Goal: Information Seeking & Learning: Learn about a topic

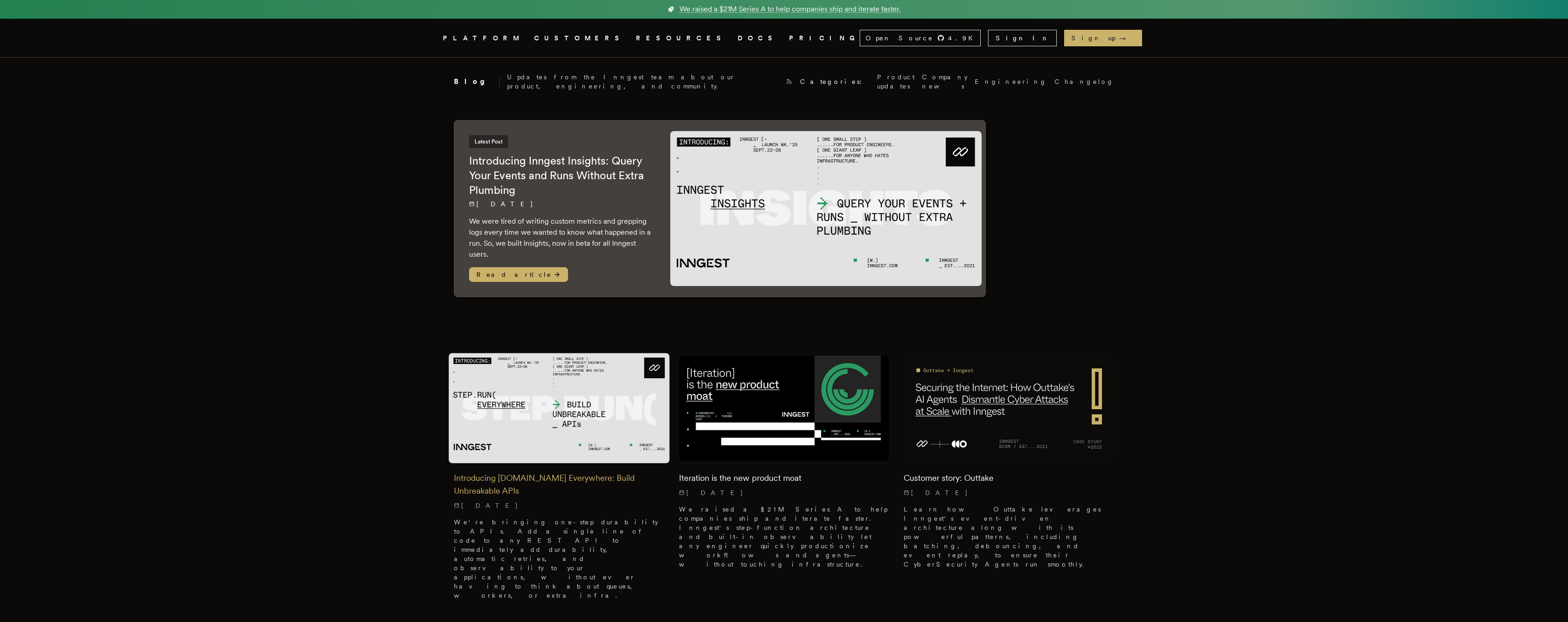
click at [526, 424] on img at bounding box center [559, 408] width 221 height 110
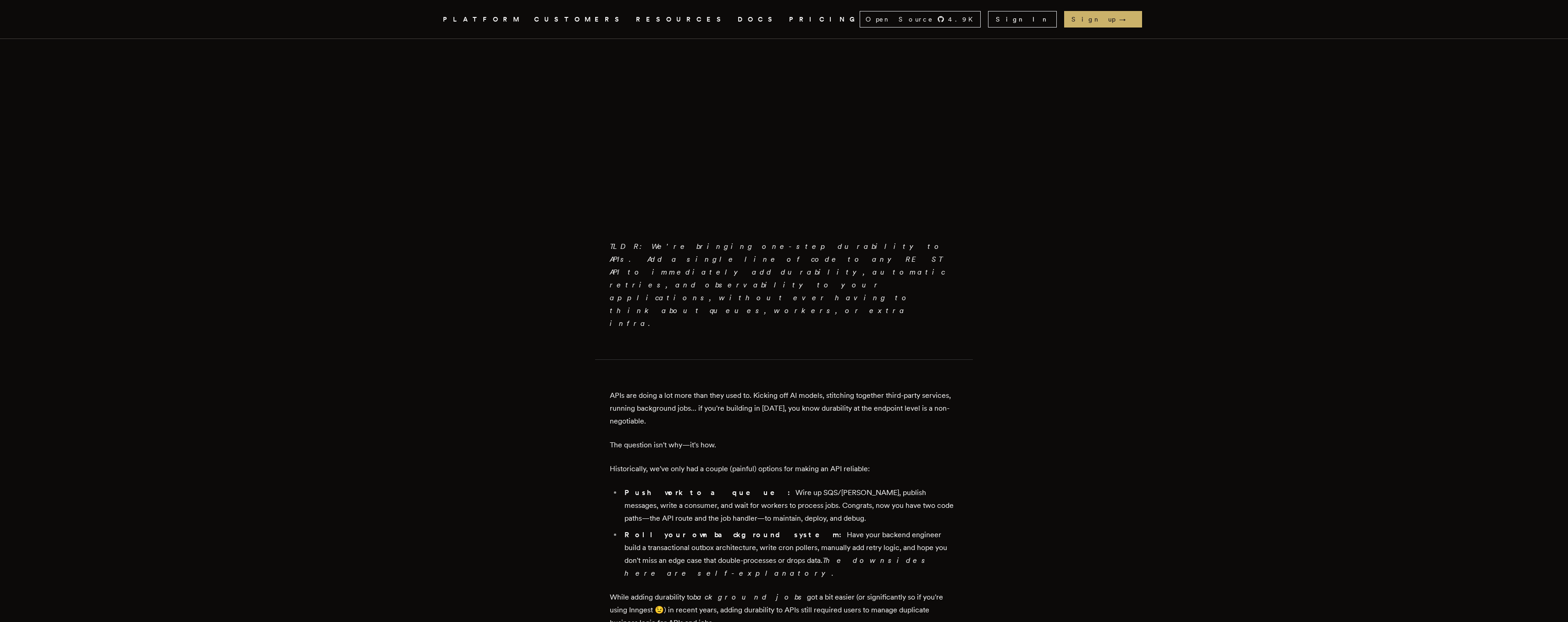
scroll to position [361, 0]
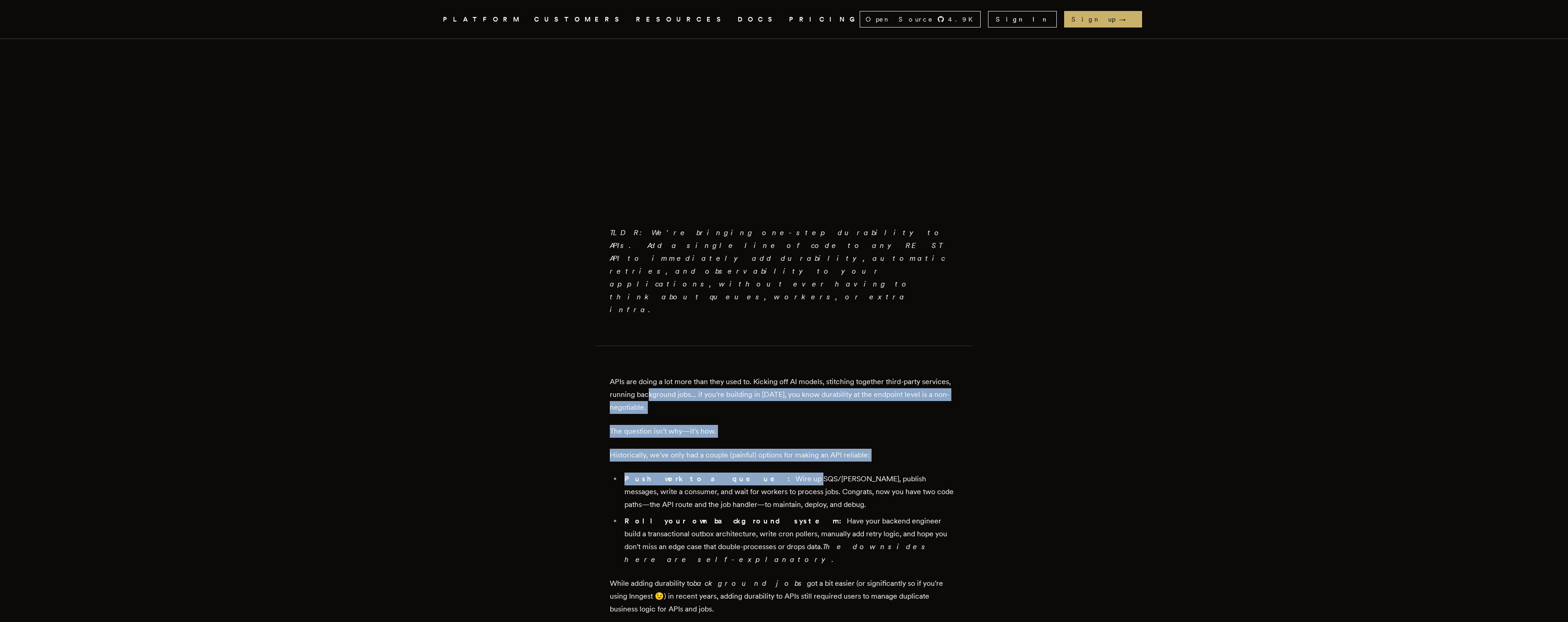
drag, startPoint x: 653, startPoint y: 334, endPoint x: 740, endPoint y: 438, distance: 135.6
click at [740, 473] on li "Push work to a queue: Wire up SQS/Kafka, publish messages, write a consumer, an…" at bounding box center [789, 492] width 337 height 38
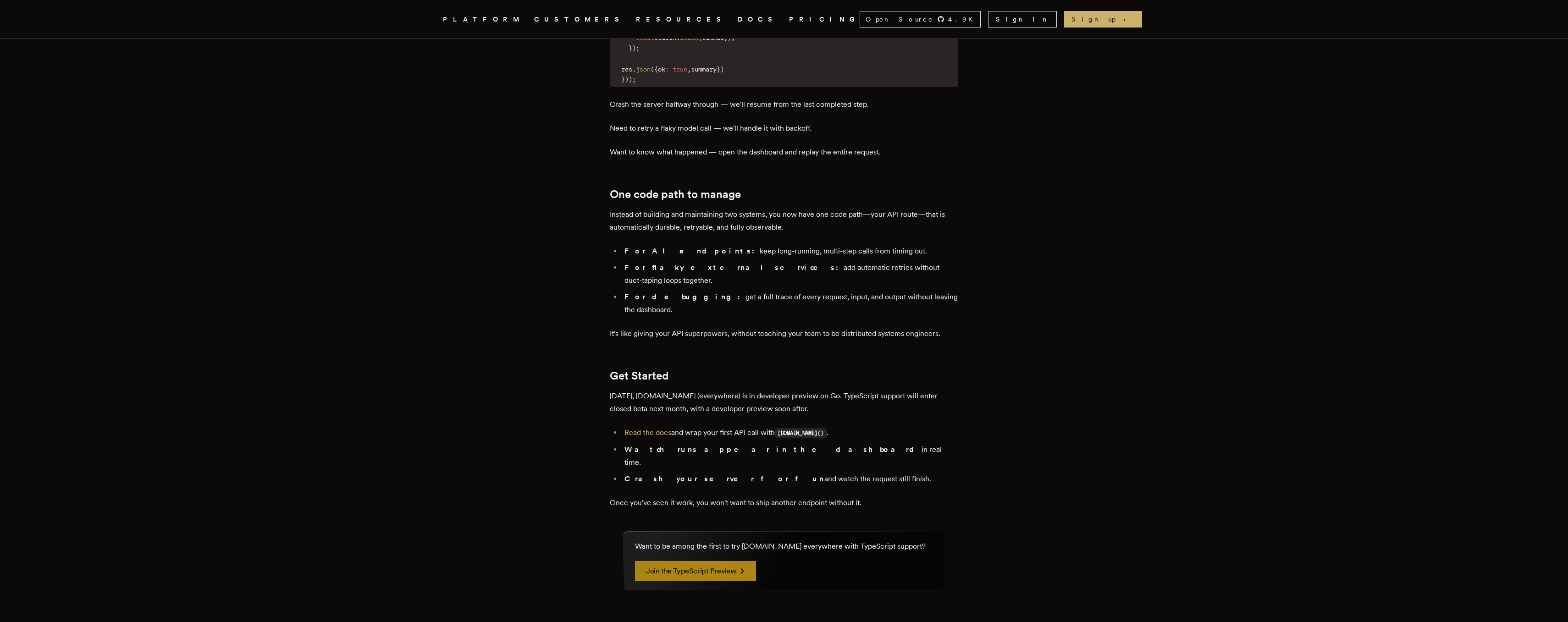
scroll to position [1371, 0]
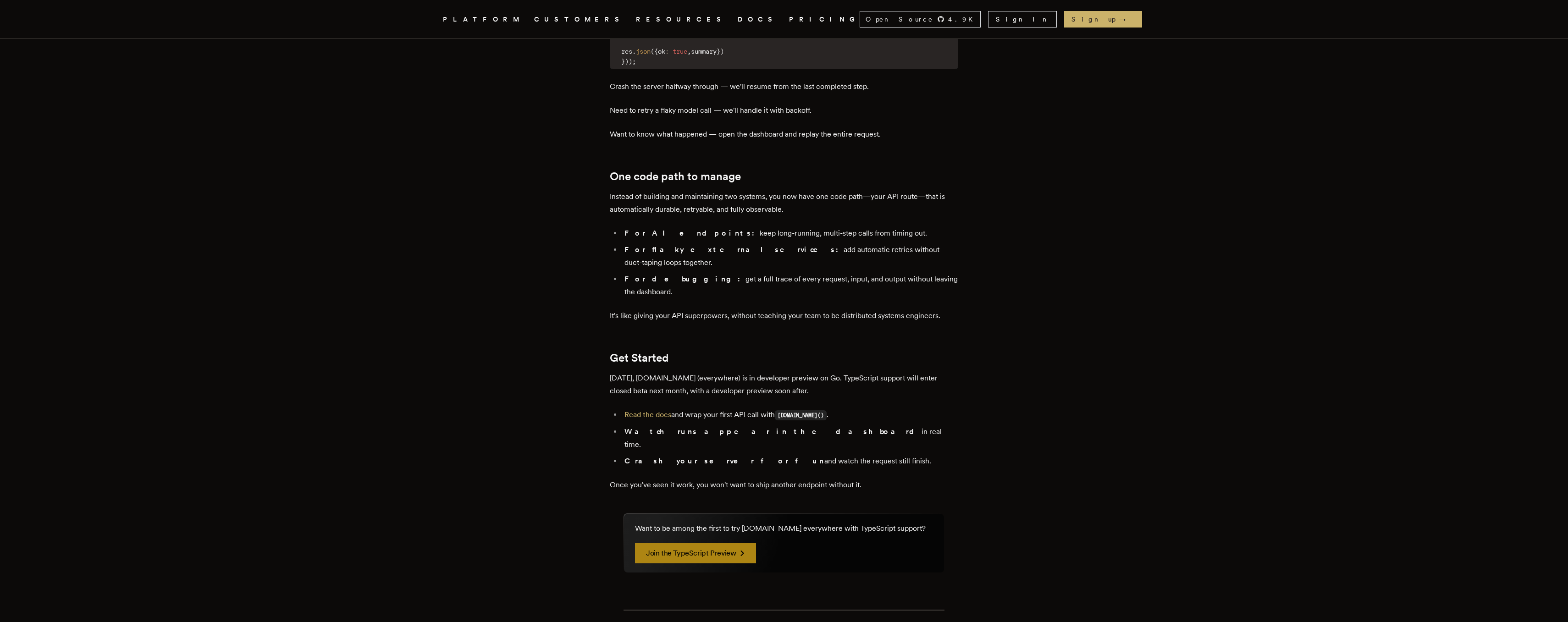
click at [715, 543] on link "Join the TypeScript Preview" at bounding box center [695, 553] width 121 height 20
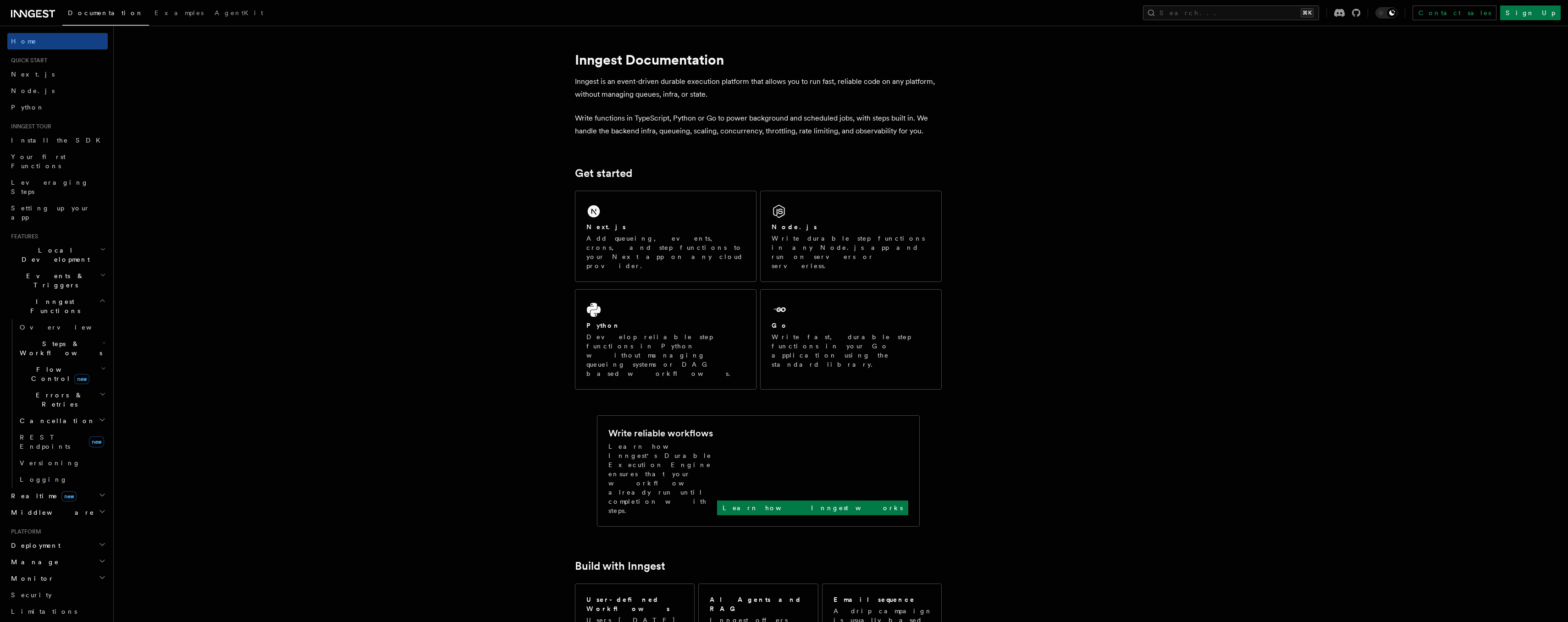
click at [102, 365] on icon "button" at bounding box center [103, 369] width 5 height 7
click at [99, 521] on icon "button" at bounding box center [102, 525] width 7 height 7
click at [62, 463] on span "REST Endpoints" at bounding box center [44, 471] width 51 height 16
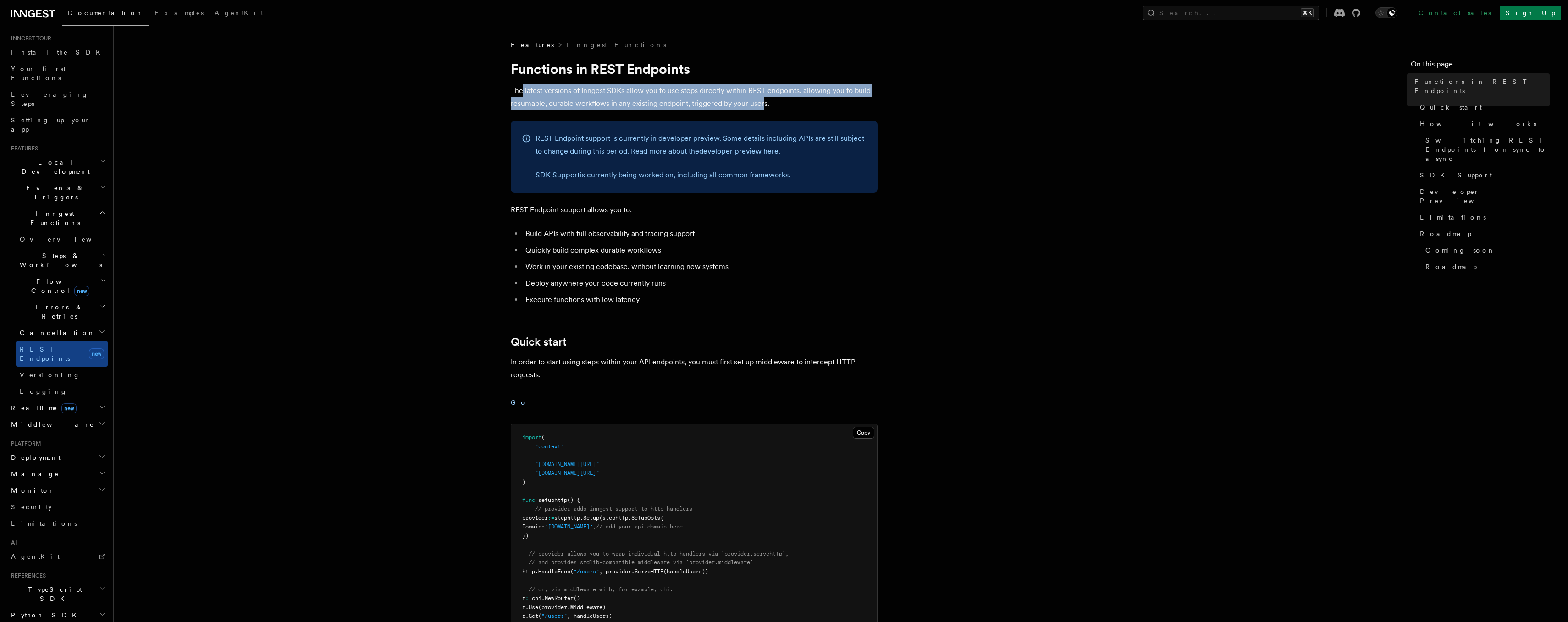
drag, startPoint x: 522, startPoint y: 94, endPoint x: 763, endPoint y: 107, distance: 241.4
click at [763, 107] on p "The latest versions of Inngest SDKs allow you to use steps directly within REST…" at bounding box center [694, 97] width 367 height 26
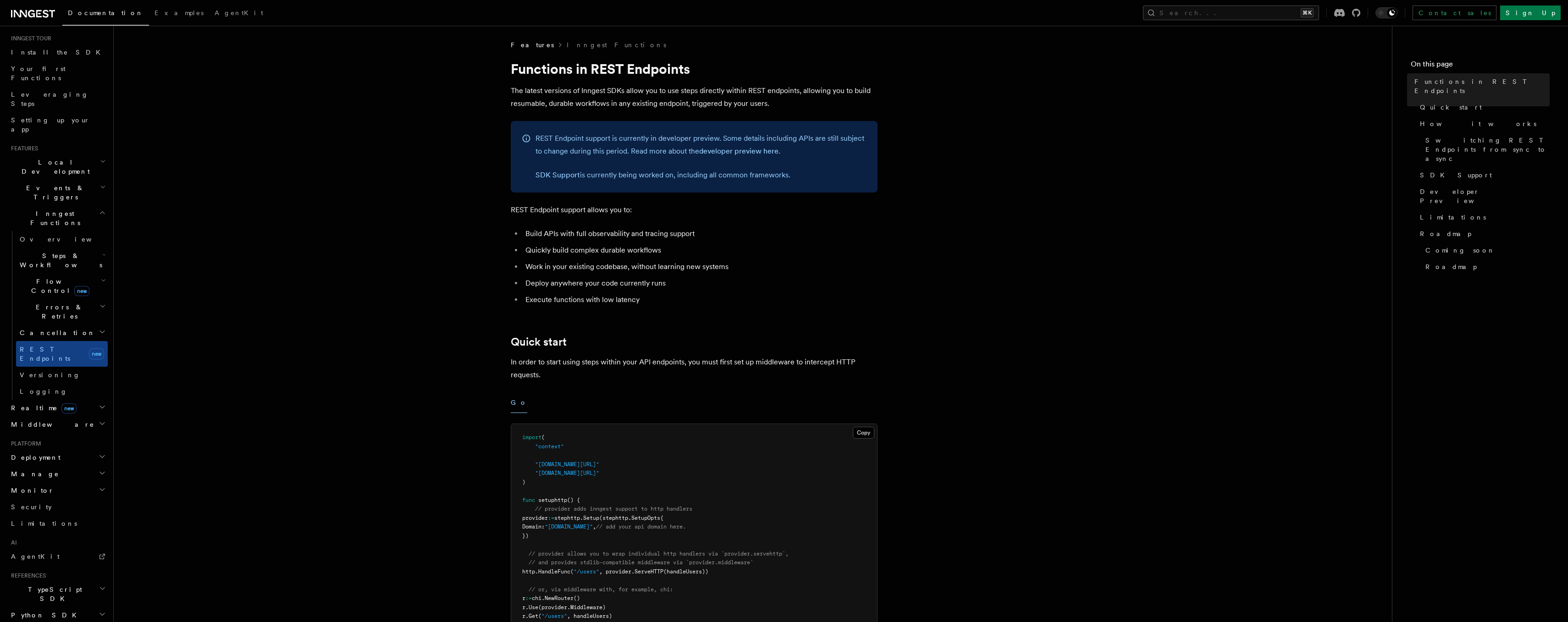
click at [775, 106] on p "The latest versions of Inngest SDKs allow you to use steps directly within REST…" at bounding box center [694, 97] width 367 height 26
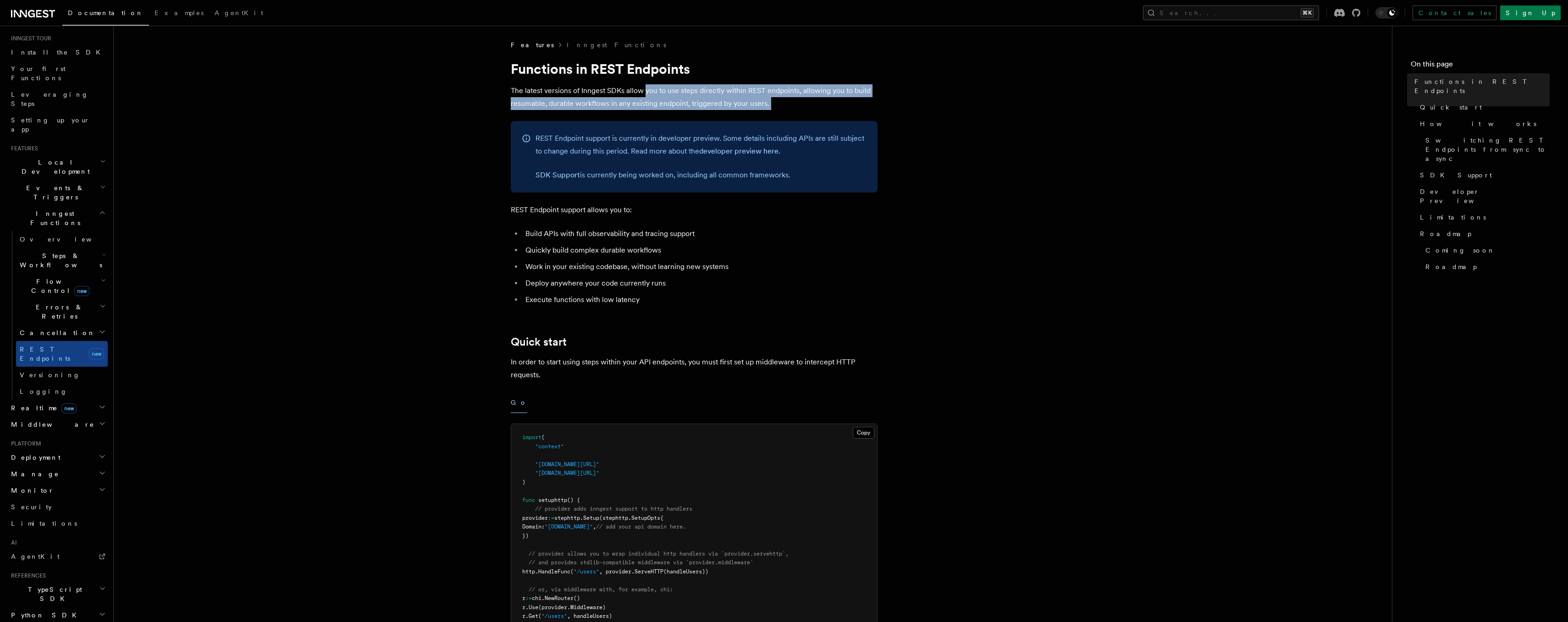
drag, startPoint x: 775, startPoint y: 106, endPoint x: 646, endPoint y: 93, distance: 129.7
click at [646, 93] on p "The latest versions of Inngest SDKs allow you to use steps directly within REST…" at bounding box center [694, 97] width 367 height 26
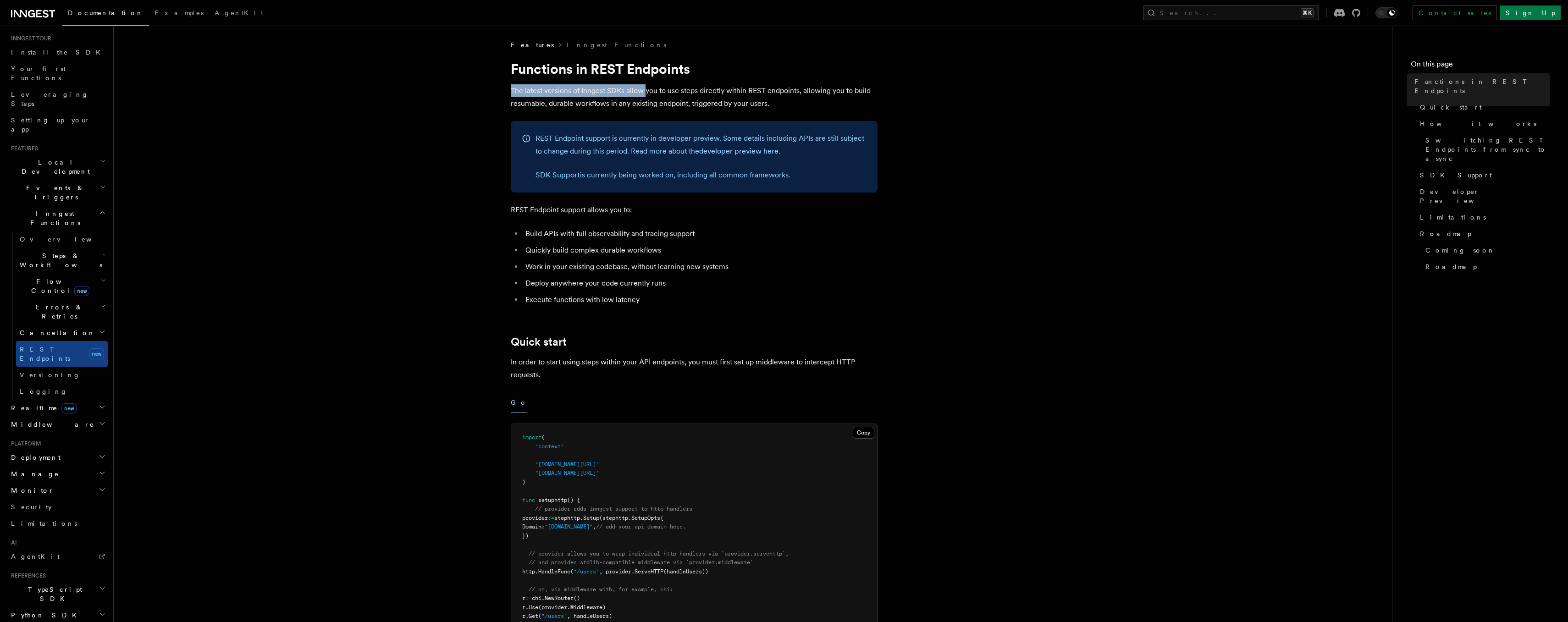
click at [646, 94] on p "The latest versions of Inngest SDKs allow you to use steps directly within REST…" at bounding box center [694, 97] width 367 height 26
drag, startPoint x: 577, startPoint y: 135, endPoint x: 793, endPoint y: 172, distance: 219.1
click at [793, 172] on div "REST Endpoint support is currently in developer preview. Some details including…" at bounding box center [701, 156] width 331 height 49
click at [800, 172] on p "SDK Support is currently being worked on, including all common frameworks." at bounding box center [701, 175] width 331 height 13
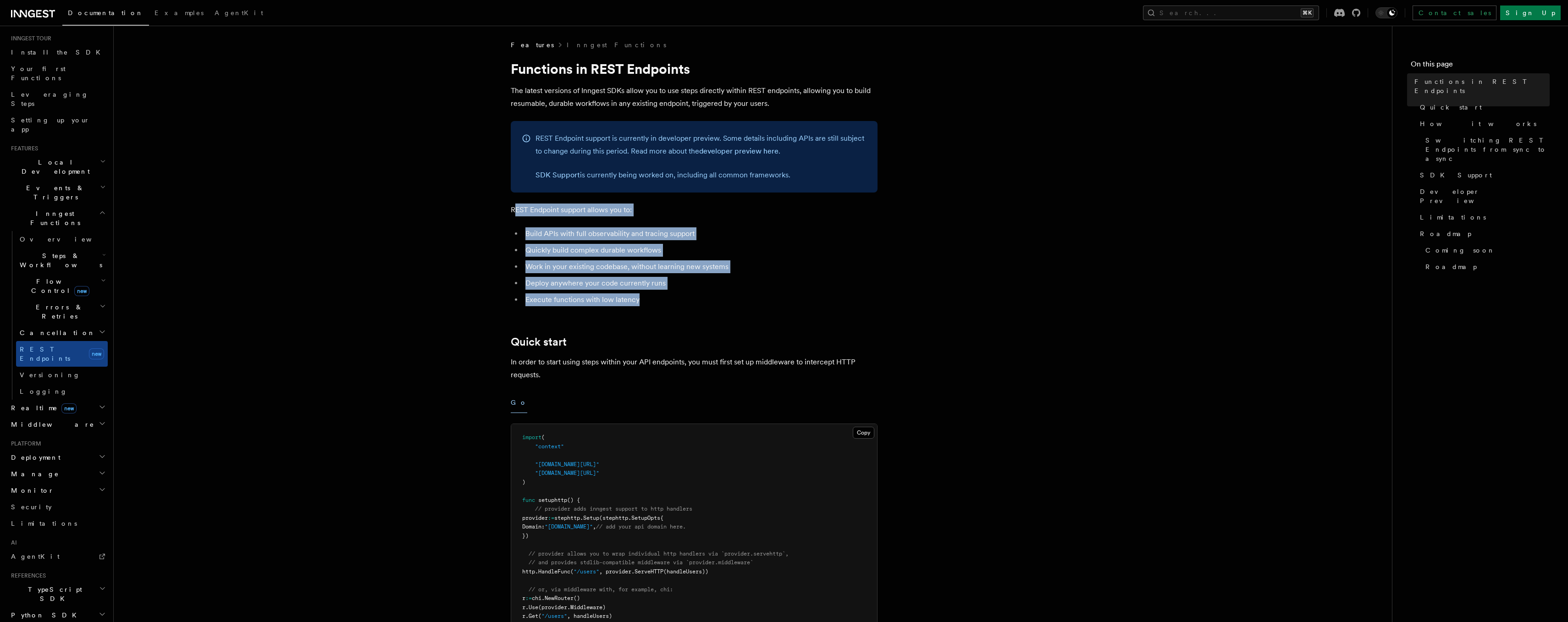
drag, startPoint x: 514, startPoint y: 208, endPoint x: 688, endPoint y: 304, distance: 198.7
click at [688, 304] on li "Execute functions with low latency" at bounding box center [700, 299] width 355 height 13
drag, startPoint x: 647, startPoint y: 304, endPoint x: 512, endPoint y: 208, distance: 165.7
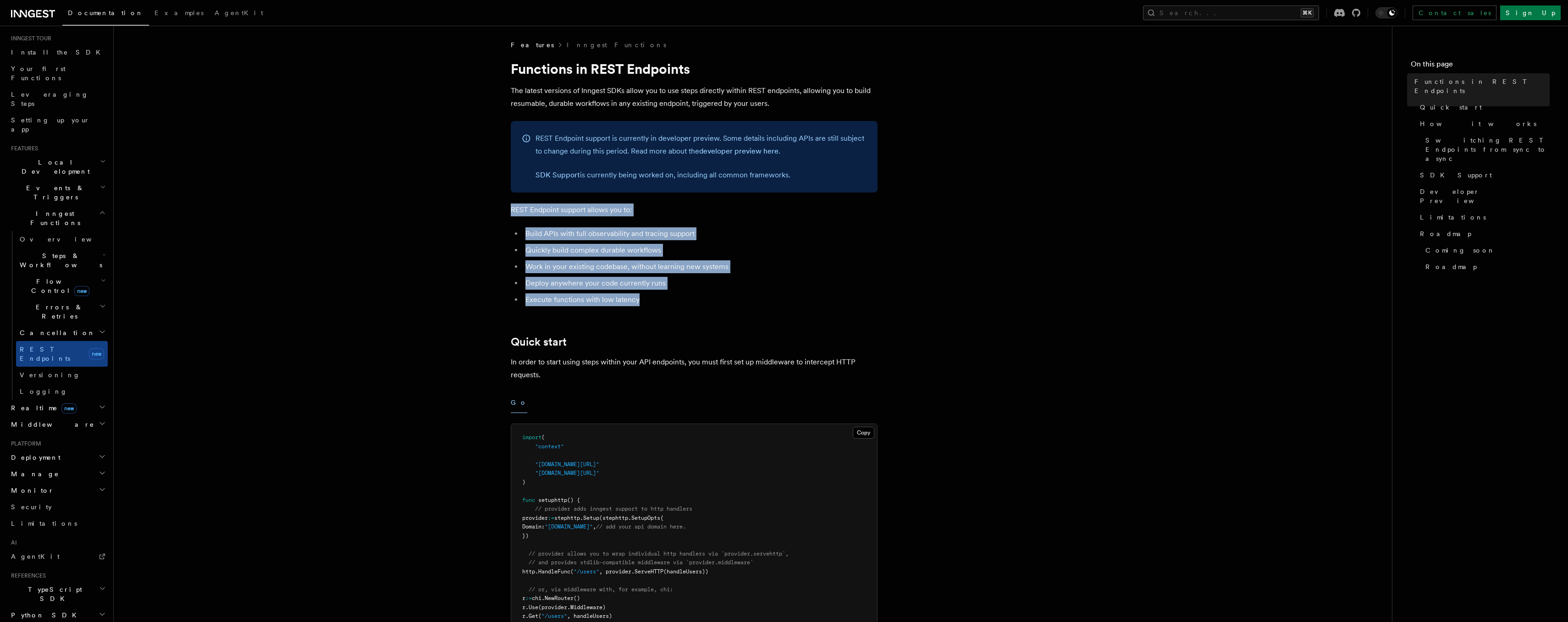
click at [513, 208] on p "REST Endpoint support allows you to:" at bounding box center [694, 209] width 367 height 13
drag, startPoint x: 536, startPoint y: 211, endPoint x: 660, endPoint y: 316, distance: 162.5
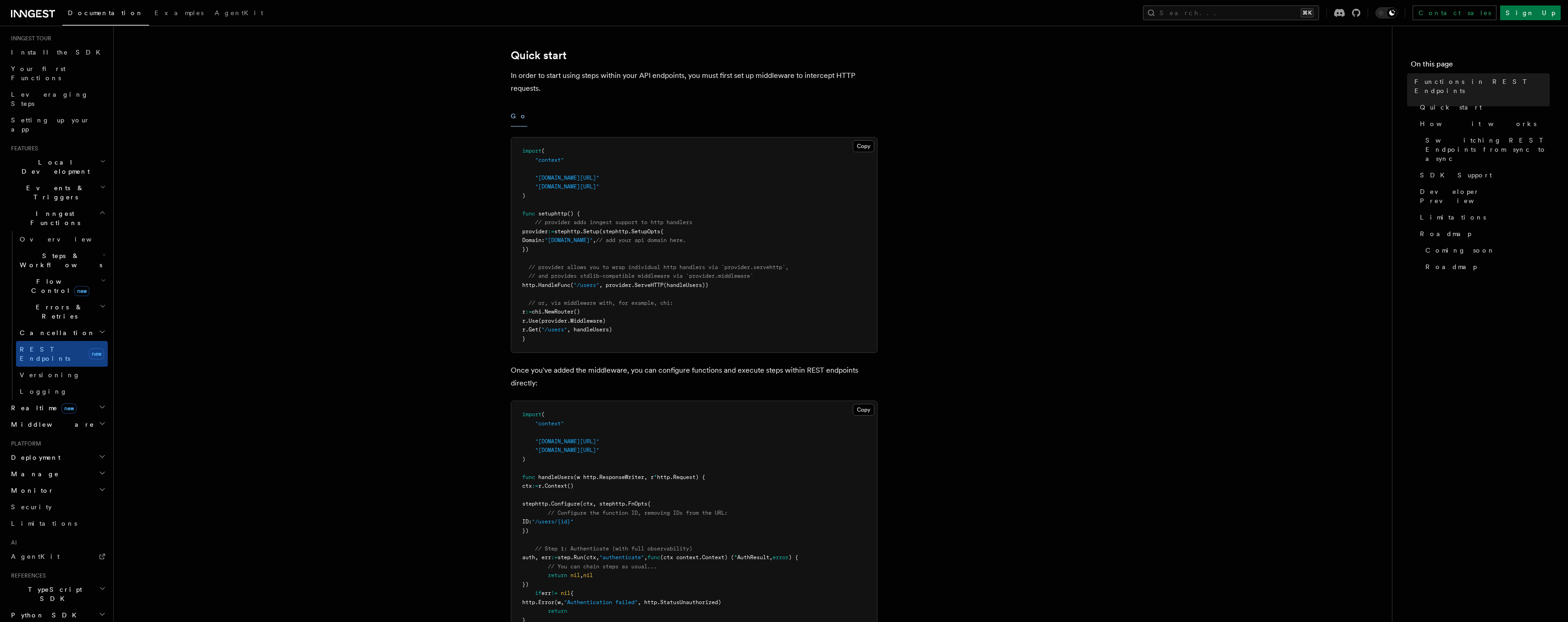
scroll to position [287, 0]
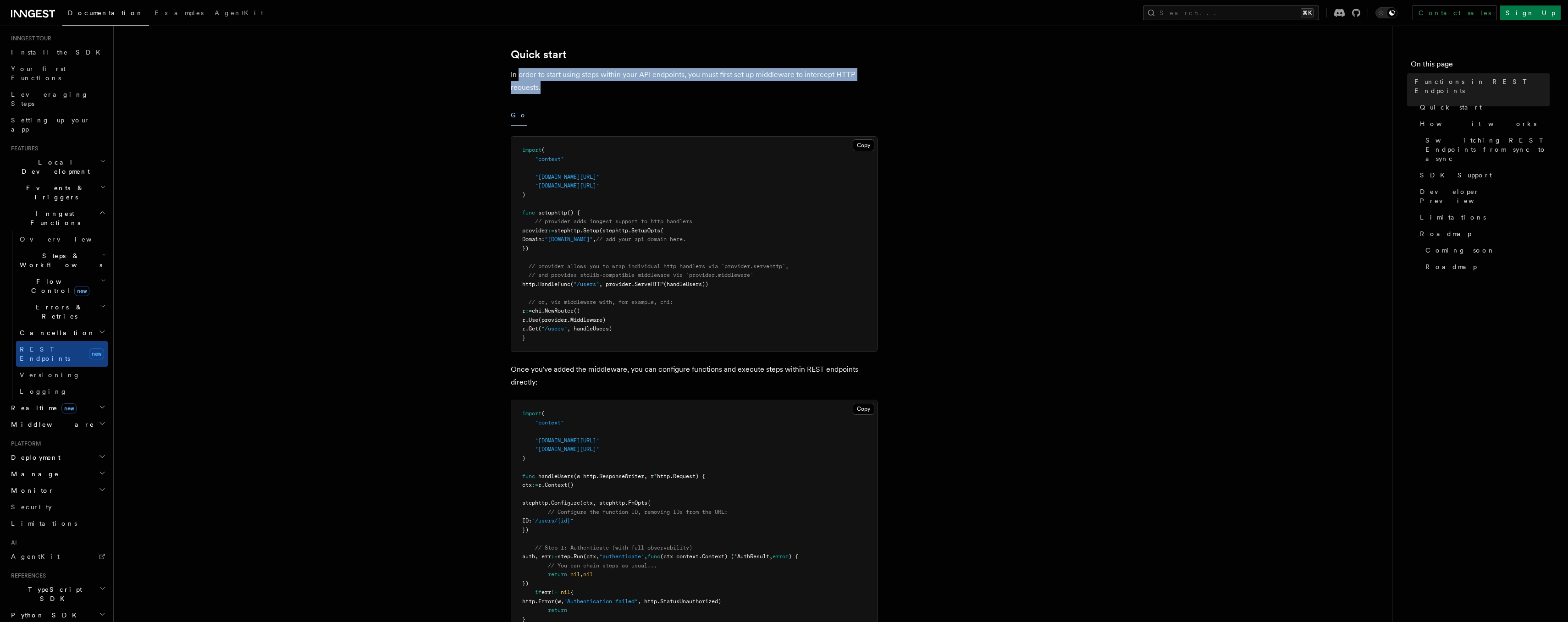
drag, startPoint x: 519, startPoint y: 73, endPoint x: 544, endPoint y: 90, distance: 30.2
click at [544, 90] on p "In order to start using steps within your API endpoints, you must first set up …" at bounding box center [694, 81] width 367 height 26
drag, startPoint x: 696, startPoint y: 74, endPoint x: 785, endPoint y: 74, distance: 89.0
click at [785, 74] on p "In order to start using steps within your API endpoints, you must first set up …" at bounding box center [694, 81] width 367 height 26
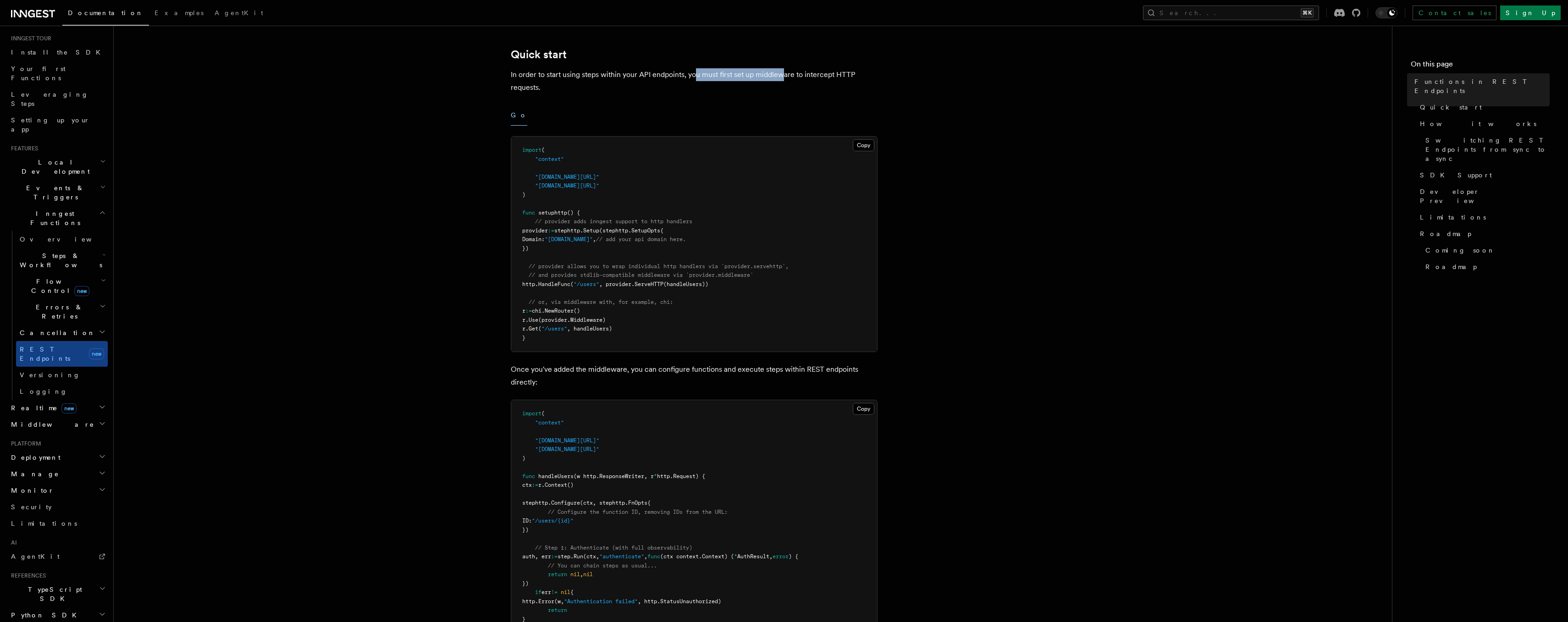
click at [785, 74] on p "In order to start using steps within your API endpoints, you must first set up …" at bounding box center [694, 81] width 367 height 26
drag, startPoint x: 777, startPoint y: 74, endPoint x: 700, endPoint y: 76, distance: 77.0
click at [700, 75] on p "In order to start using steps within your API endpoints, you must first set up …" at bounding box center [694, 81] width 367 height 26
click at [700, 76] on p "In order to start using steps within your API endpoints, you must first set up …" at bounding box center [694, 81] width 367 height 26
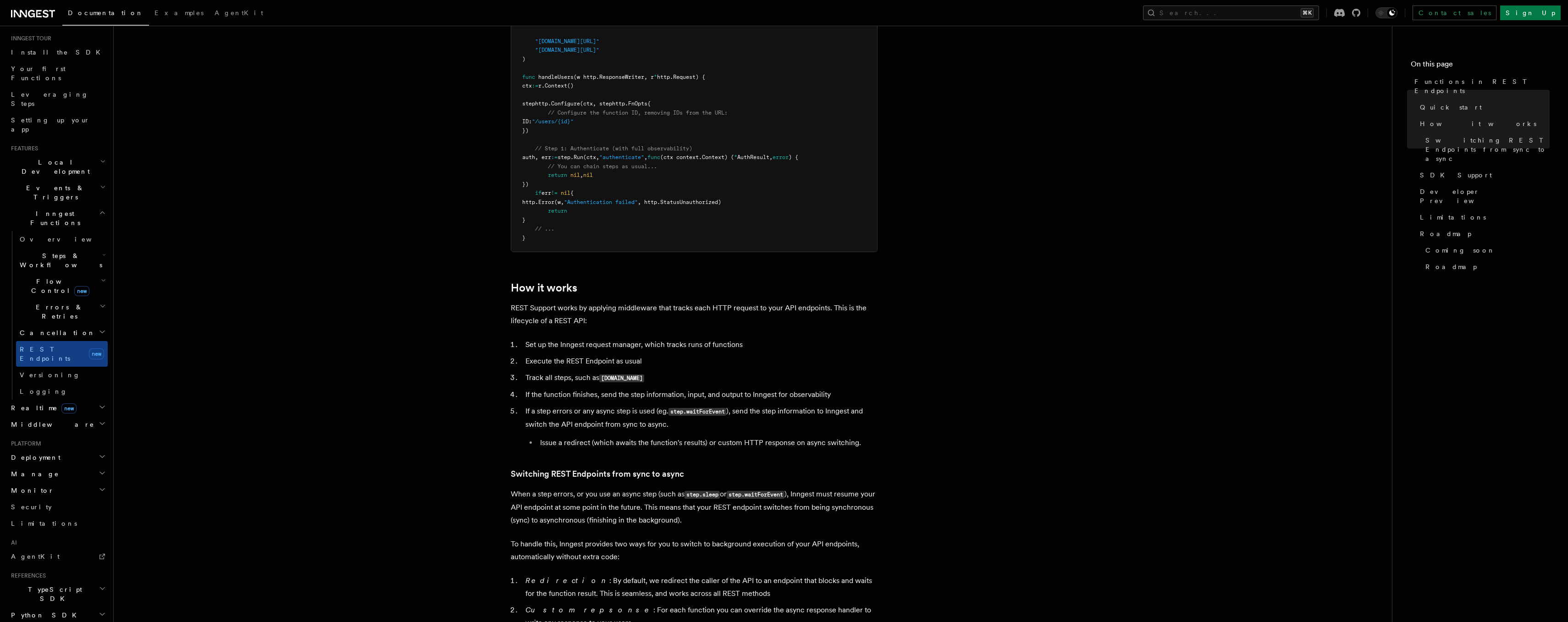
scroll to position [690, 0]
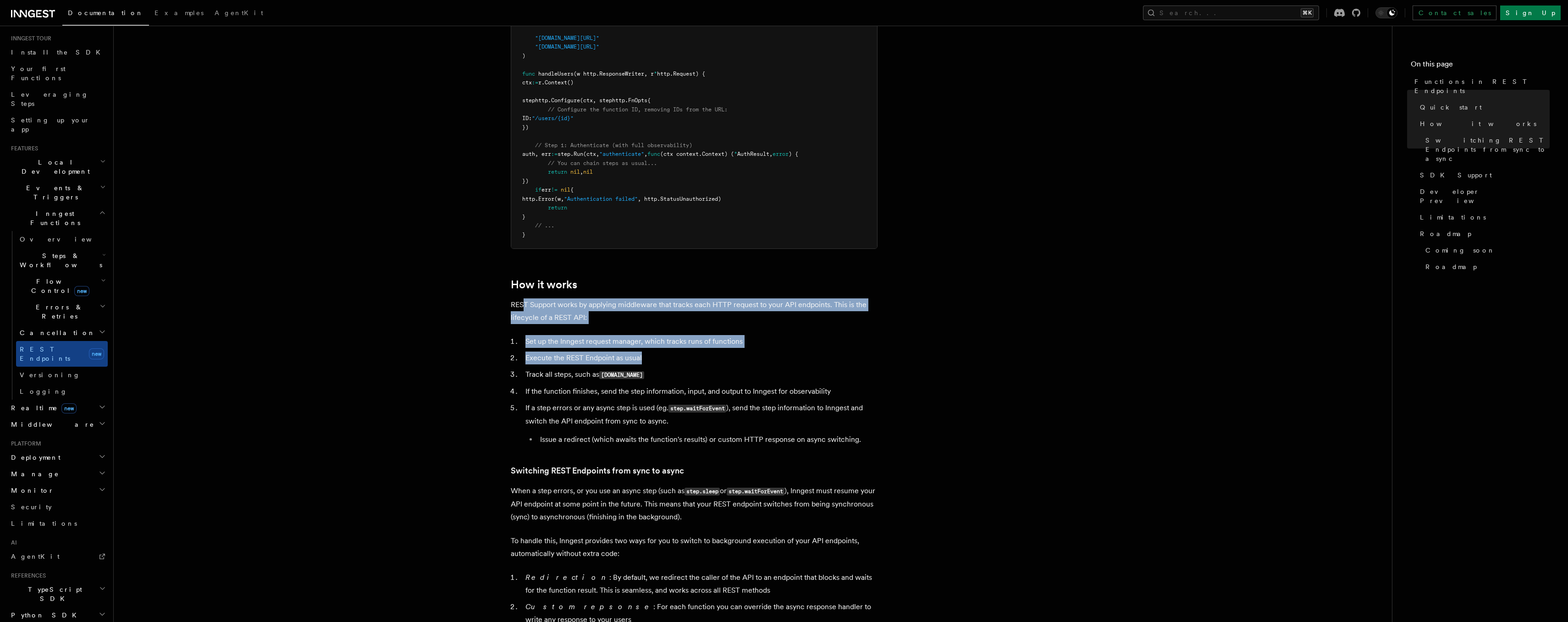
drag, startPoint x: 524, startPoint y: 305, endPoint x: 660, endPoint y: 363, distance: 147.9
click at [660, 363] on article "Features Inngest Functions Functions in REST Endpoints The latest versions of I…" at bounding box center [753, 388] width 1249 height 2074
click at [660, 363] on li "Execute the REST Endpoint as usual" at bounding box center [700, 358] width 355 height 13
drag, startPoint x: 660, startPoint y: 363, endPoint x: 508, endPoint y: 304, distance: 163.0
click at [508, 302] on article "Features Inngest Functions Functions in REST Endpoints The latest versions of I…" at bounding box center [753, 388] width 1249 height 2074
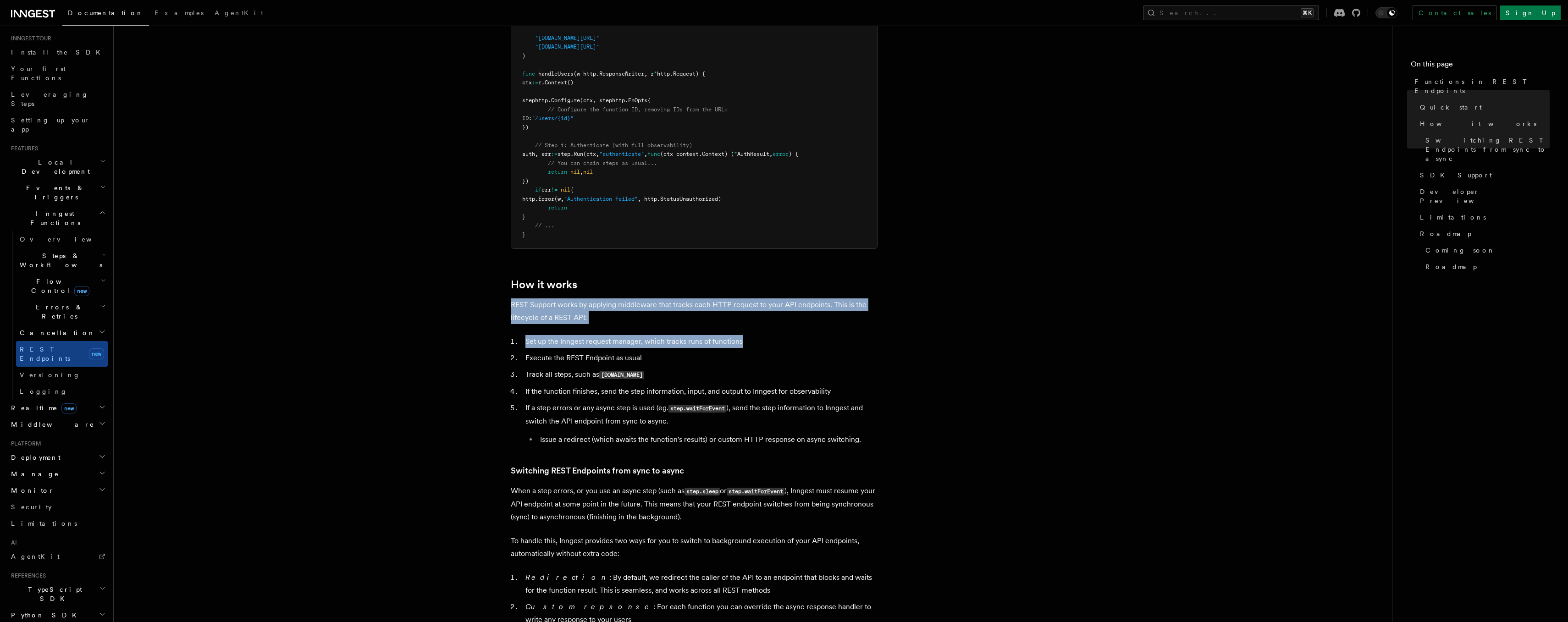
click at [510, 304] on article "Features Inngest Functions Functions in REST Endpoints The latest versions of I…" at bounding box center [753, 388] width 1249 height 2074
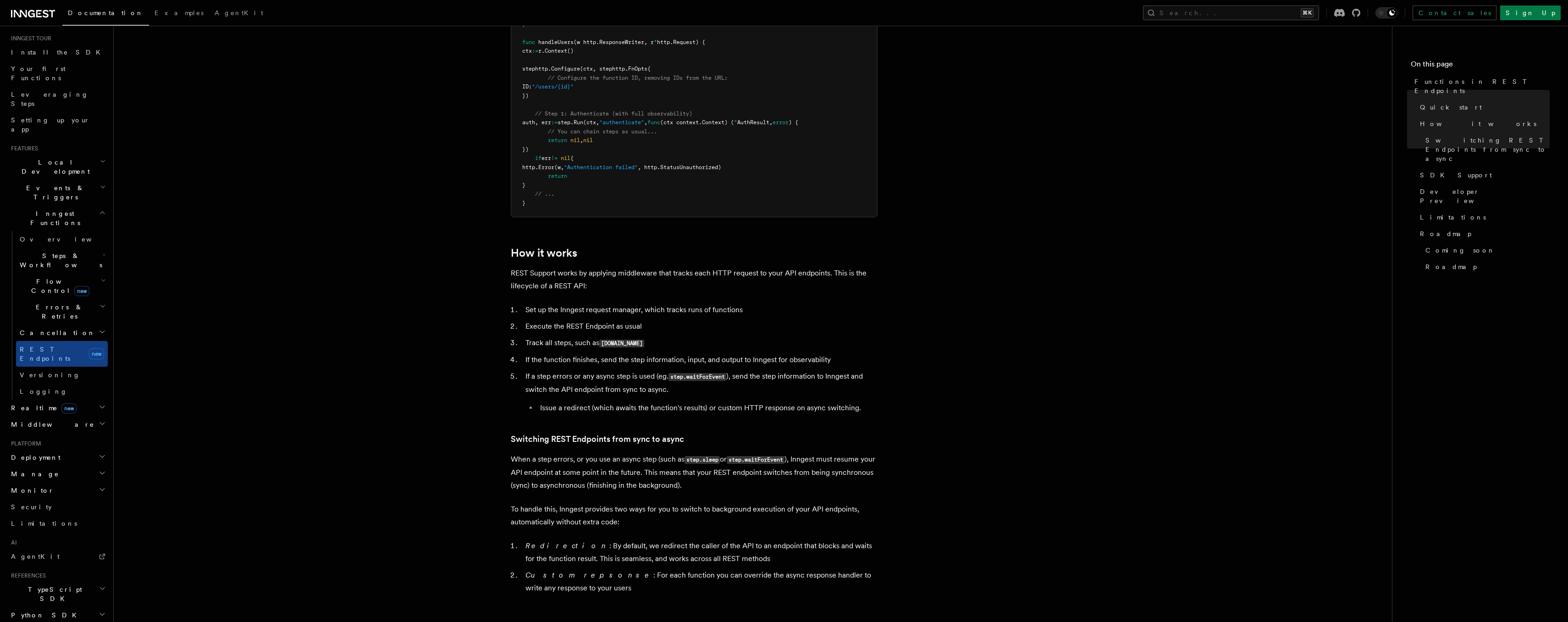
scroll to position [724, 0]
drag, startPoint x: 527, startPoint y: 309, endPoint x: 729, endPoint y: 309, distance: 202.0
click at [729, 310] on li "Set up the Inngest request manager, which tracks runs of functions" at bounding box center [700, 308] width 355 height 13
click at [729, 309] on li "Set up the Inngest request manager, which tracks runs of functions" at bounding box center [700, 308] width 355 height 13
drag, startPoint x: 740, startPoint y: 308, endPoint x: 540, endPoint y: 294, distance: 200.5
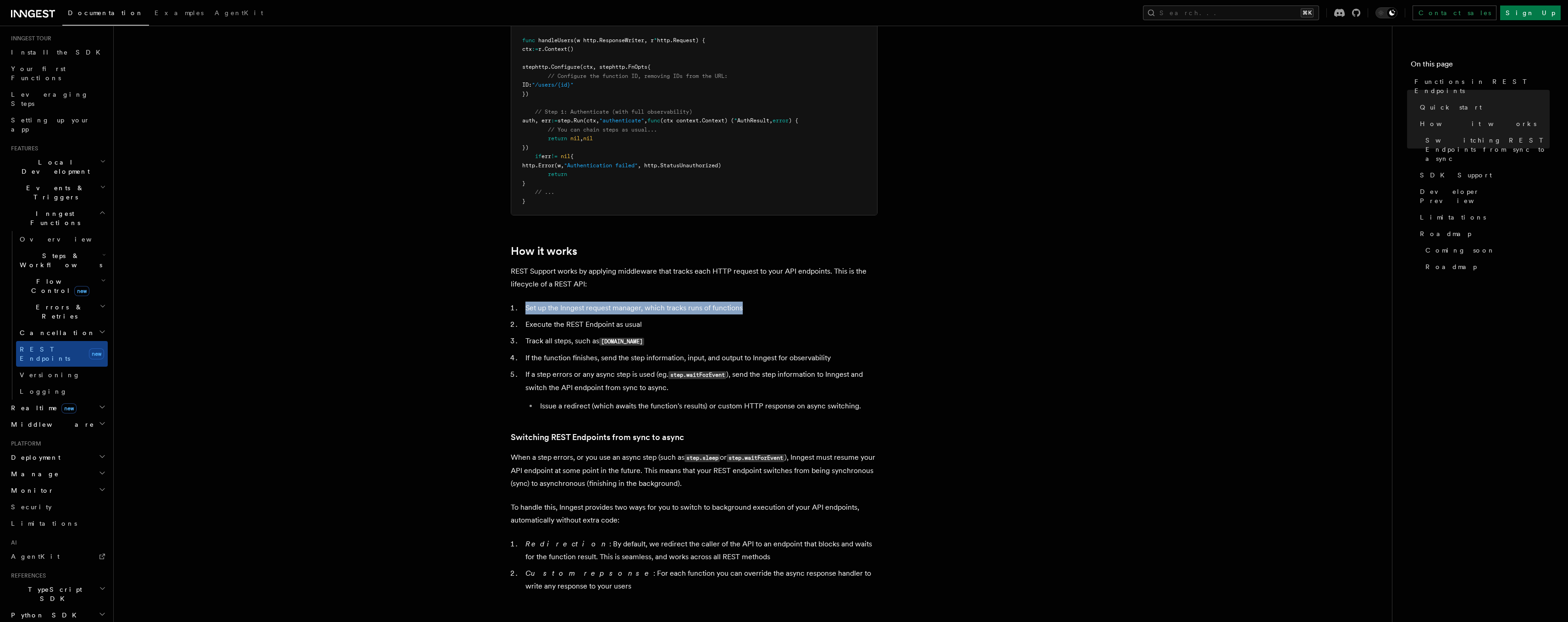
click at [540, 294] on article "Features Inngest Functions Functions in REST Endpoints The latest versions of I…" at bounding box center [753, 354] width 1249 height 2074
click at [542, 301] on article "Features Inngest Functions Functions in REST Endpoints The latest versions of I…" at bounding box center [753, 354] width 1249 height 2074
drag, startPoint x: 527, startPoint y: 322, endPoint x: 664, endPoint y: 326, distance: 137.1
click at [664, 326] on li "Execute the REST Endpoint as usual" at bounding box center [700, 324] width 355 height 13
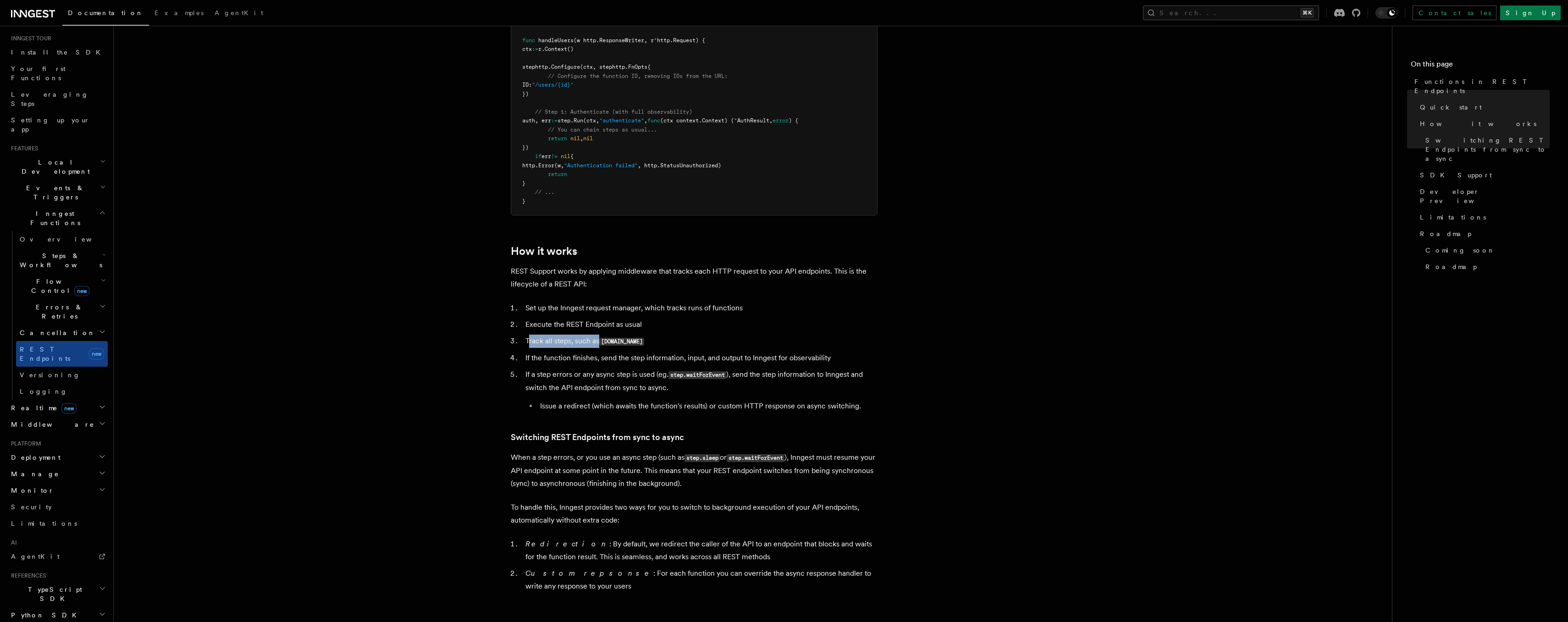
drag, startPoint x: 528, startPoint y: 343, endPoint x: 597, endPoint y: 342, distance: 69.0
click at [598, 342] on li "Track all steps, such as [DOMAIN_NAME]" at bounding box center [700, 341] width 355 height 13
click at [597, 342] on li "Track all steps, such as [DOMAIN_NAME]" at bounding box center [700, 341] width 355 height 13
drag, startPoint x: 529, startPoint y: 358, endPoint x: 712, endPoint y: 363, distance: 183.1
click at [712, 363] on li "If the function finishes, send the step information, input, and output to Innge…" at bounding box center [700, 358] width 355 height 13
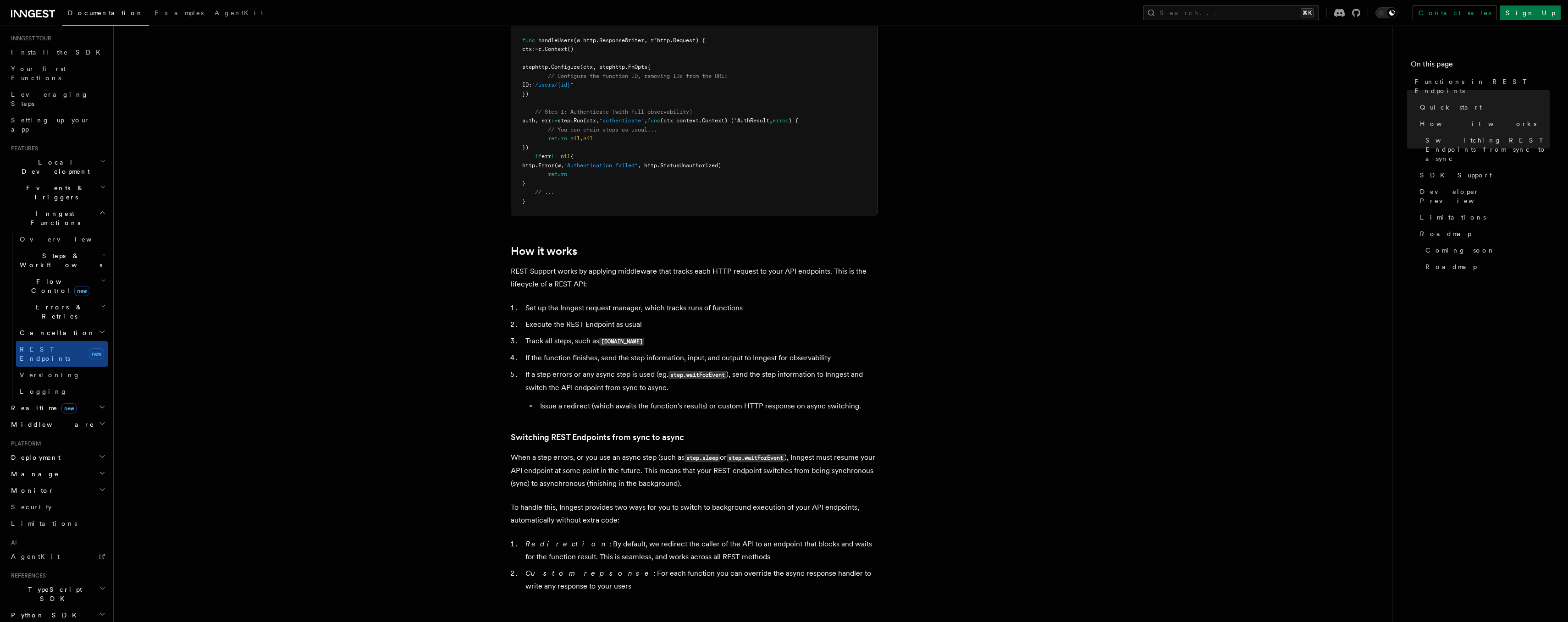
click at [740, 360] on li "If the function finishes, send the step information, input, and output to Innge…" at bounding box center [700, 358] width 355 height 13
drag, startPoint x: 834, startPoint y: 358, endPoint x: 620, endPoint y: 351, distance: 214.1
click at [620, 352] on li "If the function finishes, send the step information, input, and output to Innge…" at bounding box center [700, 358] width 355 height 13
drag, startPoint x: 528, startPoint y: 374, endPoint x: 646, endPoint y: 376, distance: 118.0
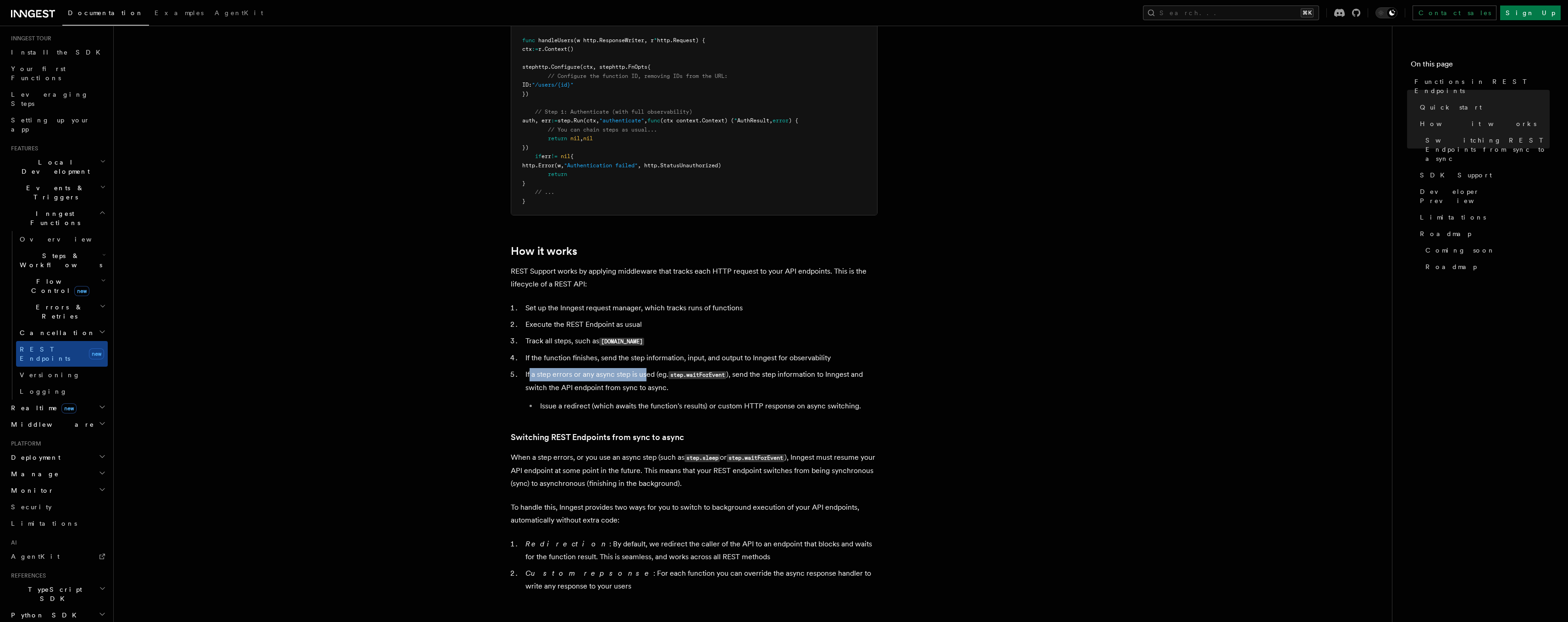
click at [646, 376] on li "If a step errors or any async step is used (eg. step.waitForEvent ), send the s…" at bounding box center [700, 390] width 355 height 44
click at [649, 376] on li "If a step errors or any async step is used (eg. step.waitForEvent ), send the s…" at bounding box center [700, 390] width 355 height 44
drag, startPoint x: 657, startPoint y: 374, endPoint x: 590, endPoint y: 374, distance: 67.0
click at [590, 374] on li "If a step errors or any async step is used (eg. step.waitForEvent ), send the s…" at bounding box center [700, 390] width 355 height 44
click at [589, 376] on li "If a step errors or any async step is used (eg. step.waitForEvent ), send the s…" at bounding box center [700, 390] width 355 height 44
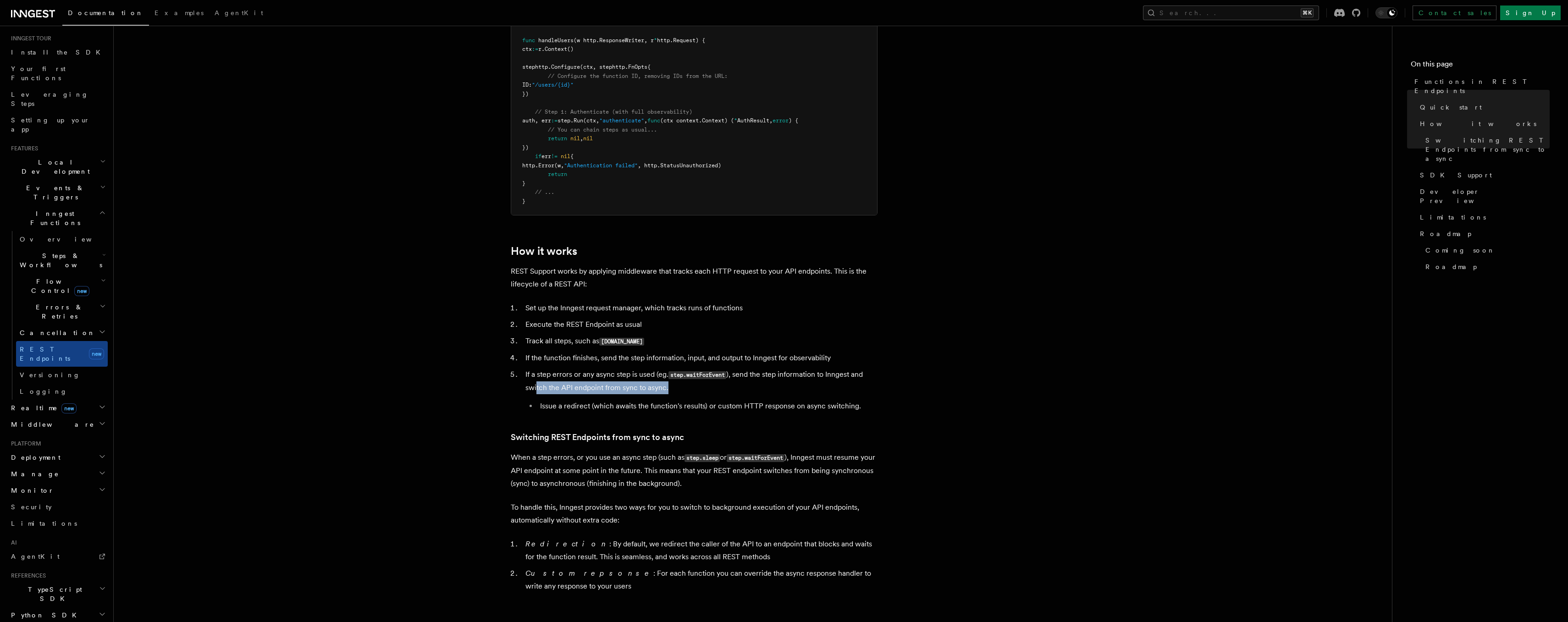
drag, startPoint x: 537, startPoint y: 385, endPoint x: 674, endPoint y: 389, distance: 137.1
click at [674, 389] on li "If a step errors or any async step is used (eg. step.waitForEvent ), send the s…" at bounding box center [700, 390] width 355 height 44
click at [662, 389] on li "If a step errors or any async step is used (eg. step.waitForEvent ), send the s…" at bounding box center [700, 390] width 355 height 44
drag, startPoint x: 667, startPoint y: 389, endPoint x: 523, endPoint y: 367, distance: 145.7
click at [523, 367] on ol "Set up the Inngest request manager, which tracks runs of functions Execute the …" at bounding box center [694, 357] width 367 height 111
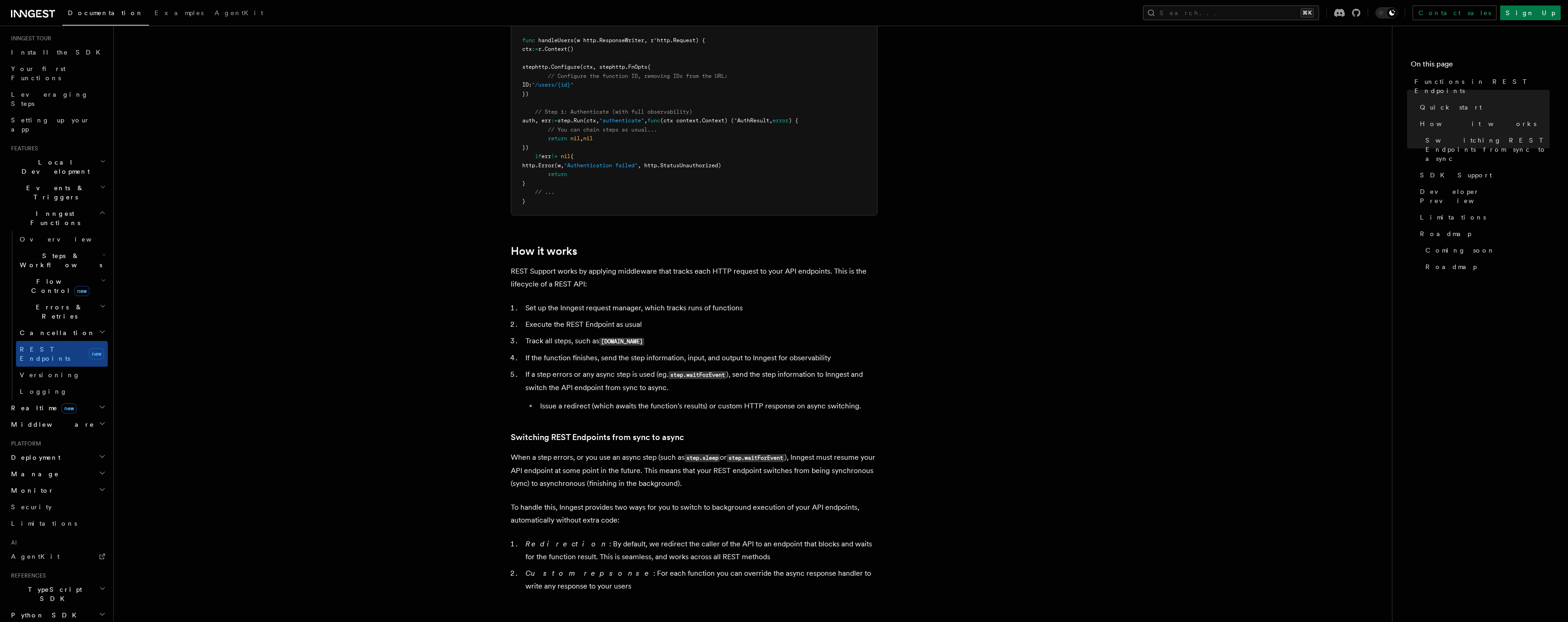
click at [550, 380] on li "If a step errors or any async step is used (eg. step.waitForEvent ), send the s…" at bounding box center [700, 390] width 355 height 44
drag, startPoint x: 547, startPoint y: 399, endPoint x: 659, endPoint y: 403, distance: 112.1
click at [658, 403] on li "Issue a redirect (which awaits the function's results) or custom HTTP response …" at bounding box center [707, 406] width 340 height 13
click at [659, 403] on li "Issue a redirect (which awaits the function's results) or custom HTTP response …" at bounding box center [707, 406] width 340 height 13
drag, startPoint x: 735, startPoint y: 407, endPoint x: 605, endPoint y: 400, distance: 130.2
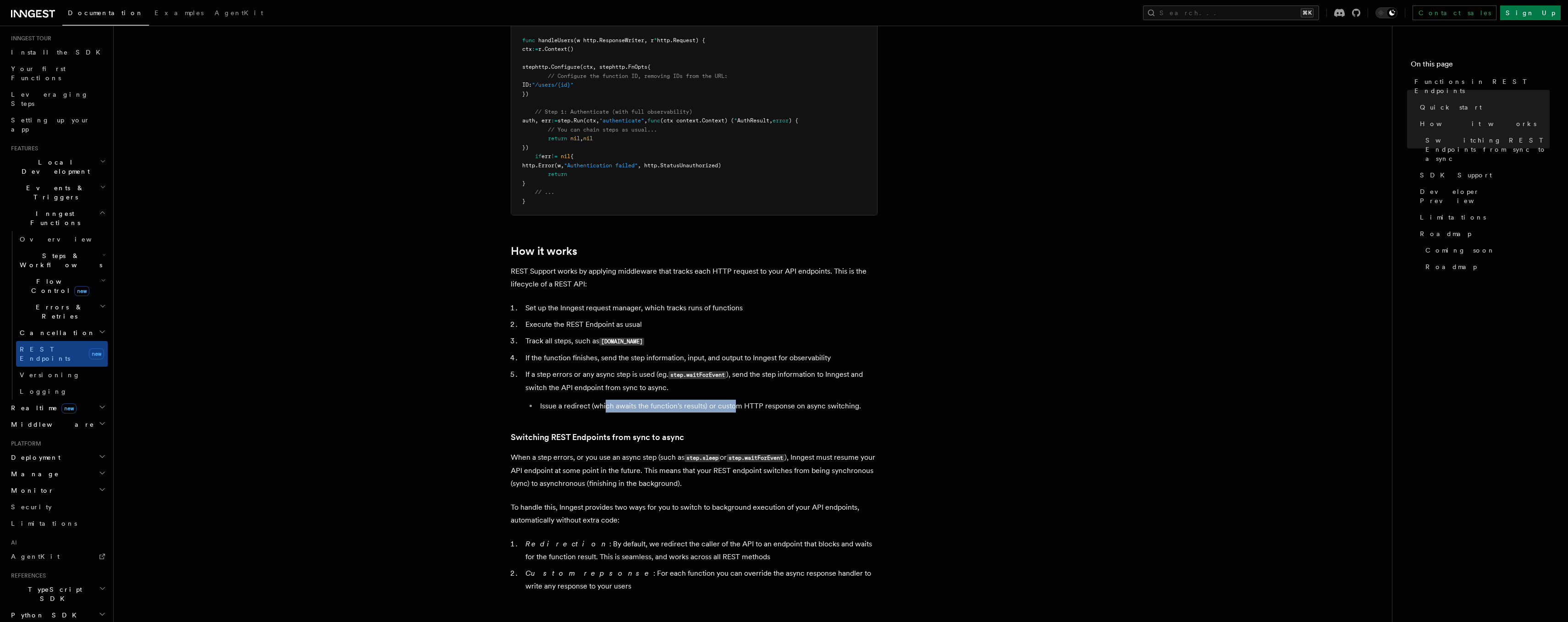
click at [605, 400] on li "Issue a redirect (which awaits the function's results) or custom HTTP response …" at bounding box center [707, 406] width 340 height 13
click at [605, 400] on li "Issue a redirect (which awaits the function's results) or custom HTTP response …" at bounding box center [707, 406] width 340 height 13
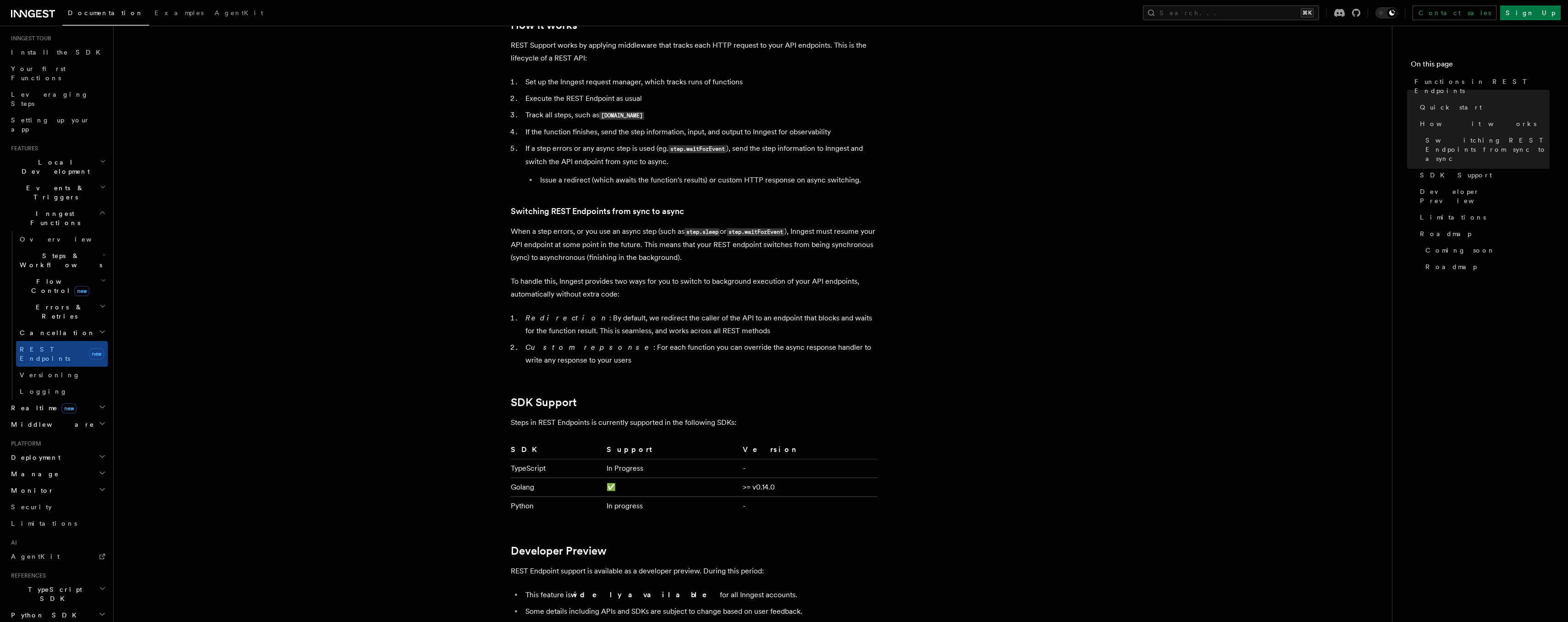
scroll to position [959, 0]
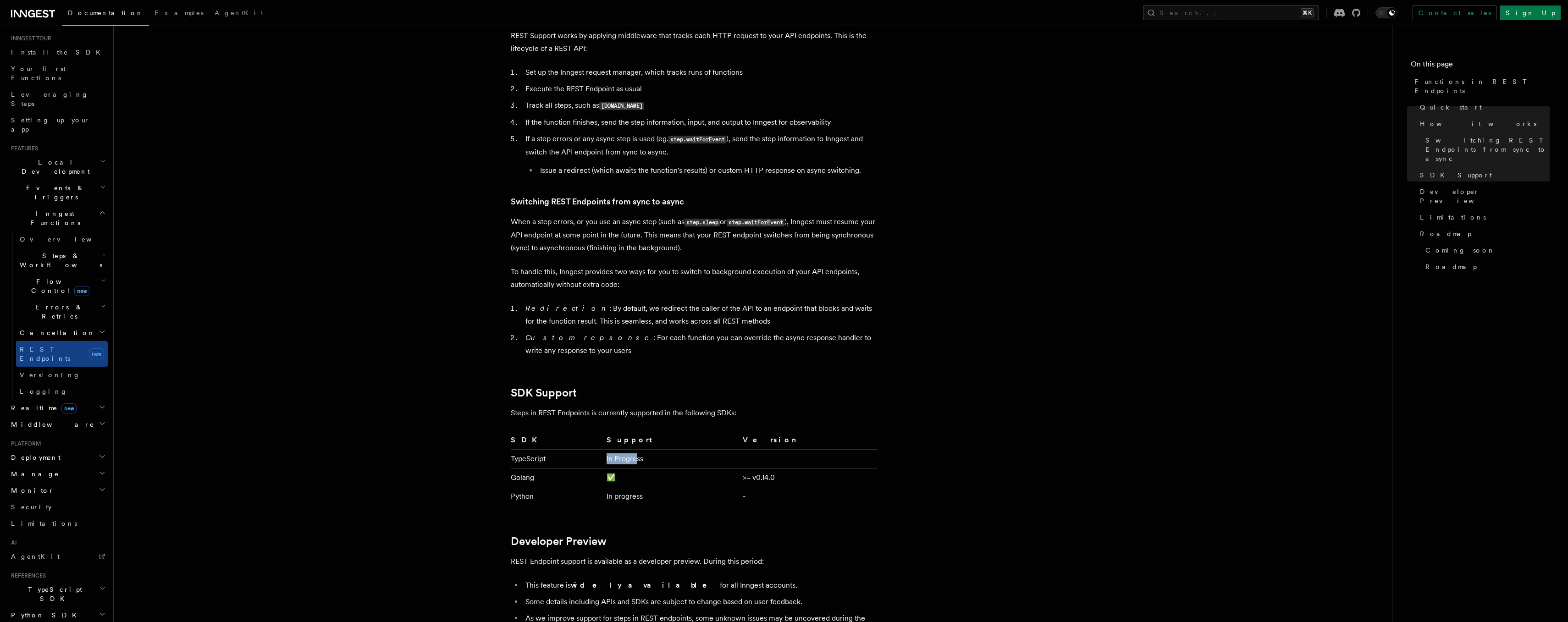
drag, startPoint x: 635, startPoint y: 456, endPoint x: 665, endPoint y: 454, distance: 30.1
click at [664, 454] on td "In Progress" at bounding box center [671, 459] width 136 height 19
click at [665, 454] on td "In Progress" at bounding box center [671, 459] width 136 height 19
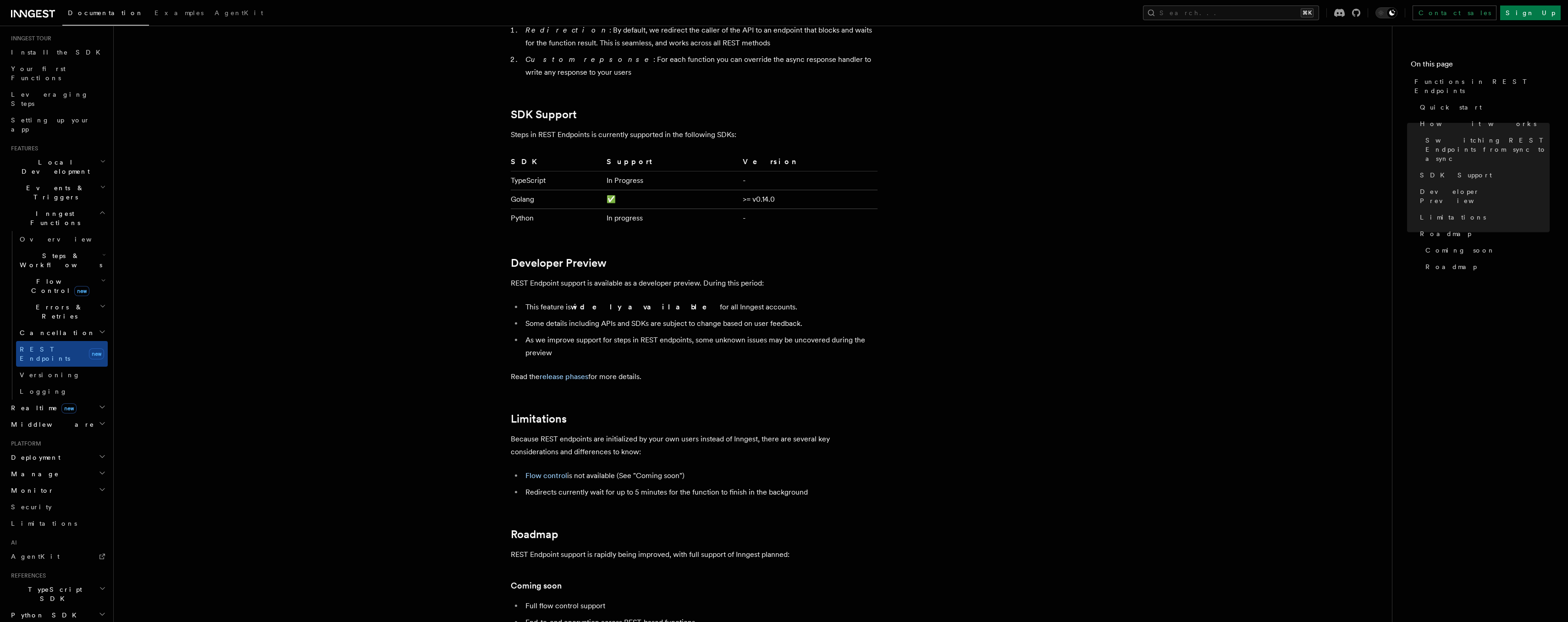
scroll to position [1340, 0]
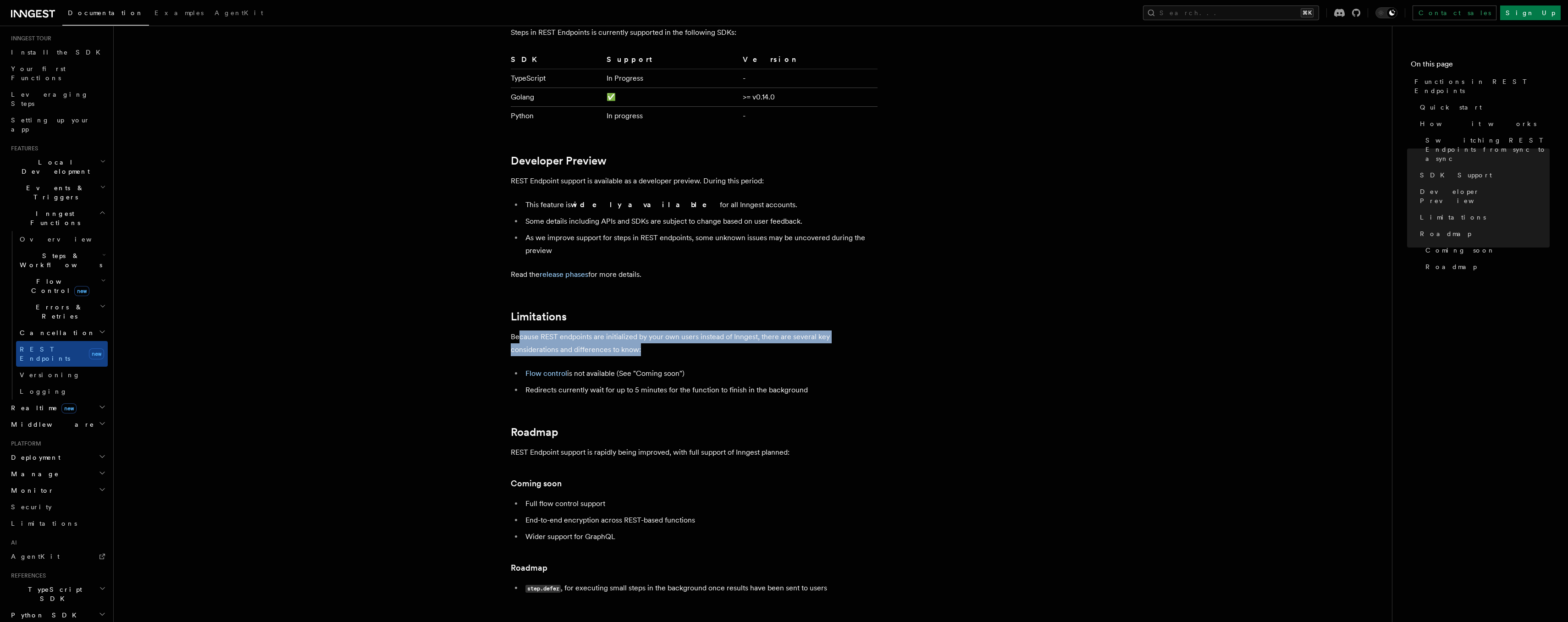
drag, startPoint x: 520, startPoint y: 335, endPoint x: 593, endPoint y: 348, distance: 74.1
click at [593, 348] on p "Because REST endpoints are initialized by your own users instead of Inngest, th…" at bounding box center [694, 343] width 367 height 26
drag, startPoint x: 593, startPoint y: 348, endPoint x: 530, endPoint y: 334, distance: 64.5
click at [530, 334] on p "Because REST endpoints are initialized by your own users instead of Inngest, th…" at bounding box center [694, 343] width 367 height 26
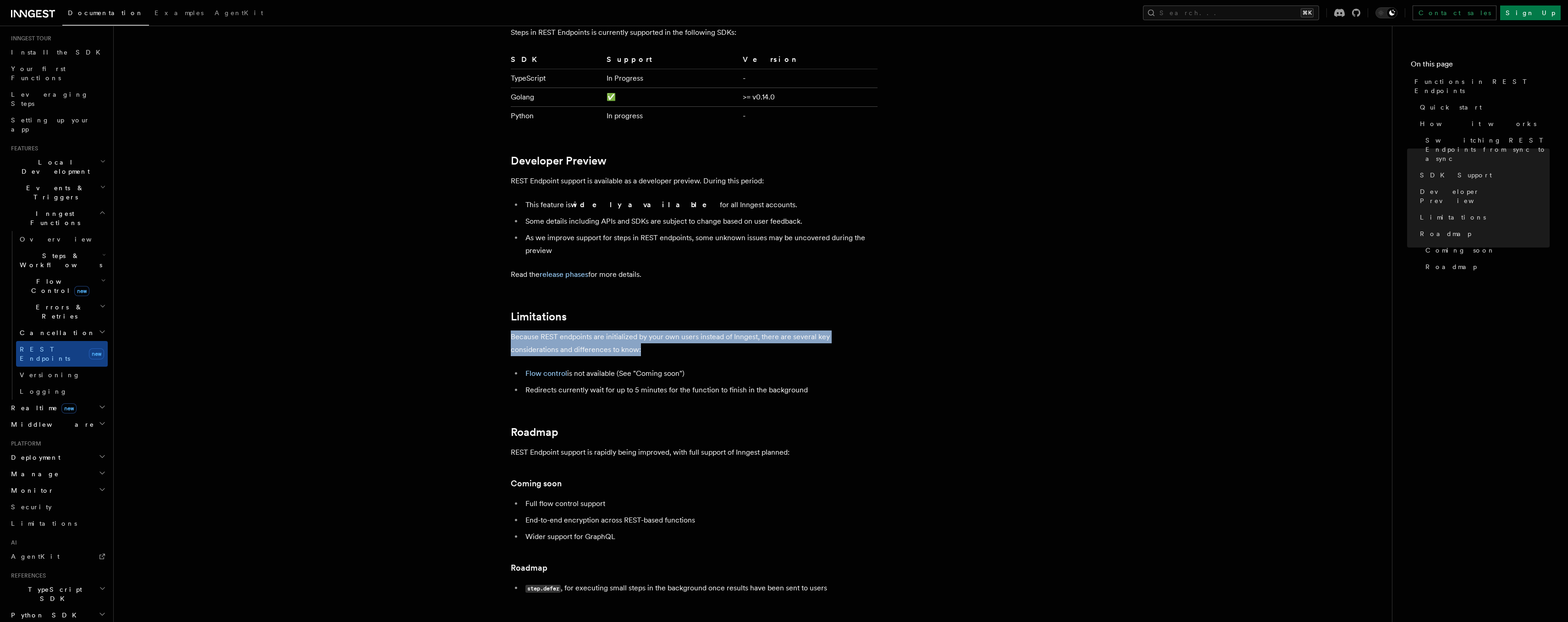
click at [530, 334] on p "Because REST endpoints are initialized by your own users instead of Inngest, th…" at bounding box center [694, 343] width 367 height 26
drag, startPoint x: 525, startPoint y: 336, endPoint x: 623, endPoint y: 346, distance: 98.5
click at [623, 346] on p "Because REST endpoints are initialized by your own users instead of Inngest, th…" at bounding box center [694, 343] width 367 height 26
drag, startPoint x: 623, startPoint y: 346, endPoint x: 519, endPoint y: 337, distance: 104.4
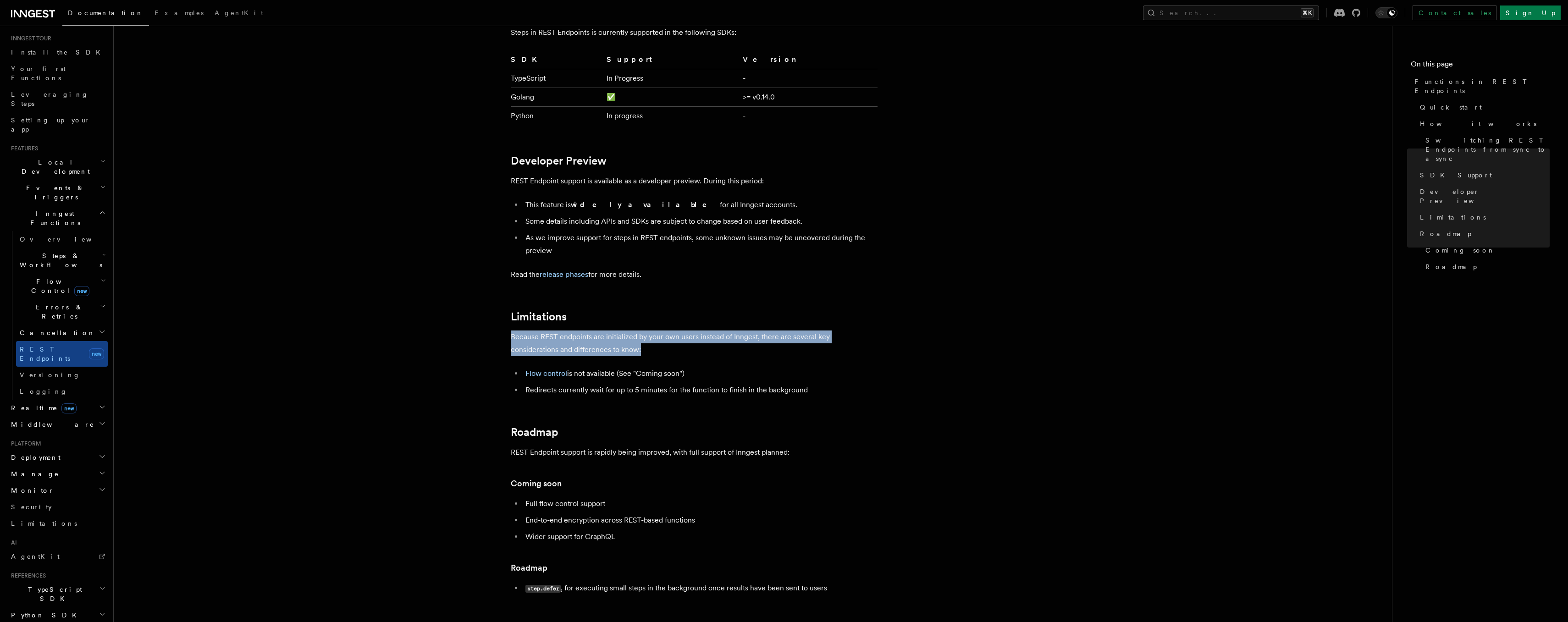
click at [519, 336] on p "Because REST endpoints are initialized by your own users instead of Inngest, th…" at bounding box center [694, 343] width 367 height 26
click at [519, 337] on p "Because REST endpoints are initialized by your own users instead of Inngest, th…" at bounding box center [694, 343] width 367 height 26
drag, startPoint x: 519, startPoint y: 337, endPoint x: 611, endPoint y: 344, distance: 92.3
click at [611, 344] on p "Because REST endpoints are initialized by your own users instead of Inngest, th…" at bounding box center [694, 343] width 367 height 26
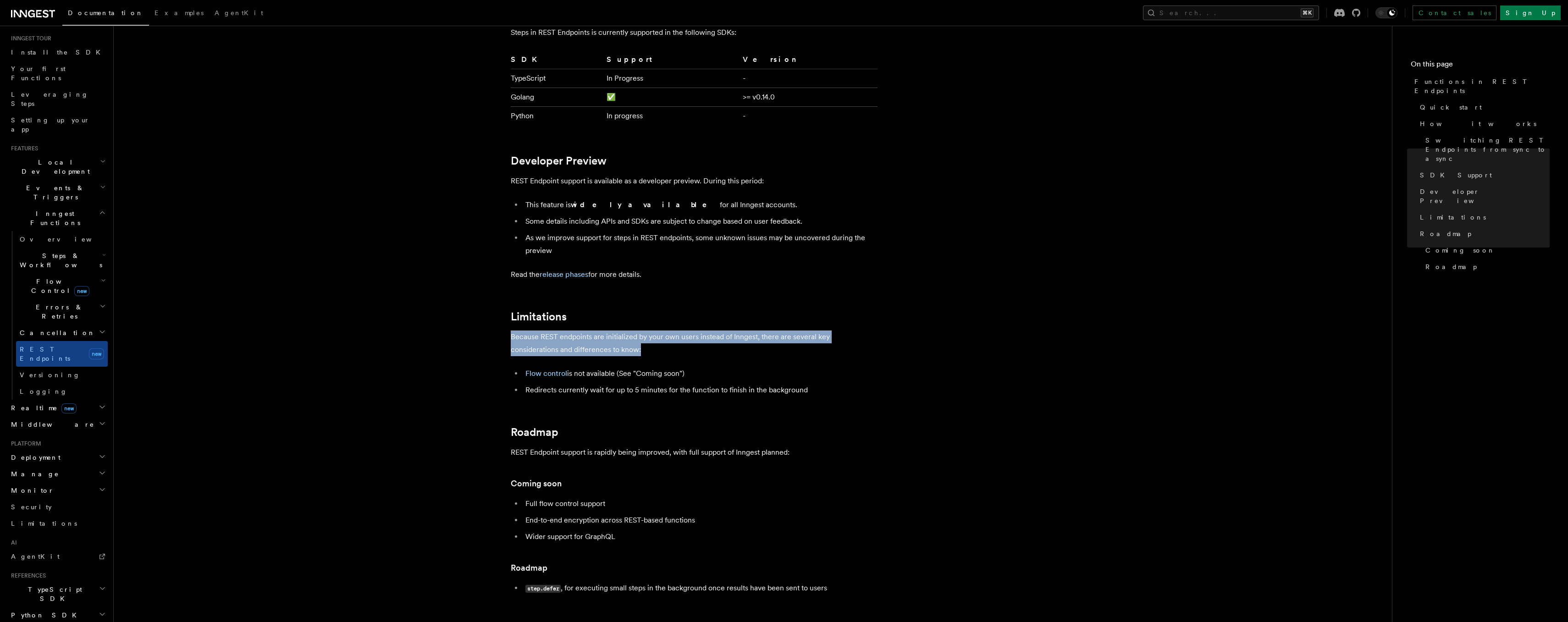
drag, startPoint x: 611, startPoint y: 344, endPoint x: 523, endPoint y: 329, distance: 89.3
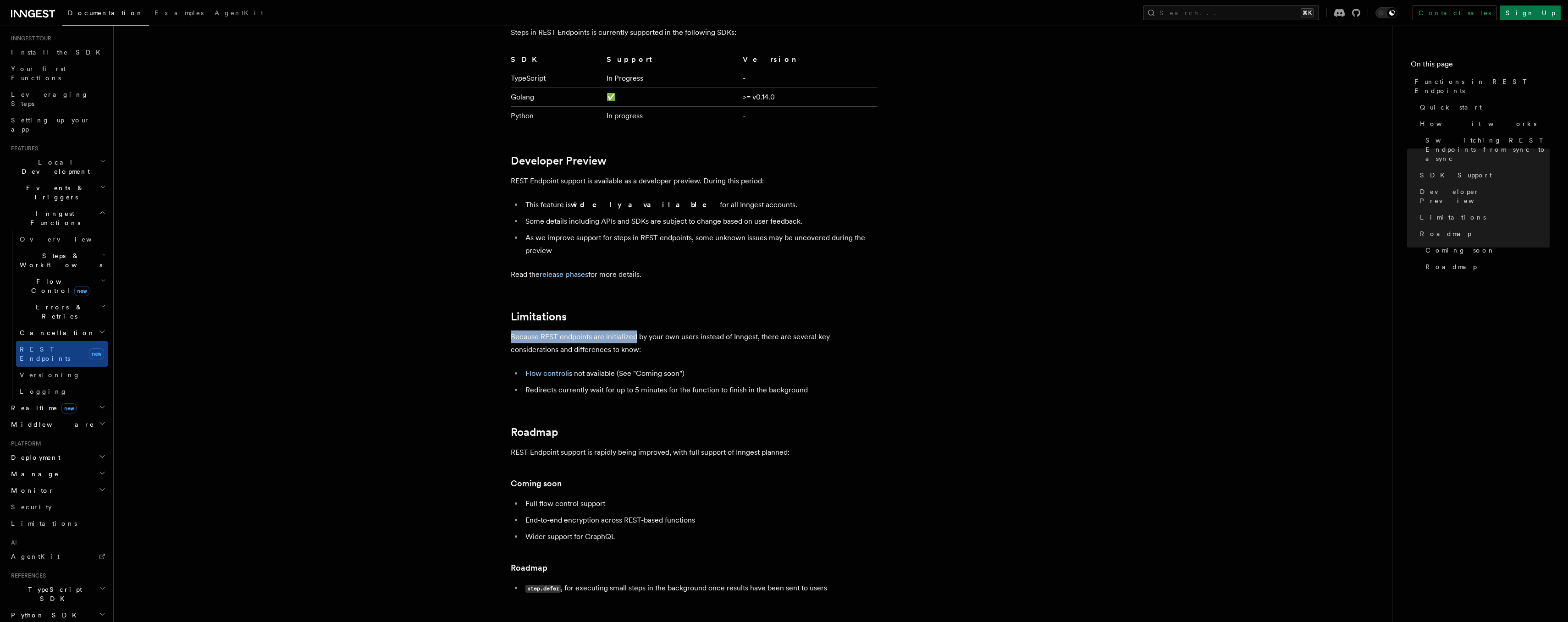
drag, startPoint x: 523, startPoint y: 329, endPoint x: 624, endPoint y: 342, distance: 101.8
click at [624, 343] on p "Because REST endpoints are initialized by your own users instead of Inngest, th…" at bounding box center [694, 343] width 367 height 26
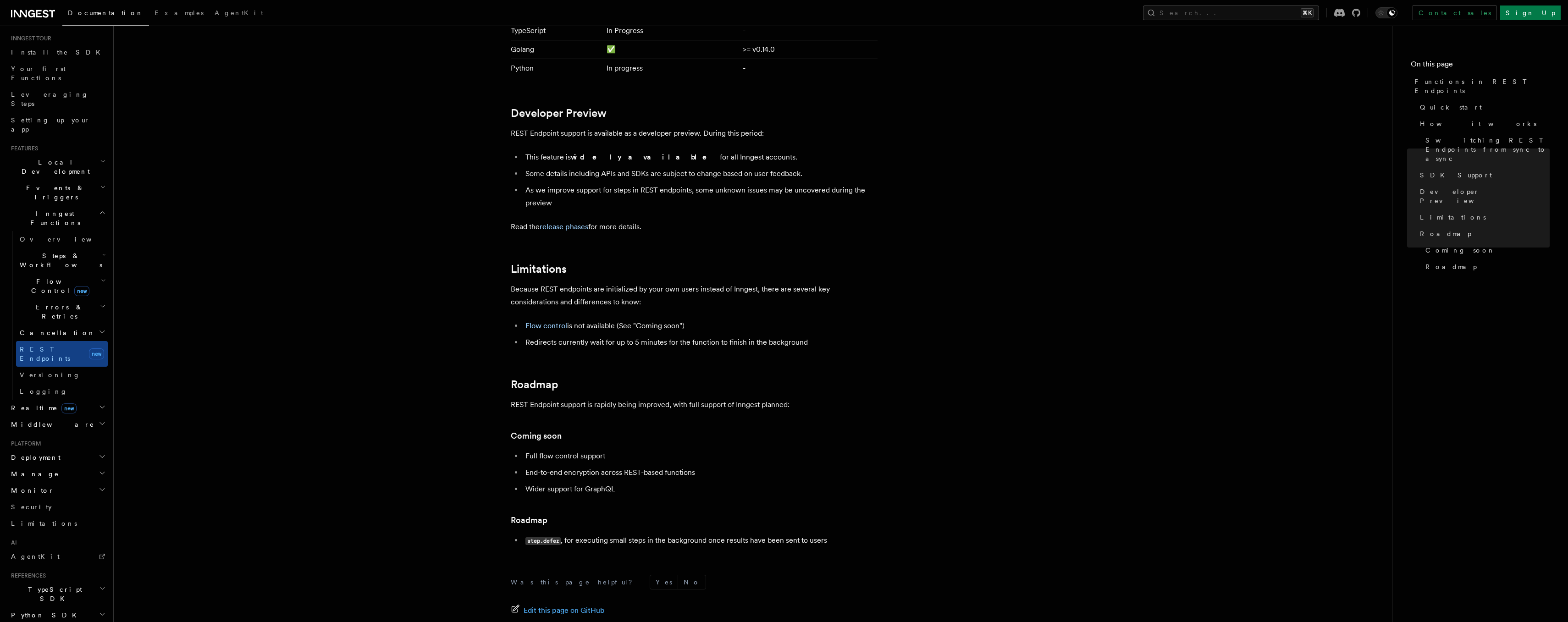
scroll to position [1388, 0]
drag, startPoint x: 532, startPoint y: 456, endPoint x: 632, endPoint y: 489, distance: 105.3
click at [632, 489] on ul "Full flow control support End-to-end encryption across REST-based functions Wid…" at bounding box center [694, 472] width 367 height 46
click at [632, 489] on li "Wider support for GraphQL" at bounding box center [700, 488] width 355 height 13
drag, startPoint x: 632, startPoint y: 489, endPoint x: 513, endPoint y: 447, distance: 126.2
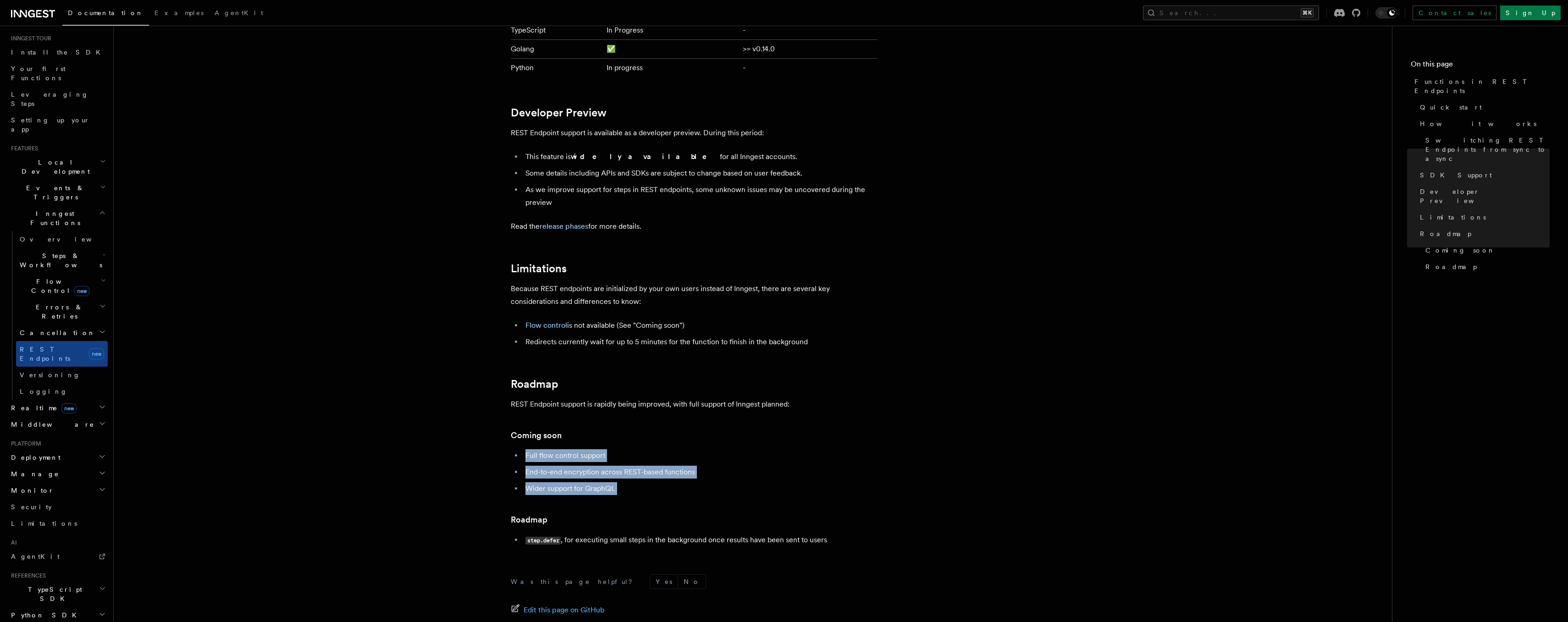
click at [527, 453] on li "Full flow control support" at bounding box center [700, 455] width 355 height 13
drag, startPoint x: 561, startPoint y: 453, endPoint x: 637, endPoint y: 492, distance: 85.4
click at [637, 492] on ul "Full flow control support End-to-end encryption across REST-based functions Wid…" at bounding box center [694, 472] width 367 height 46
click at [637, 492] on li "Wider support for GraphQL" at bounding box center [700, 488] width 355 height 13
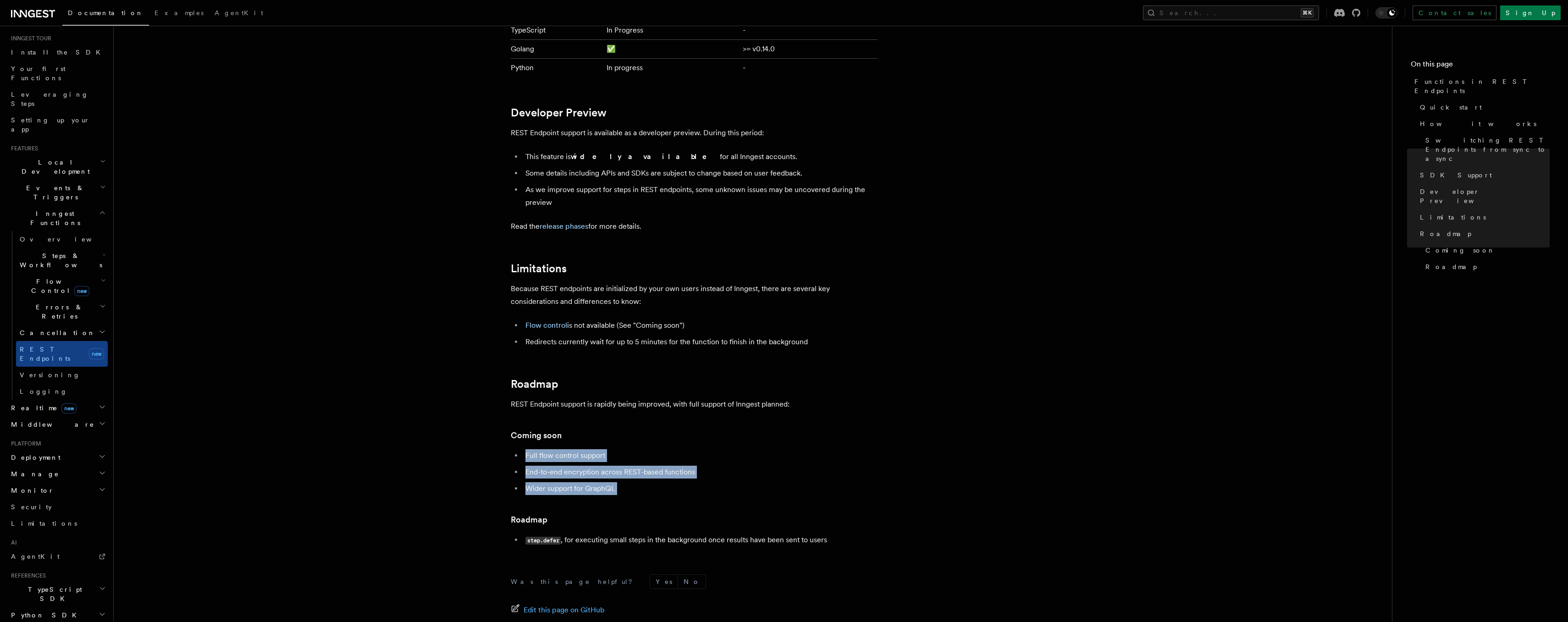
drag, startPoint x: 637, startPoint y: 492, endPoint x: 519, endPoint y: 453, distance: 124.3
click at [519, 453] on ul "Full flow control support End-to-end encryption across REST-based functions Wid…" at bounding box center [694, 472] width 367 height 46
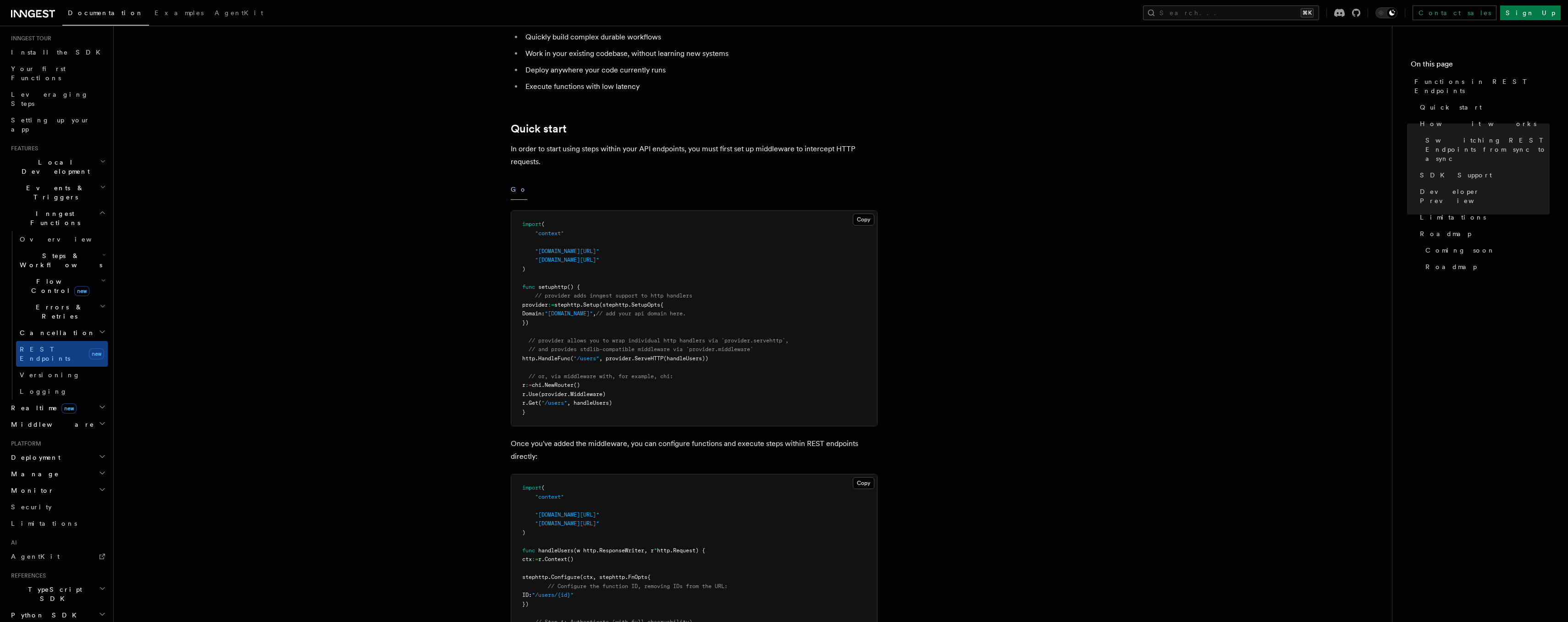
scroll to position [0, 0]
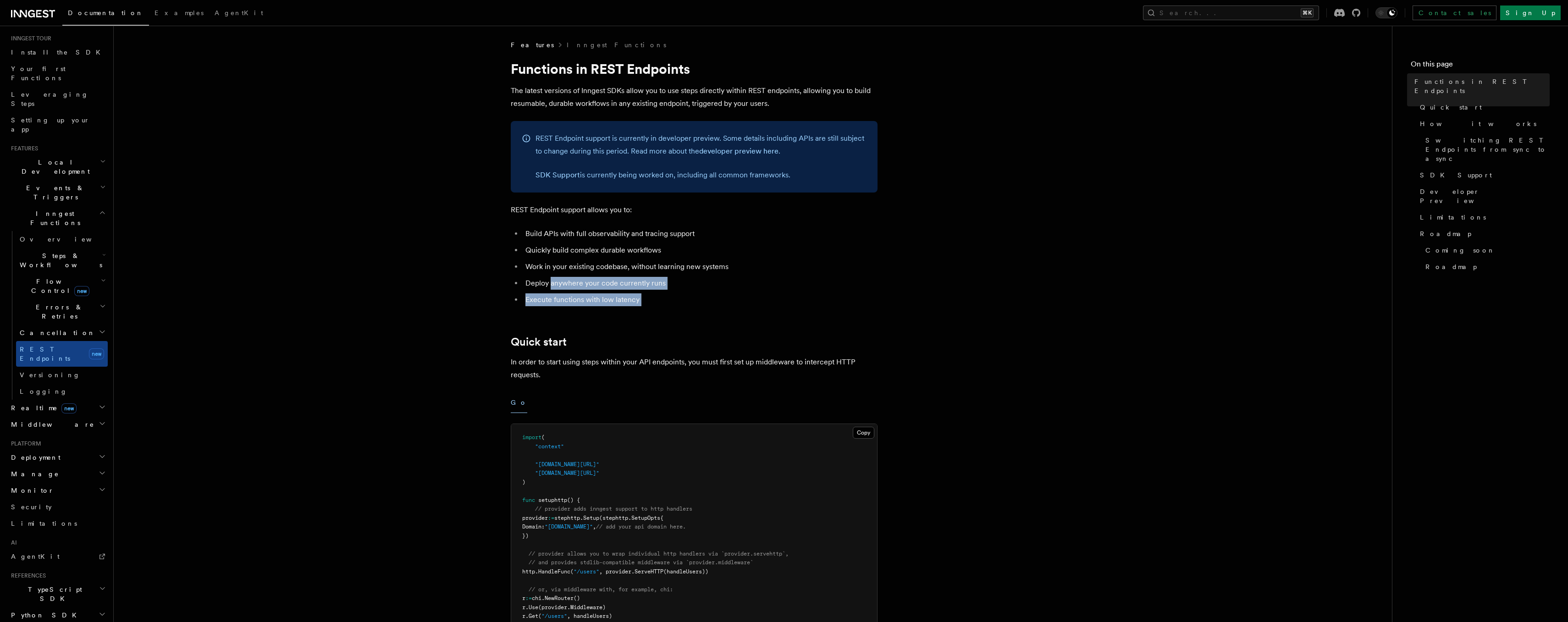
drag, startPoint x: 598, startPoint y: 295, endPoint x: 629, endPoint y: 313, distance: 35.8
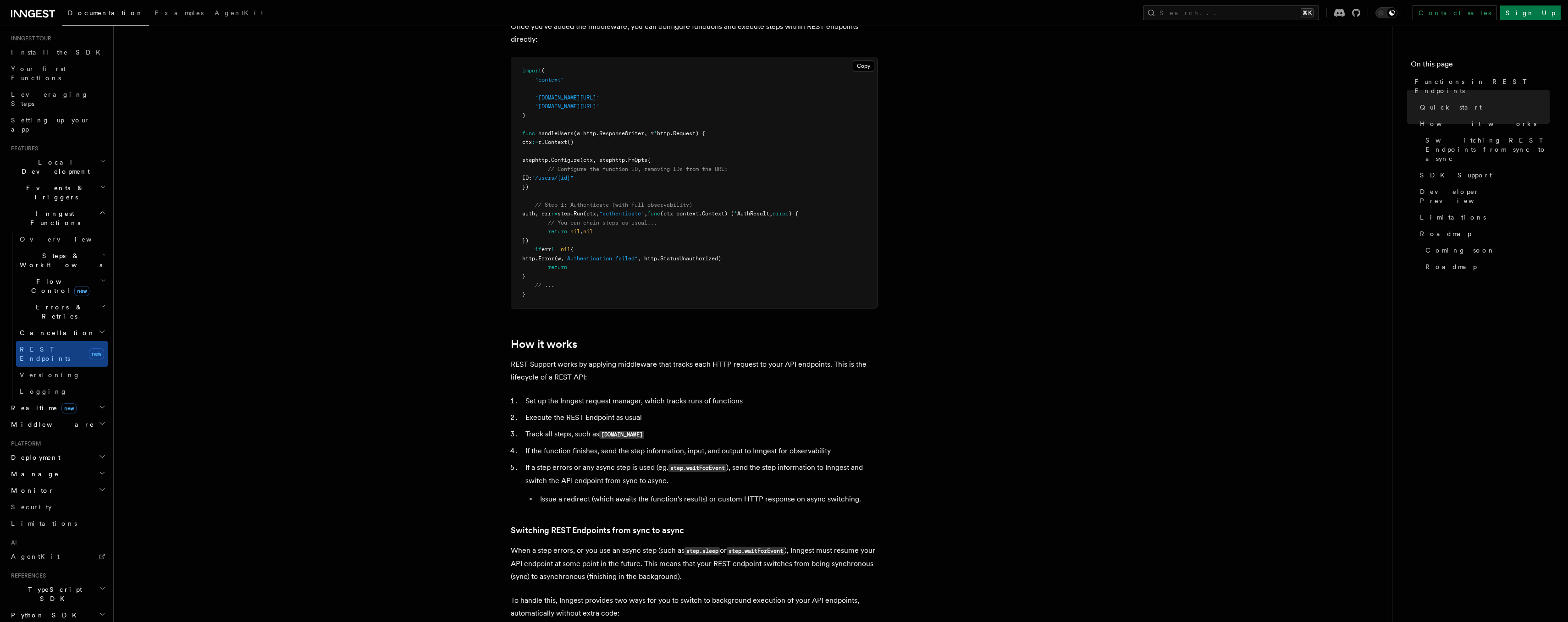
scroll to position [632, 0]
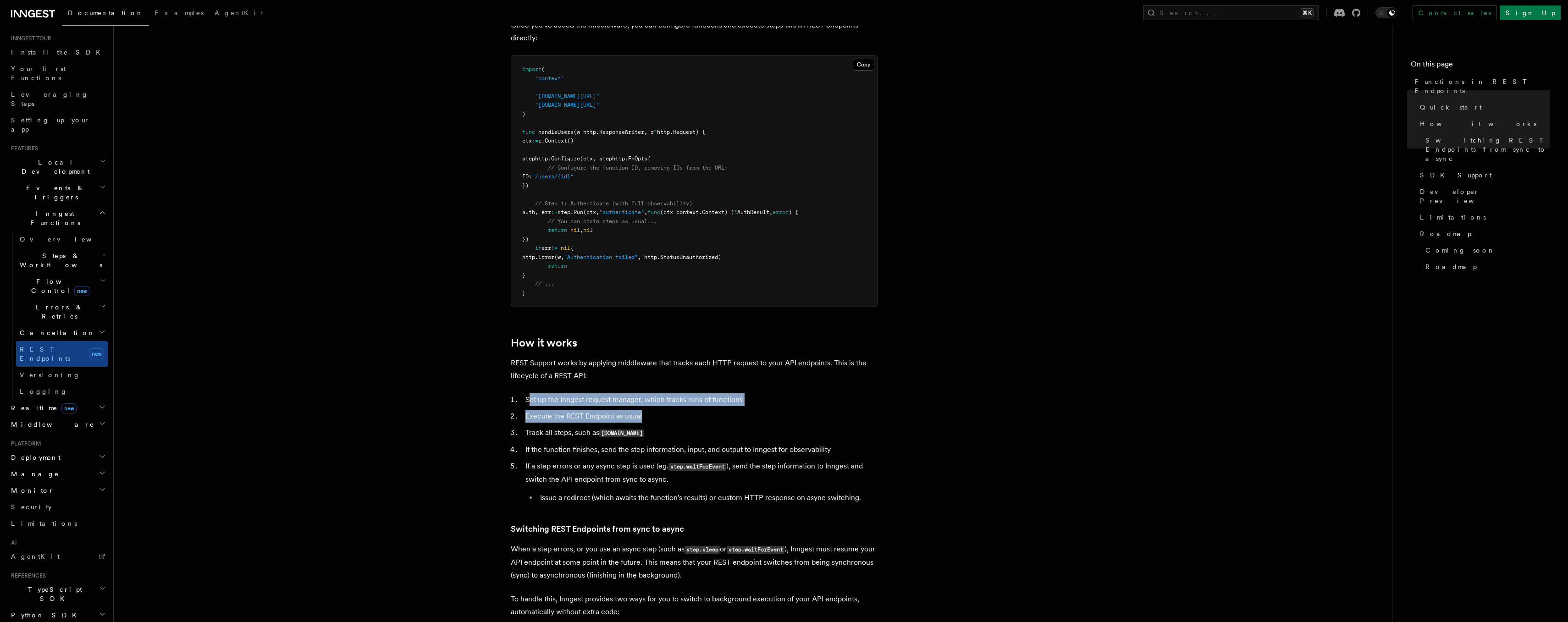
drag, startPoint x: 528, startPoint y: 395, endPoint x: 665, endPoint y: 413, distance: 138.2
click at [665, 413] on ol "Set up the Inngest request manager, which tracks runs of functions Execute the …" at bounding box center [694, 449] width 367 height 111
click at [665, 413] on li "Execute the REST Endpoint as usual" at bounding box center [700, 416] width 355 height 13
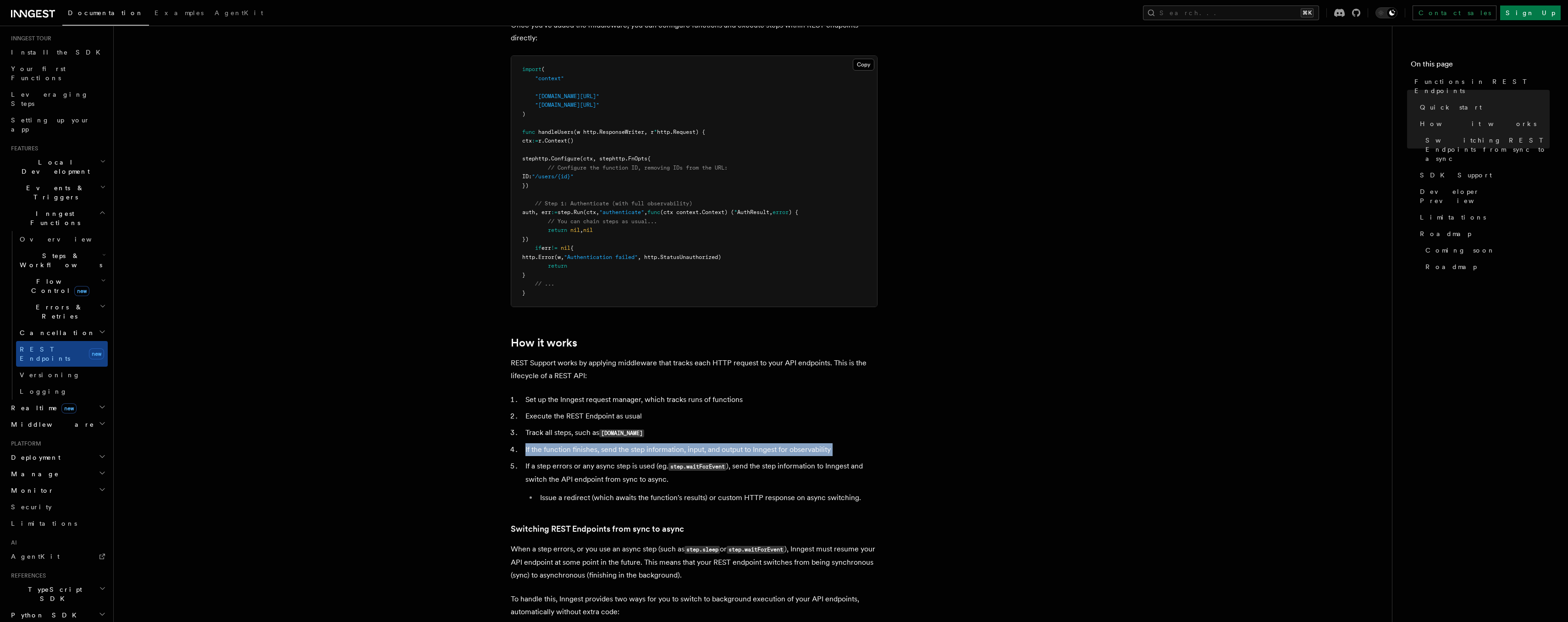
drag, startPoint x: 524, startPoint y: 454, endPoint x: 678, endPoint y: 458, distance: 154.1
click at [678, 458] on ol "Set up the Inngest request manager, which tracks runs of functions Execute the …" at bounding box center [694, 449] width 367 height 111
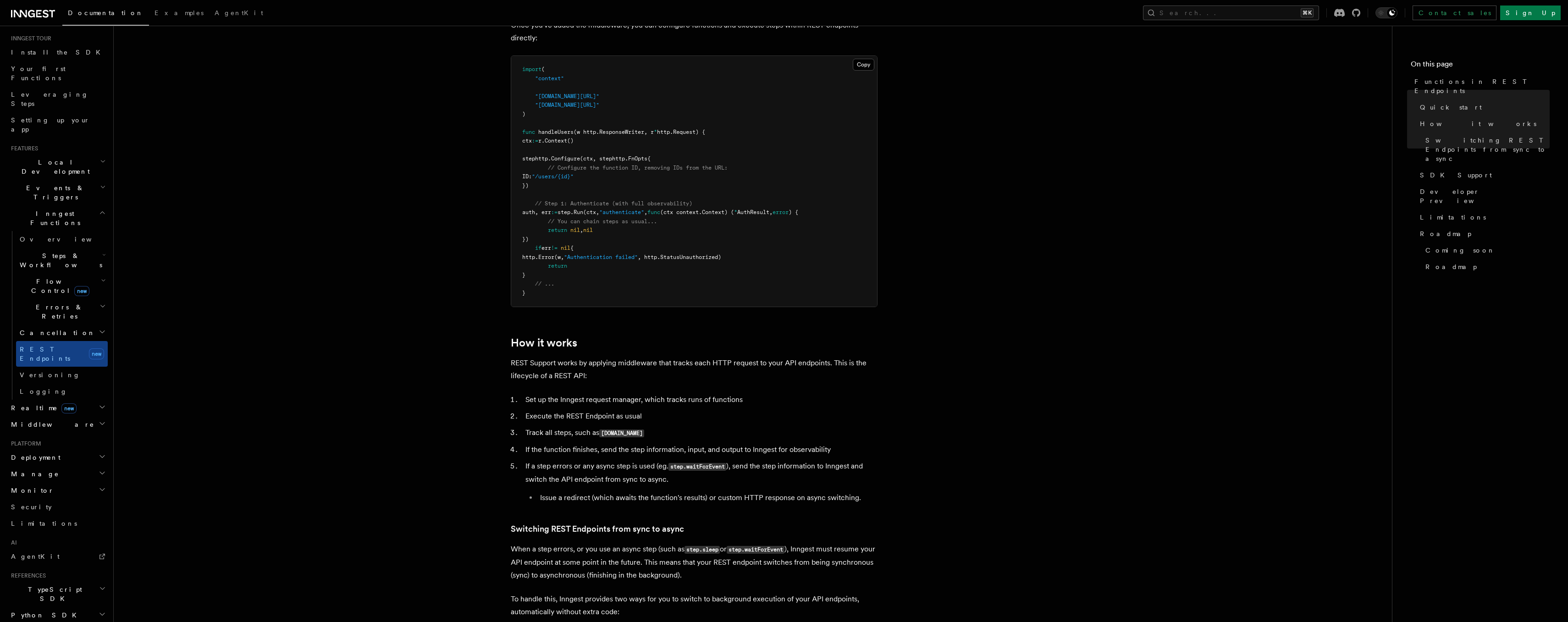
click at [704, 453] on li "If the function finishes, send the step information, input, and output to Innge…" at bounding box center [700, 449] width 355 height 13
drag, startPoint x: 724, startPoint y: 445, endPoint x: 589, endPoint y: 444, distance: 135.0
click at [589, 443] on li "If the function finishes, send the step information, input, and output to Innge…" at bounding box center [700, 449] width 355 height 13
click at [589, 444] on li "If the function finishes, send the step information, input, and output to Innge…" at bounding box center [700, 449] width 355 height 13
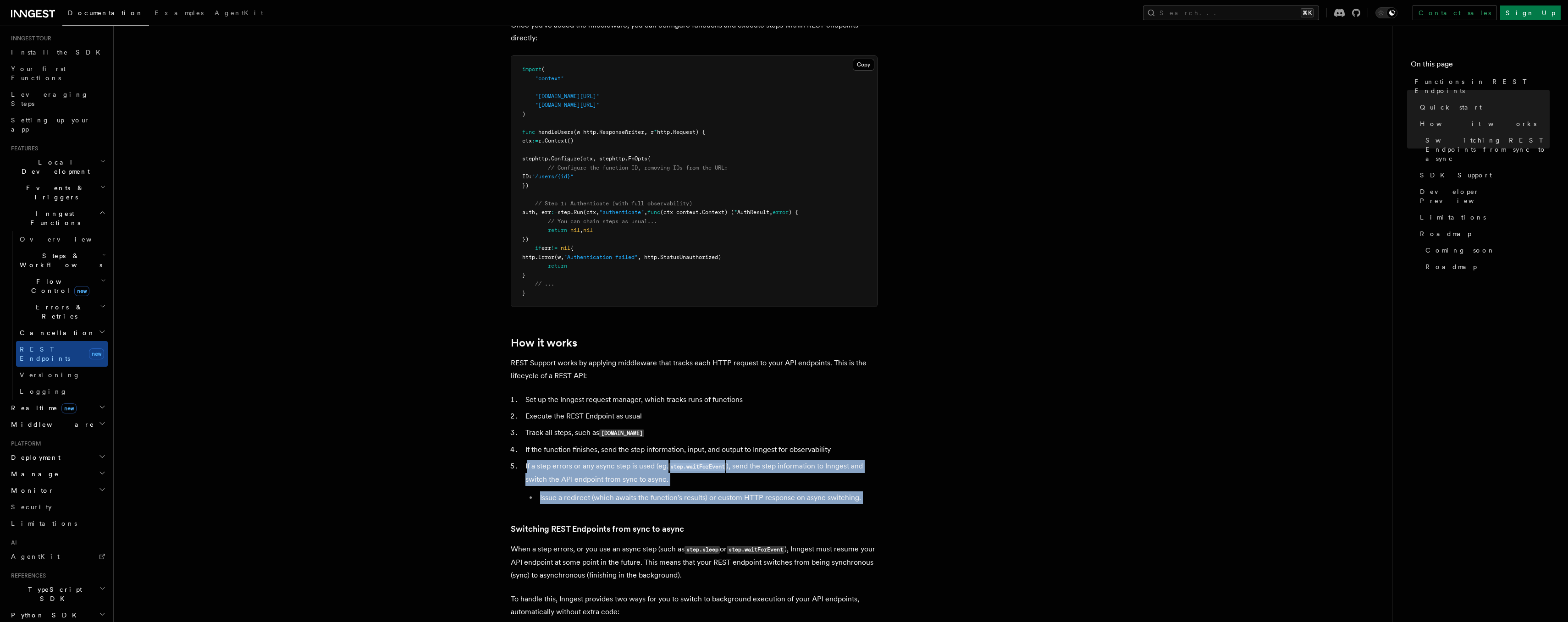
drag, startPoint x: 530, startPoint y: 464, endPoint x: 699, endPoint y: 510, distance: 175.1
click at [699, 510] on article "Features Inngest Functions Functions in REST Endpoints The latest versions of I…" at bounding box center [753, 446] width 1249 height 2074
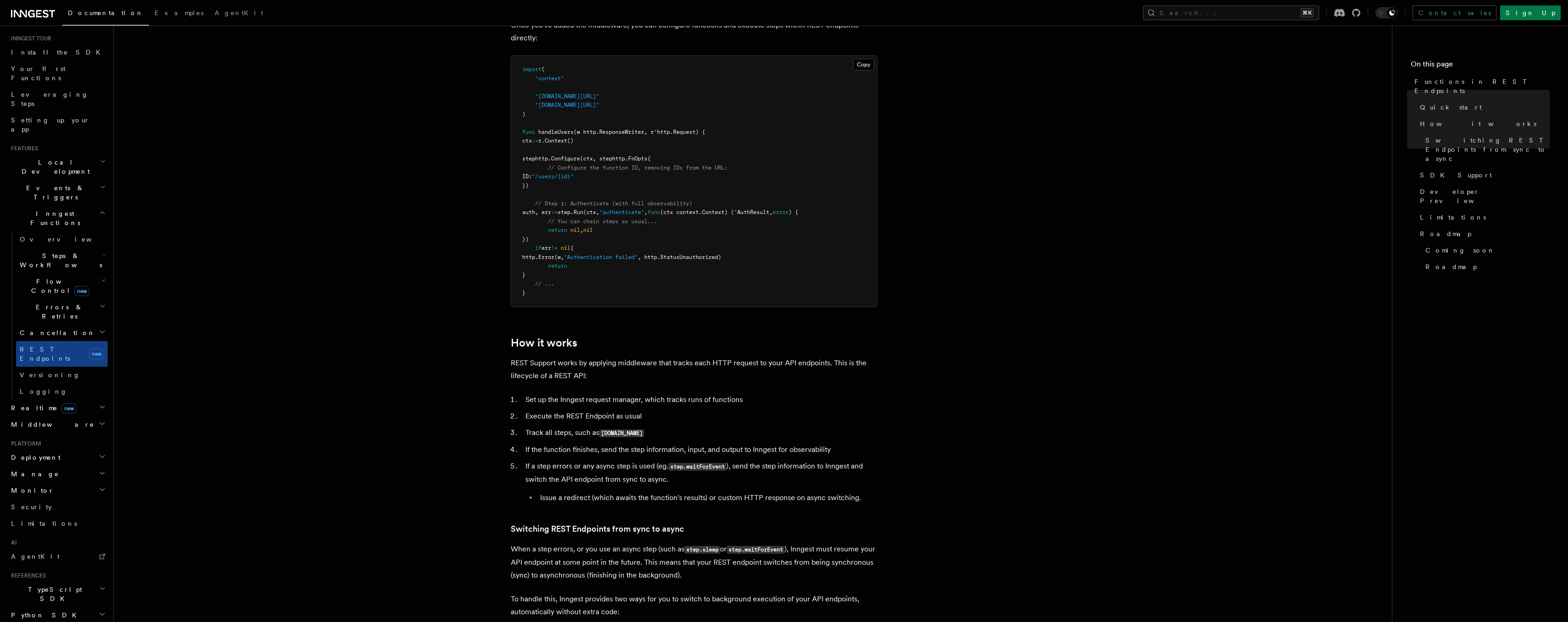
click at [720, 496] on li "Issue a redirect (which awaits the function's results) or custom HTTP response …" at bounding box center [707, 497] width 340 height 13
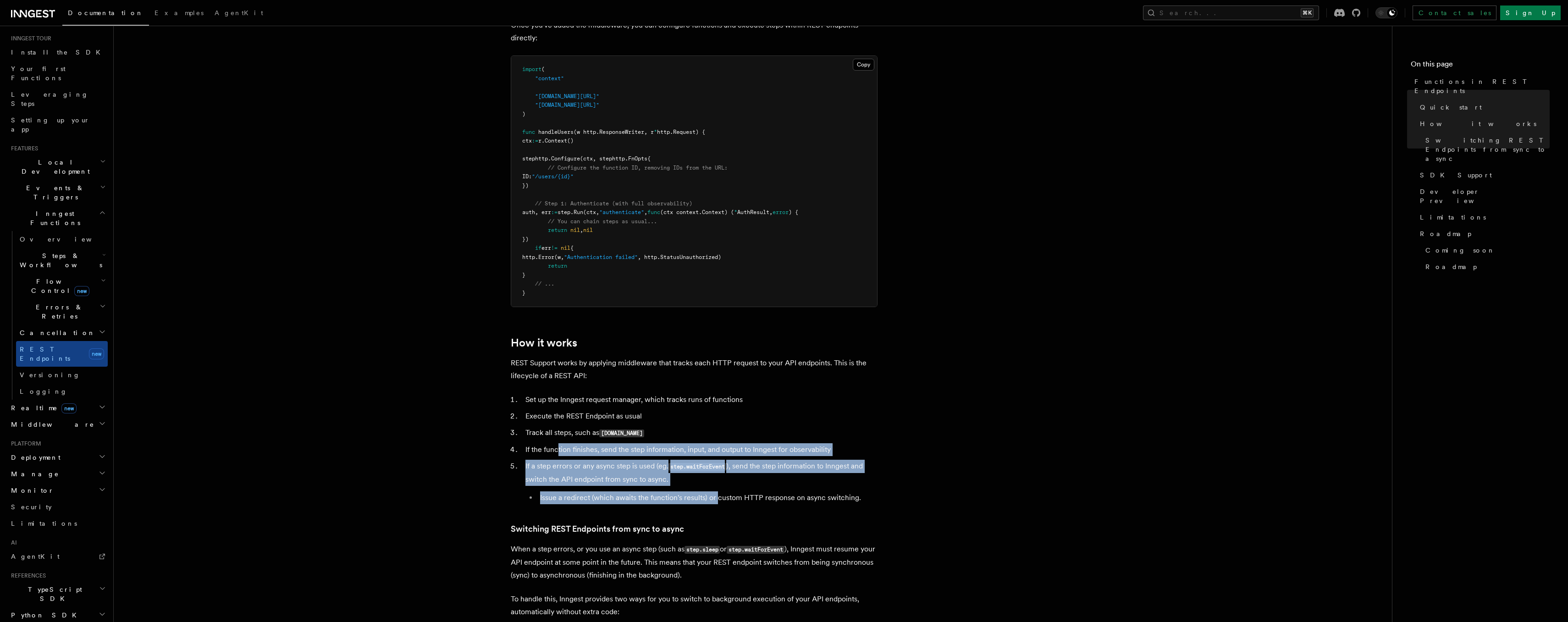
drag, startPoint x: 715, startPoint y: 501, endPoint x: 556, endPoint y: 455, distance: 165.5
click at [556, 454] on ol "Set up the Inngest request manager, which tracks runs of functions Execute the …" at bounding box center [694, 449] width 367 height 111
click at [556, 455] on li "If the function finishes, send the step information, input, and output to Innge…" at bounding box center [700, 449] width 355 height 13
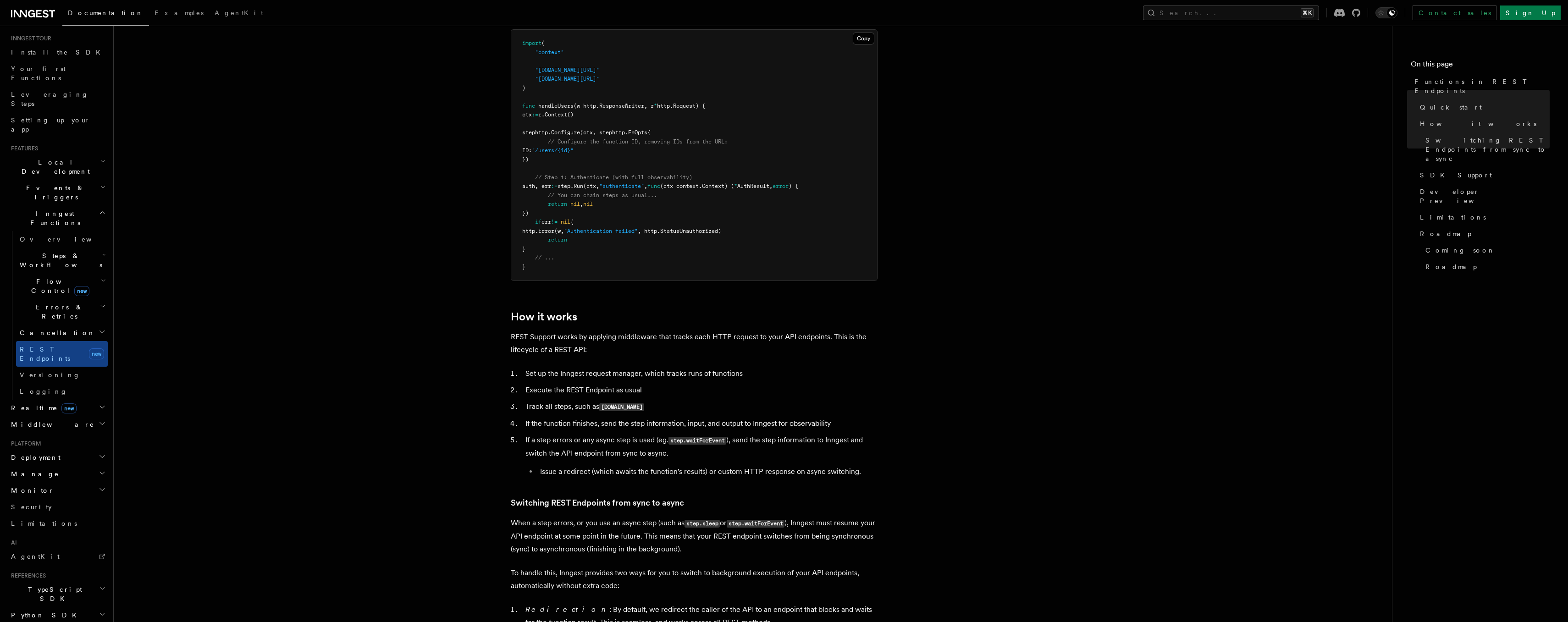
scroll to position [659, 0]
drag, startPoint x: 524, startPoint y: 416, endPoint x: 660, endPoint y: 422, distance: 136.1
click at [660, 421] on li "If the function finishes, send the step information, input, and output to Innge…" at bounding box center [700, 423] width 355 height 13
click at [632, 422] on li "If the function finishes, send the step information, input, and output to Innge…" at bounding box center [700, 423] width 355 height 13
drag, startPoint x: 601, startPoint y: 420, endPoint x: 809, endPoint y: 421, distance: 208.0
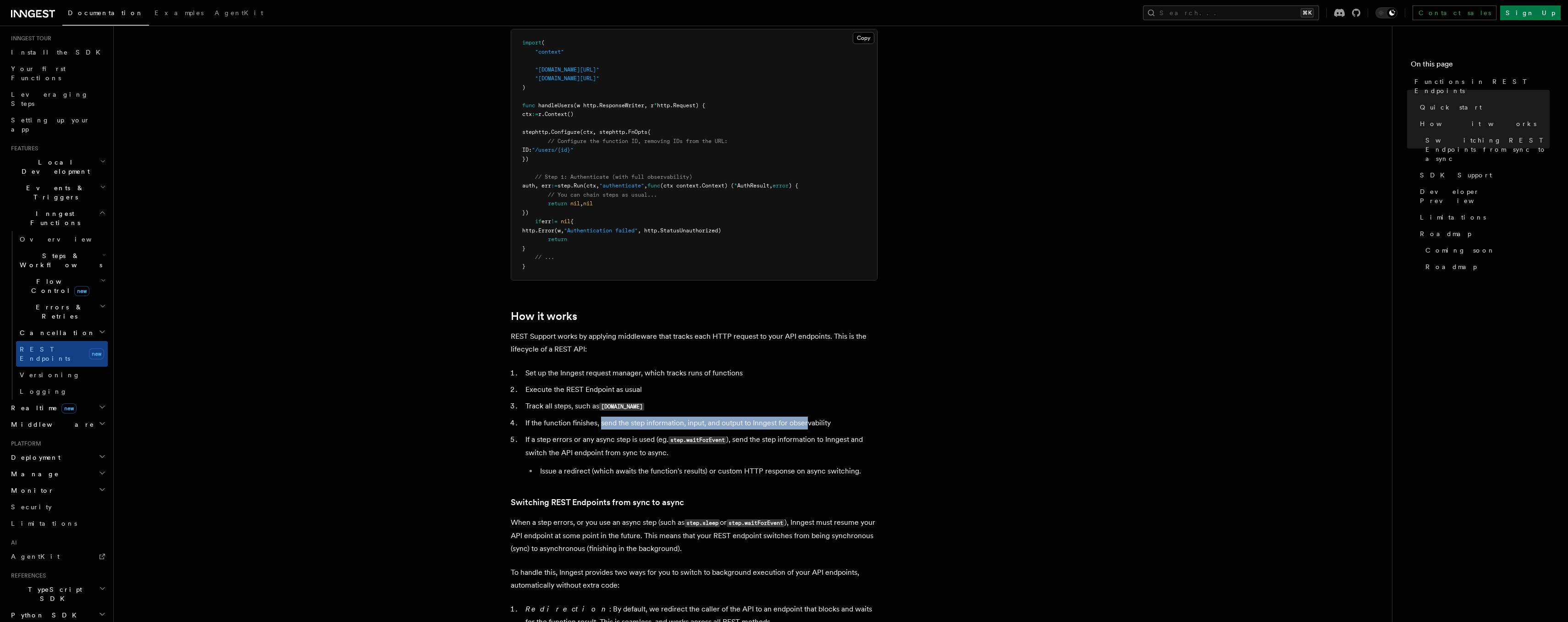
click at [809, 421] on li "If the function finishes, send the step information, input, and output to Innge…" at bounding box center [700, 423] width 355 height 13
drag, startPoint x: 523, startPoint y: 439, endPoint x: 664, endPoint y: 441, distance: 141.0
click at [664, 441] on li "If a step errors or any async step is used (eg. step.waitForEvent ), send the s…" at bounding box center [700, 455] width 355 height 44
click at [639, 441] on li "If a step errors or any async step is used (eg. step.waitForEvent ), send the s…" at bounding box center [700, 455] width 355 height 44
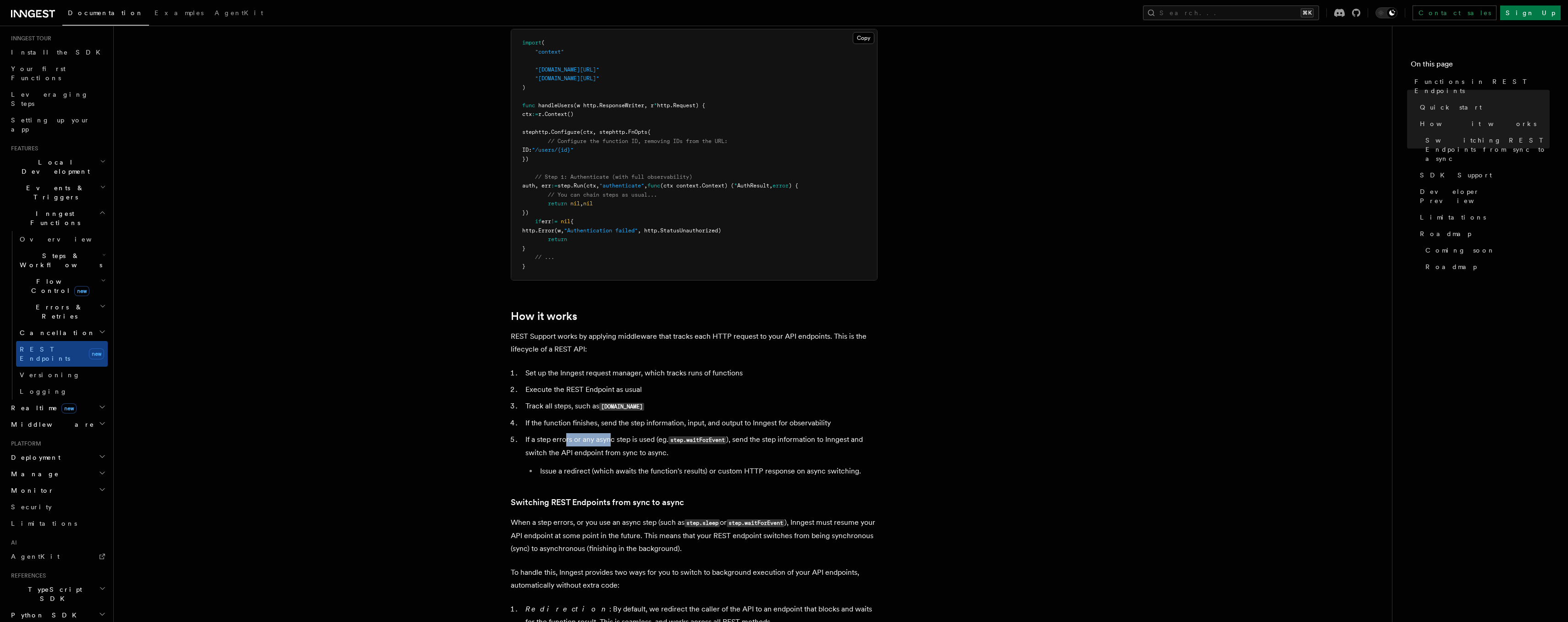
drag, startPoint x: 566, startPoint y: 441, endPoint x: 611, endPoint y: 439, distance: 45.0
click at [611, 439] on li "If a step errors or any async step is used (eg. step.waitForEvent ), send the s…" at bounding box center [700, 455] width 355 height 44
click at [610, 441] on li "If a step errors or any async step is used (eg. step.waitForEvent ), send the s…" at bounding box center [700, 455] width 355 height 44
drag, startPoint x: 610, startPoint y: 441, endPoint x: 653, endPoint y: 441, distance: 43.0
click at [653, 441] on li "If a step errors or any async step is used (eg. step.waitForEvent ), send the s…" at bounding box center [700, 455] width 355 height 44
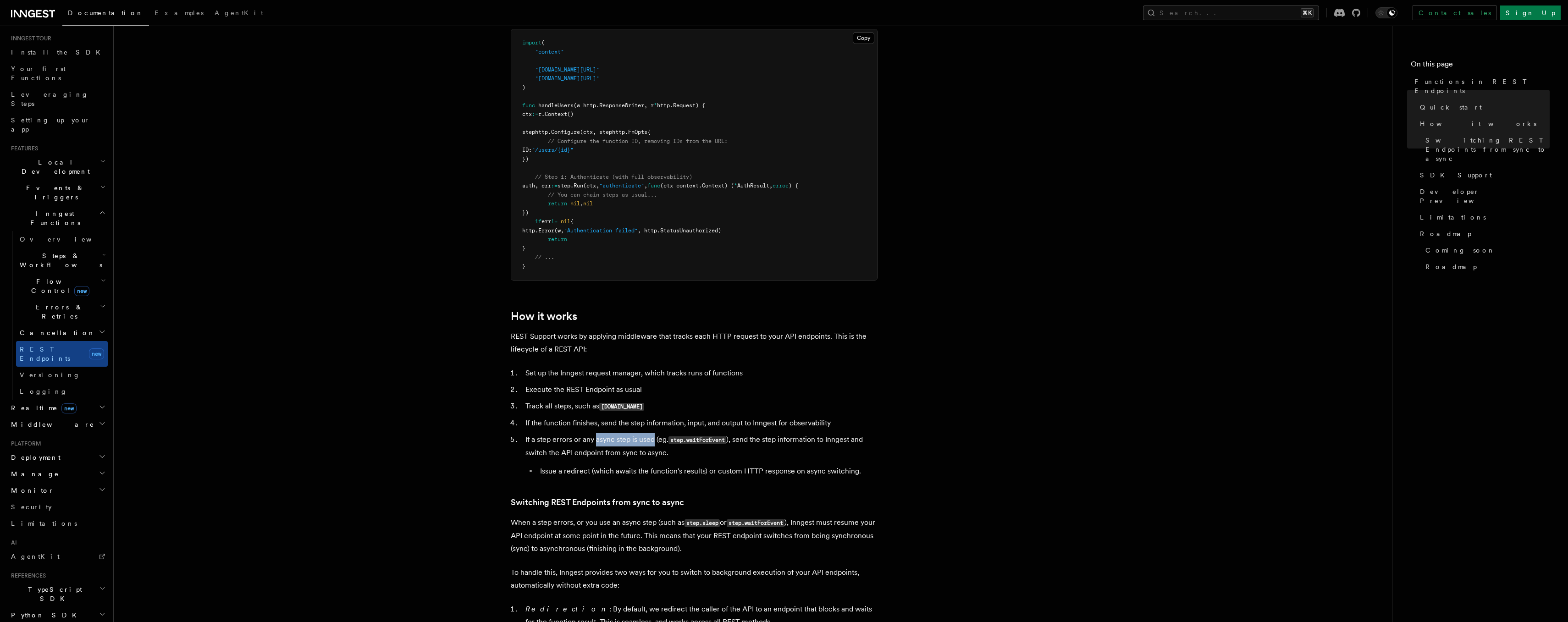
click at [653, 441] on li "If a step errors or any async step is used (eg. step.waitForEvent ), send the s…" at bounding box center [700, 455] width 355 height 44
drag, startPoint x: 662, startPoint y: 439, endPoint x: 609, endPoint y: 439, distance: 53.0
click at [609, 439] on li "If a step errors or any async step is used (eg. step.waitForEvent ), send the s…" at bounding box center [700, 455] width 355 height 44
drag, startPoint x: 528, startPoint y: 452, endPoint x: 679, endPoint y: 455, distance: 151.0
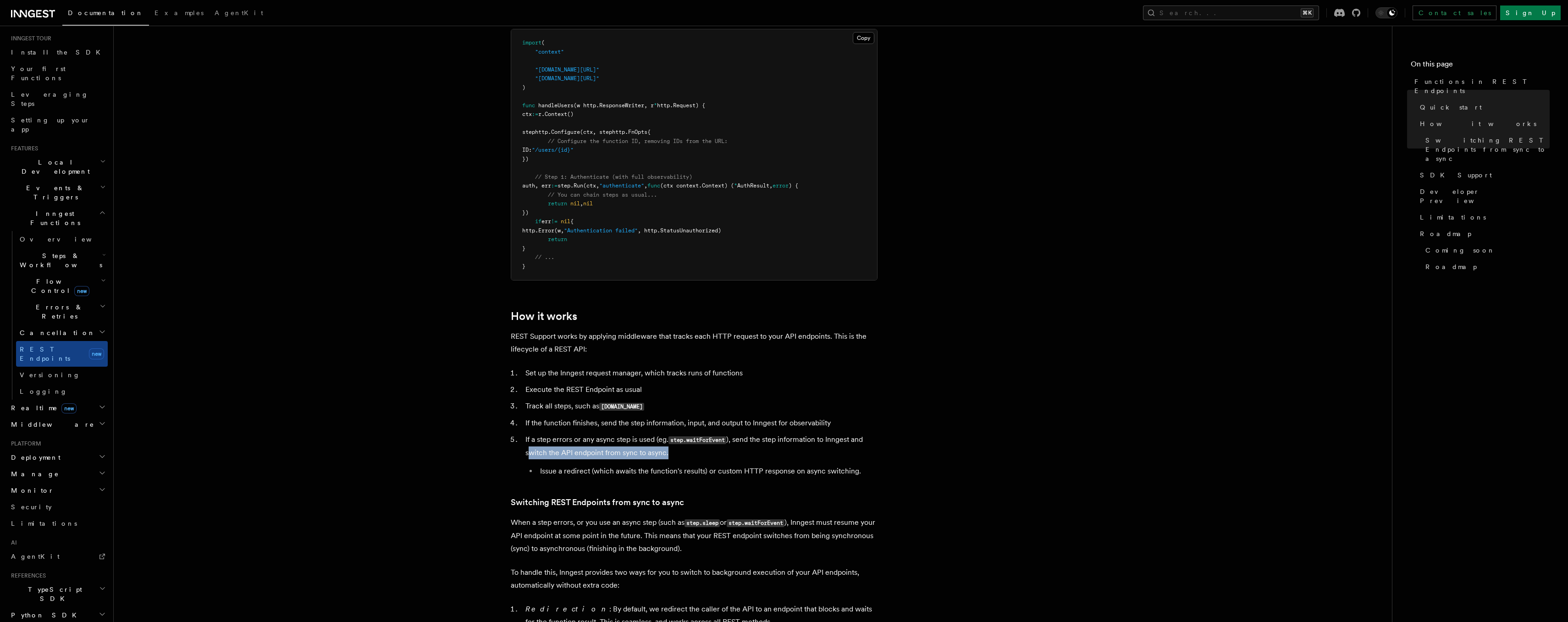
click at [679, 455] on li "If a step errors or any async step is used (eg. step.waitForEvent ), send the s…" at bounding box center [700, 455] width 355 height 44
drag, startPoint x: 666, startPoint y: 453, endPoint x: 571, endPoint y: 437, distance: 96.3
click at [571, 437] on li "If a step errors or any async step is used (eg. step.waitForEvent ), send the s…" at bounding box center [700, 455] width 355 height 44
click at [569, 437] on li "If a step errors or any async step is used (eg. step.waitForEvent ), send the s…" at bounding box center [700, 455] width 355 height 44
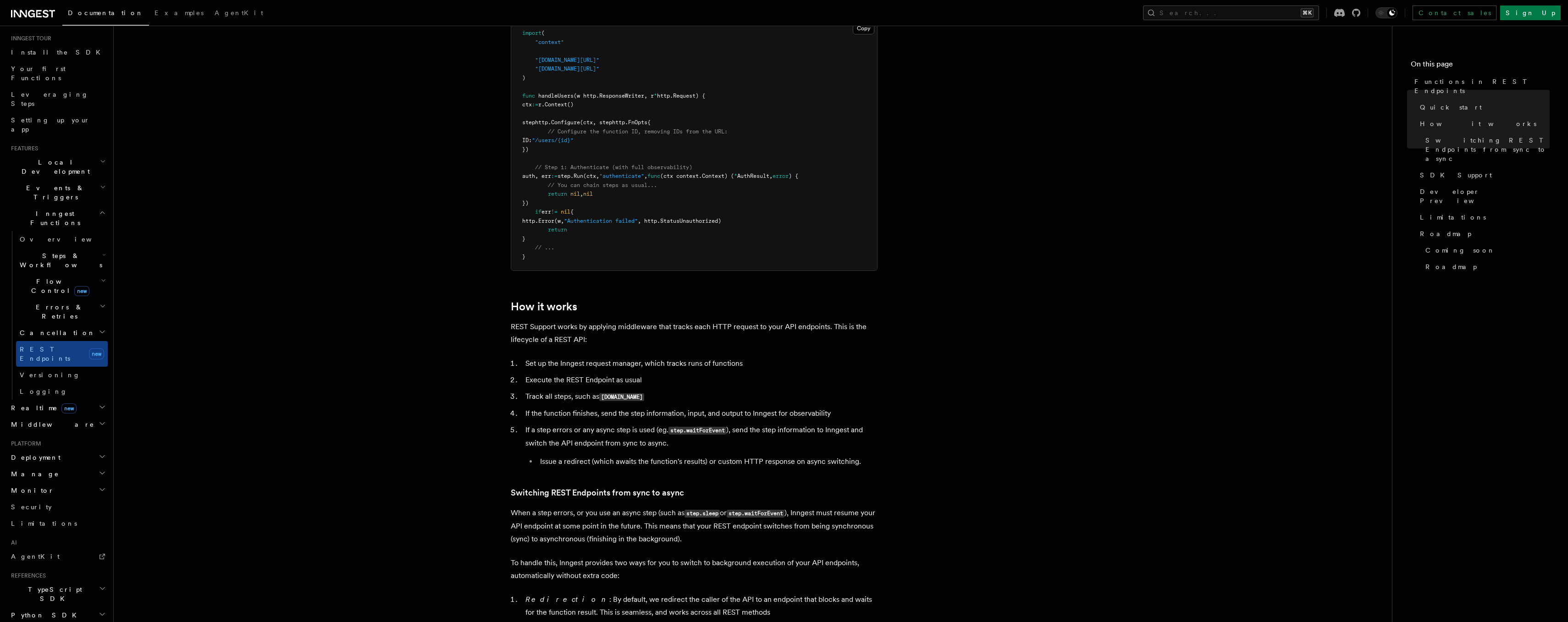
scroll to position [686, 0]
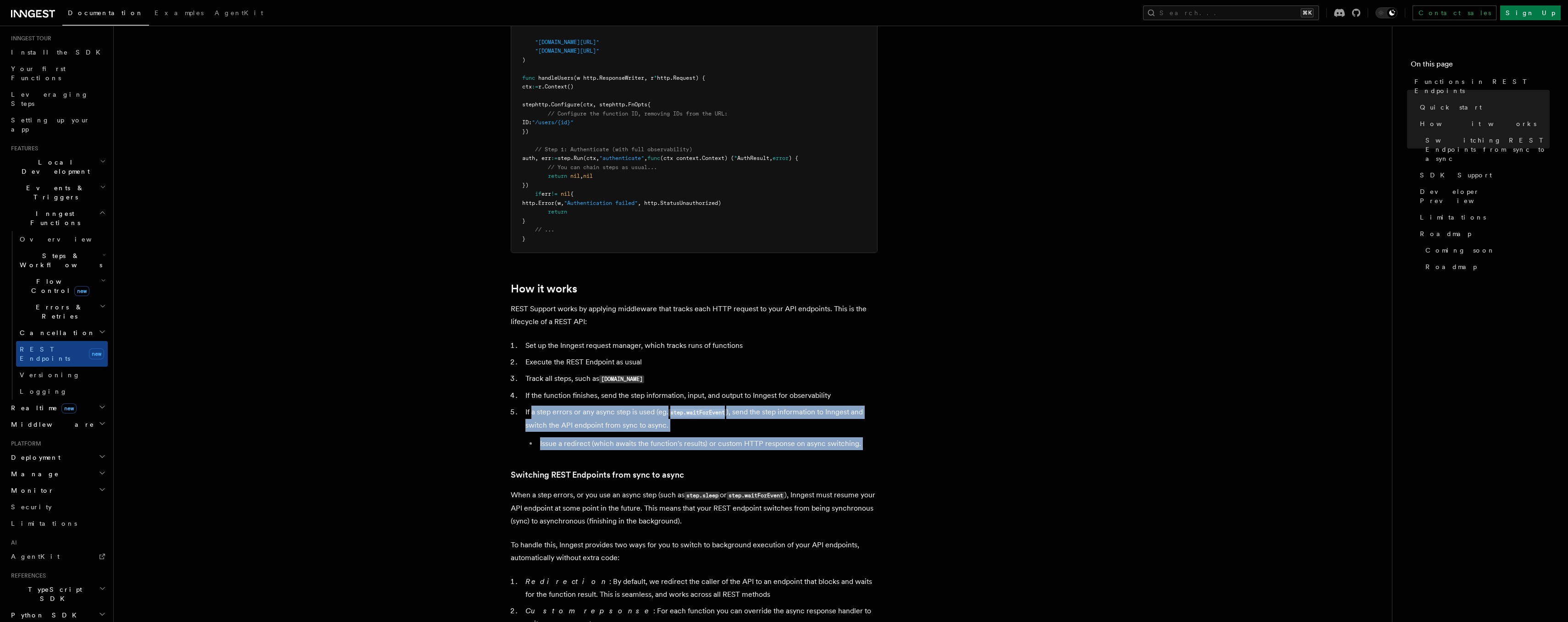
drag, startPoint x: 532, startPoint y: 411, endPoint x: 704, endPoint y: 451, distance: 176.6
click at [705, 451] on article "Features Inngest Functions Functions in REST Endpoints The latest versions of I…" at bounding box center [753, 391] width 1249 height 2074
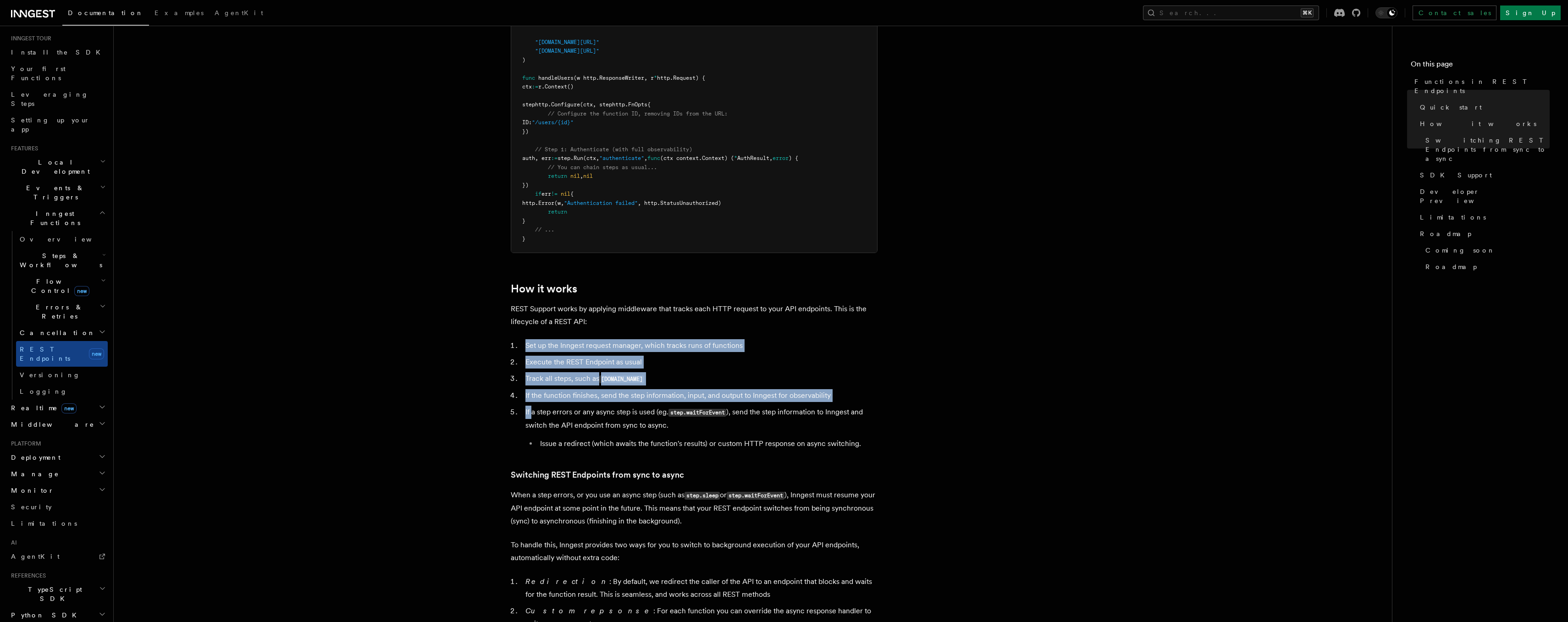
click at [708, 445] on li "Issue a redirect (which awaits the function's results) or custom HTTP response …" at bounding box center [707, 444] width 340 height 13
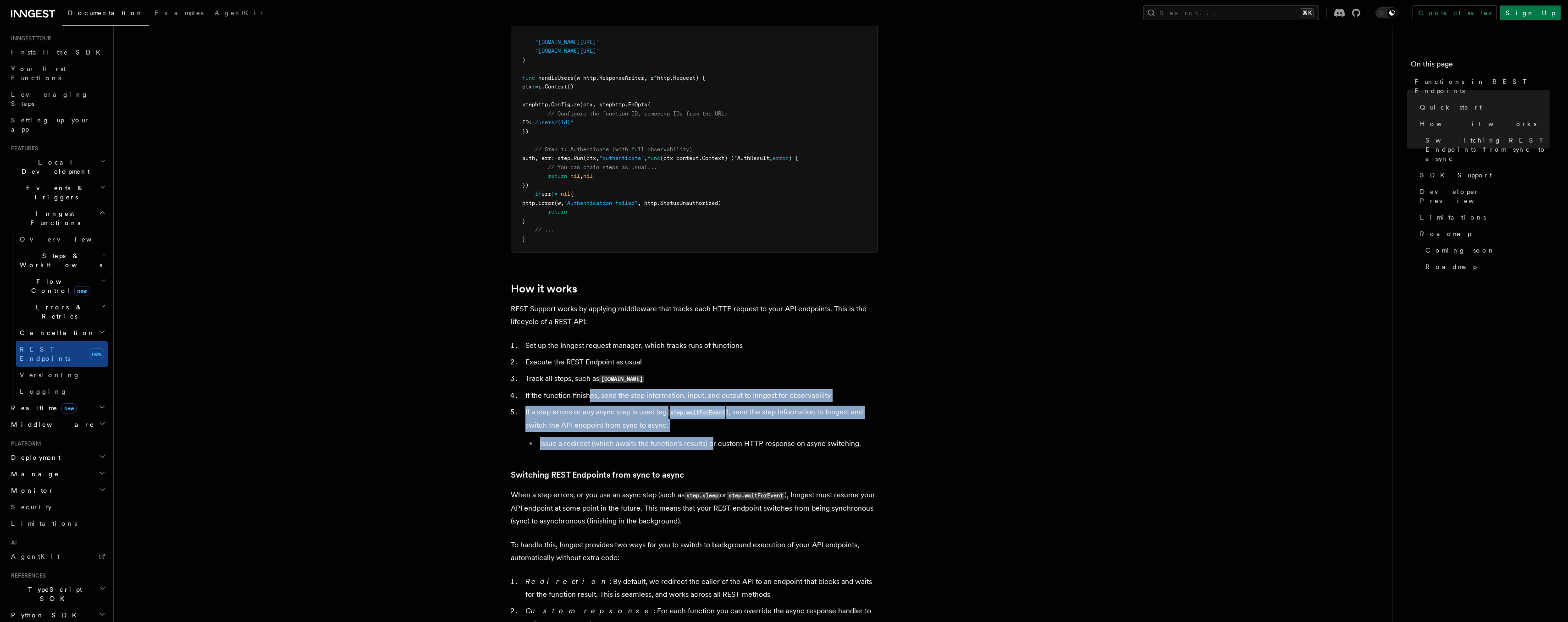
drag, startPoint x: 712, startPoint y: 447, endPoint x: 589, endPoint y: 401, distance: 131.3
click at [589, 401] on ol "Set up the Inngest request manager, which tracks runs of functions Execute the …" at bounding box center [694, 394] width 367 height 111
click at [588, 404] on ol "Set up the Inngest request manager, which tracks runs of functions Execute the …" at bounding box center [694, 394] width 367 height 111
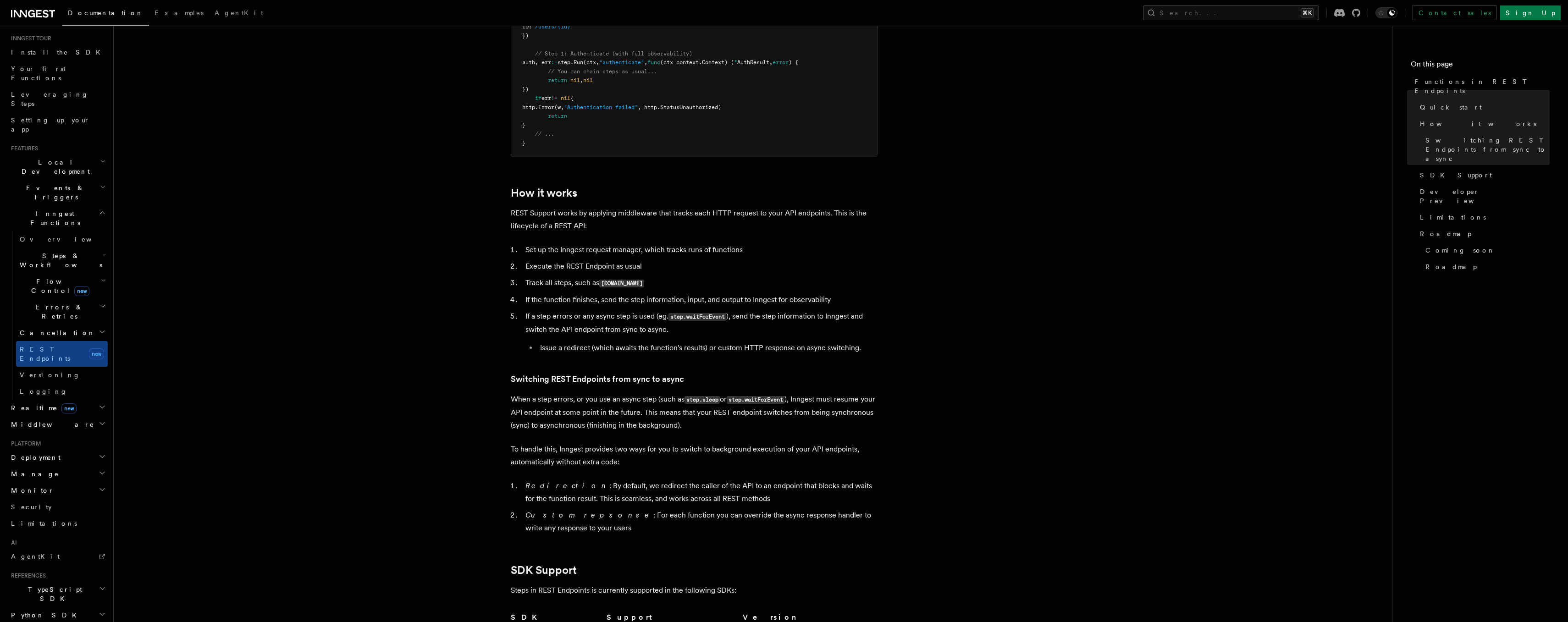
scroll to position [781, 0]
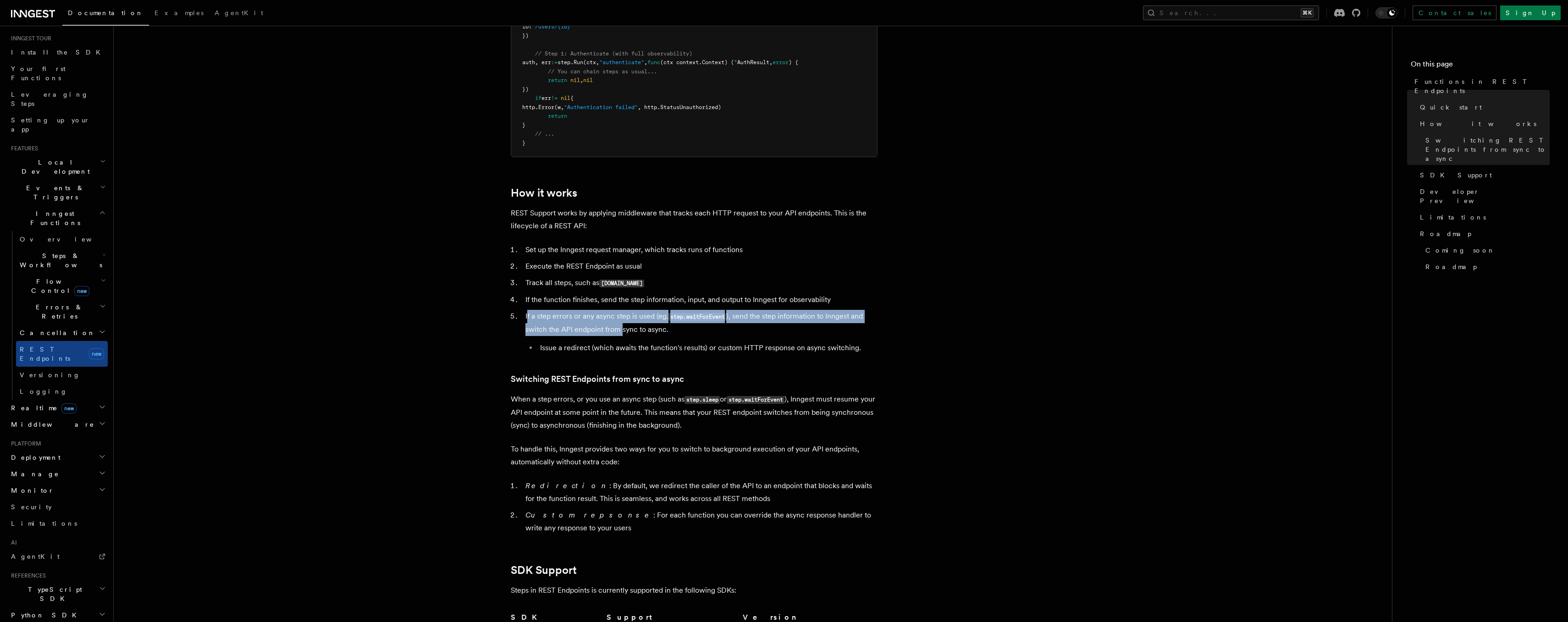
drag, startPoint x: 527, startPoint y: 314, endPoint x: 621, endPoint y: 327, distance: 94.9
click at [621, 327] on li "If a step errors or any async step is used (eg. step.waitForEvent ), send the s…" at bounding box center [700, 332] width 355 height 44
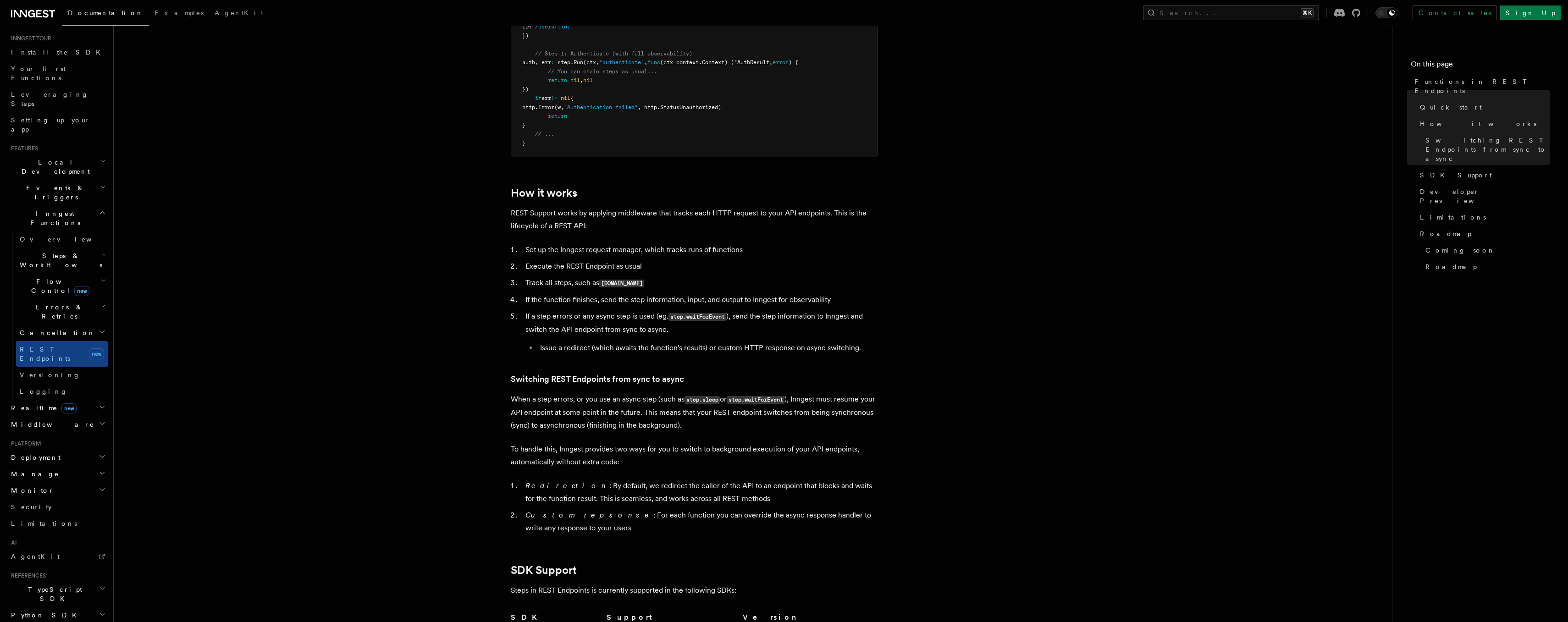
click at [650, 329] on li "If a step errors or any async step is used (eg. step.waitForEvent ), send the s…" at bounding box center [700, 332] width 355 height 44
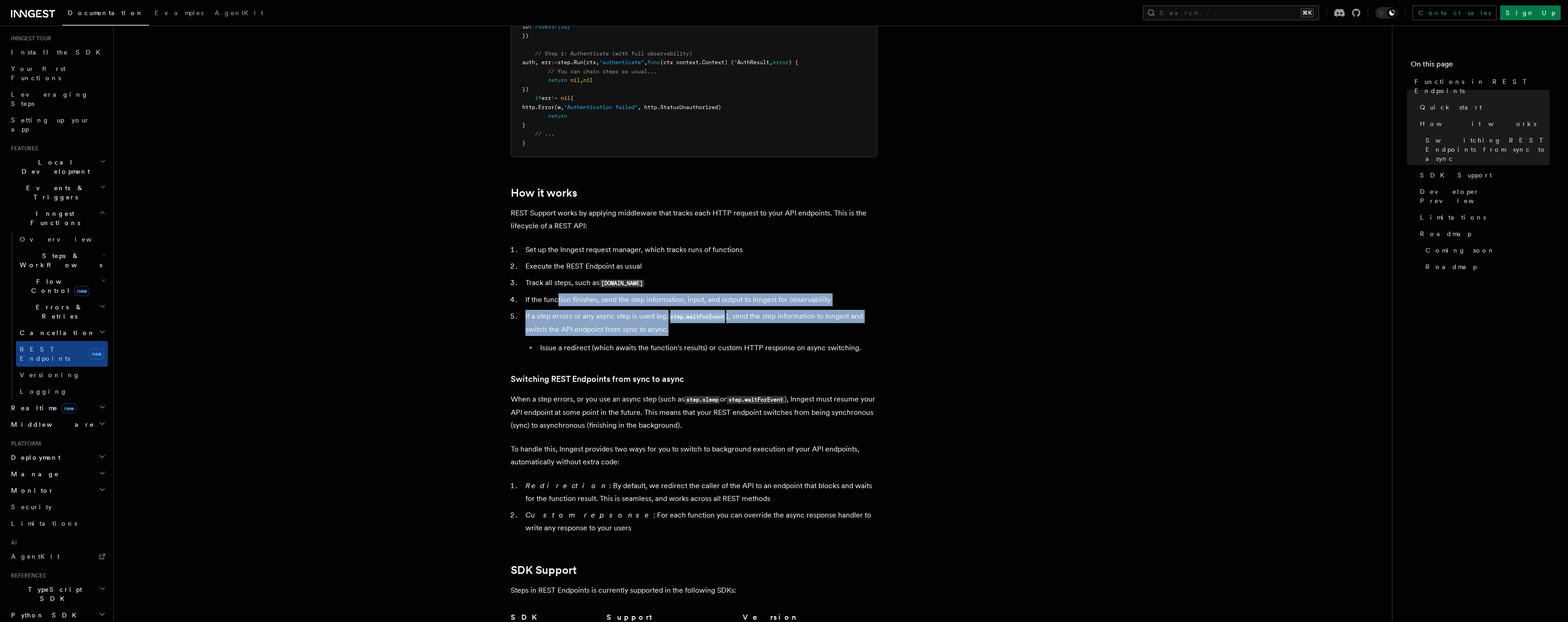
drag, startPoint x: 684, startPoint y: 331, endPoint x: 557, endPoint y: 295, distance: 132.0
click at [557, 295] on ol "Set up the Inngest request manager, which tracks runs of functions Execute the …" at bounding box center [694, 299] width 367 height 111
click at [557, 295] on li "If the function finishes, send the step information, input, and output to Innge…" at bounding box center [700, 299] width 355 height 13
drag, startPoint x: 547, startPoint y: 295, endPoint x: 698, endPoint y: 344, distance: 158.8
click at [699, 344] on ol "Set up the Inngest request manager, which tracks runs of functions Execute the …" at bounding box center [694, 299] width 367 height 111
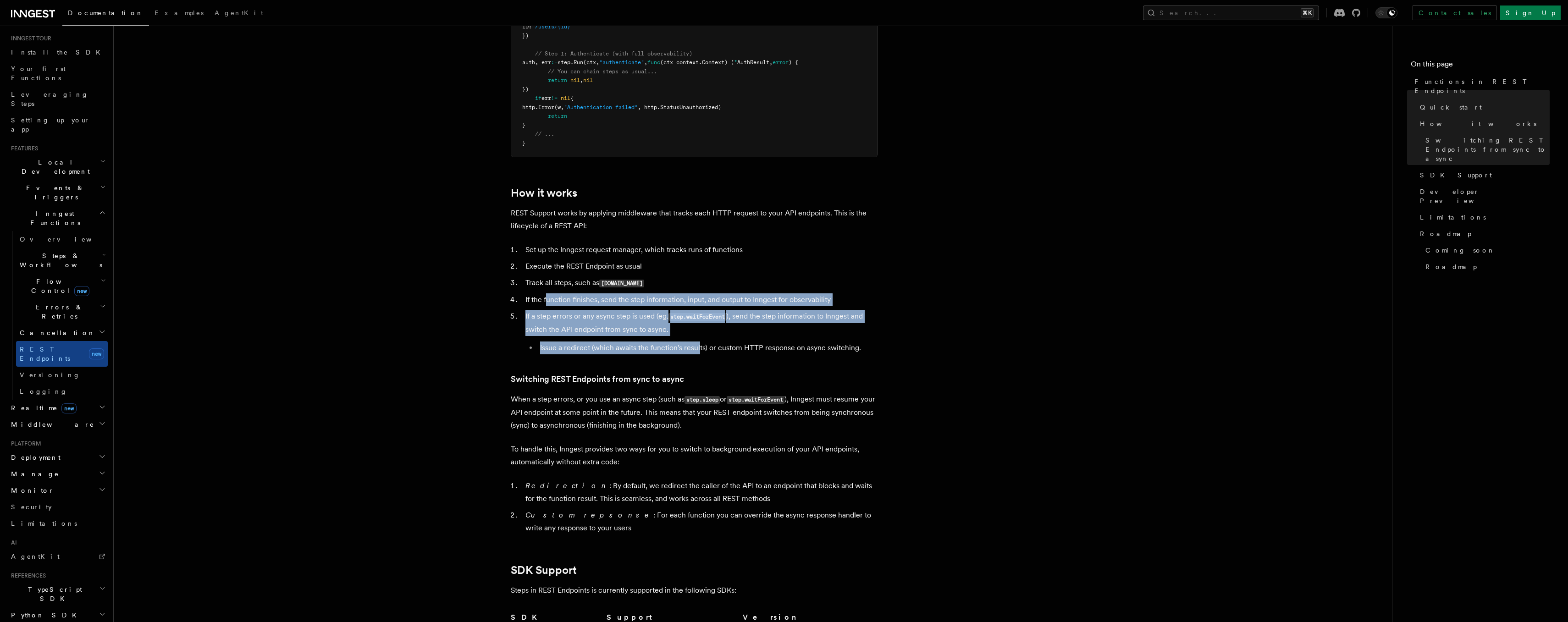
click at [698, 344] on li "Issue a redirect (which awaits the function's results) or custom HTTP response …" at bounding box center [707, 348] width 340 height 13
drag, startPoint x: 698, startPoint y: 344, endPoint x: 558, endPoint y: 270, distance: 158.4
click at [558, 270] on ol "Set up the Inngest request manager, which tracks runs of functions Execute the …" at bounding box center [694, 299] width 367 height 111
click at [557, 270] on li "Execute the REST Endpoint as usual" at bounding box center [700, 266] width 355 height 13
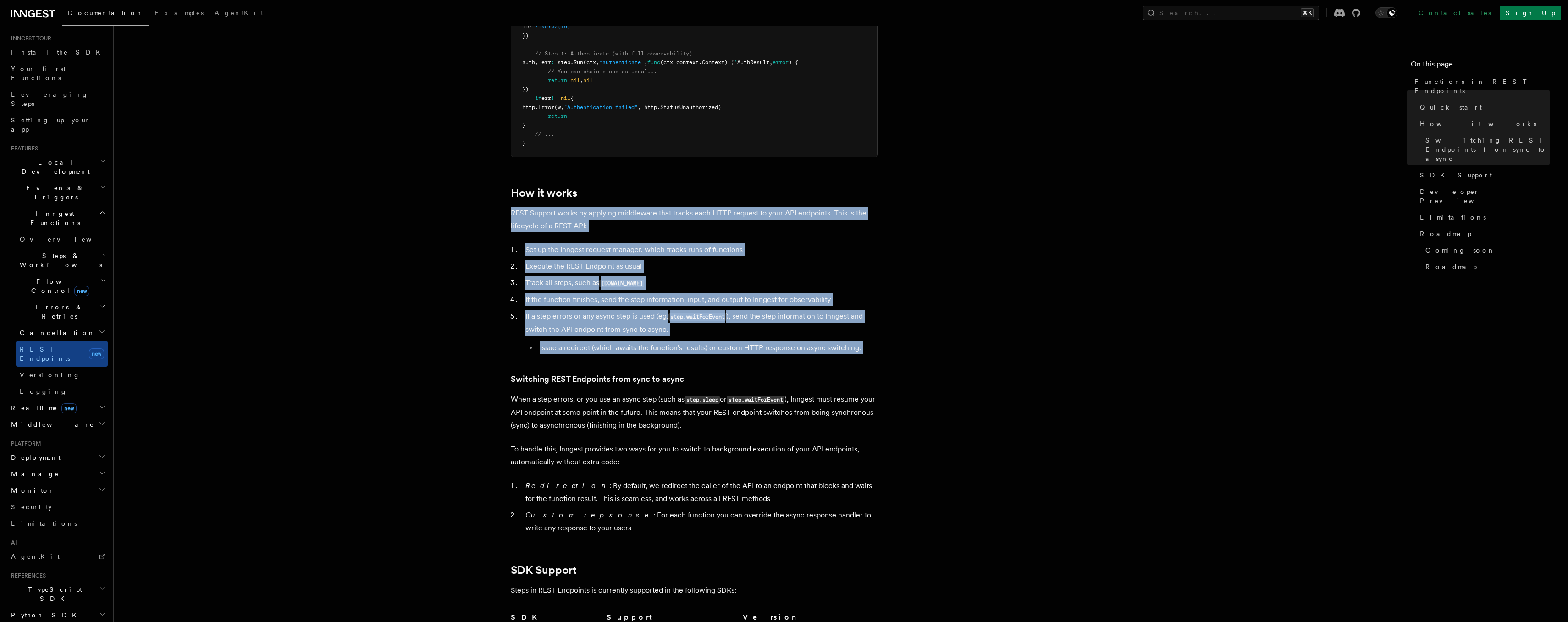
drag, startPoint x: 513, startPoint y: 212, endPoint x: 663, endPoint y: 358, distance: 209.3
click at [663, 357] on article "Features Inngest Functions Functions in REST Endpoints The latest versions of I…" at bounding box center [753, 296] width 1249 height 2074
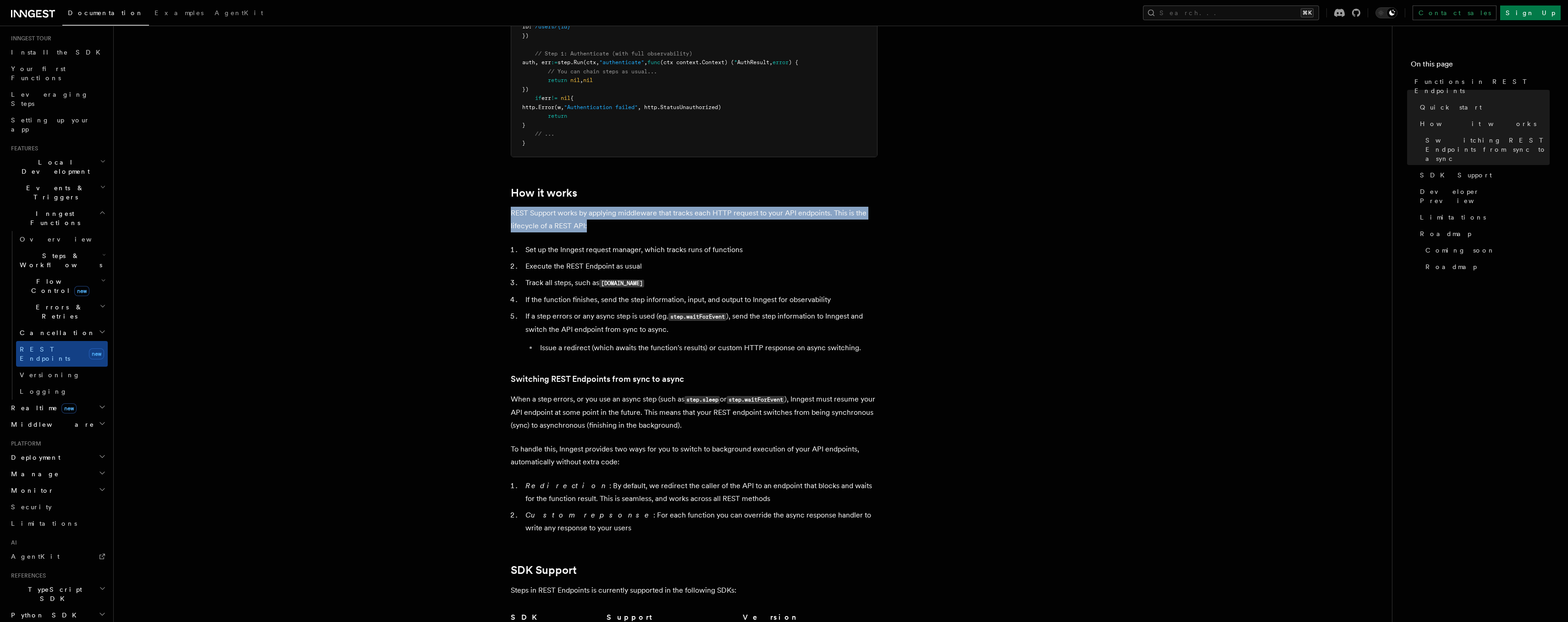
click at [698, 347] on li "Issue a redirect (which awaits the function's results) or custom HTTP response …" at bounding box center [707, 348] width 340 height 13
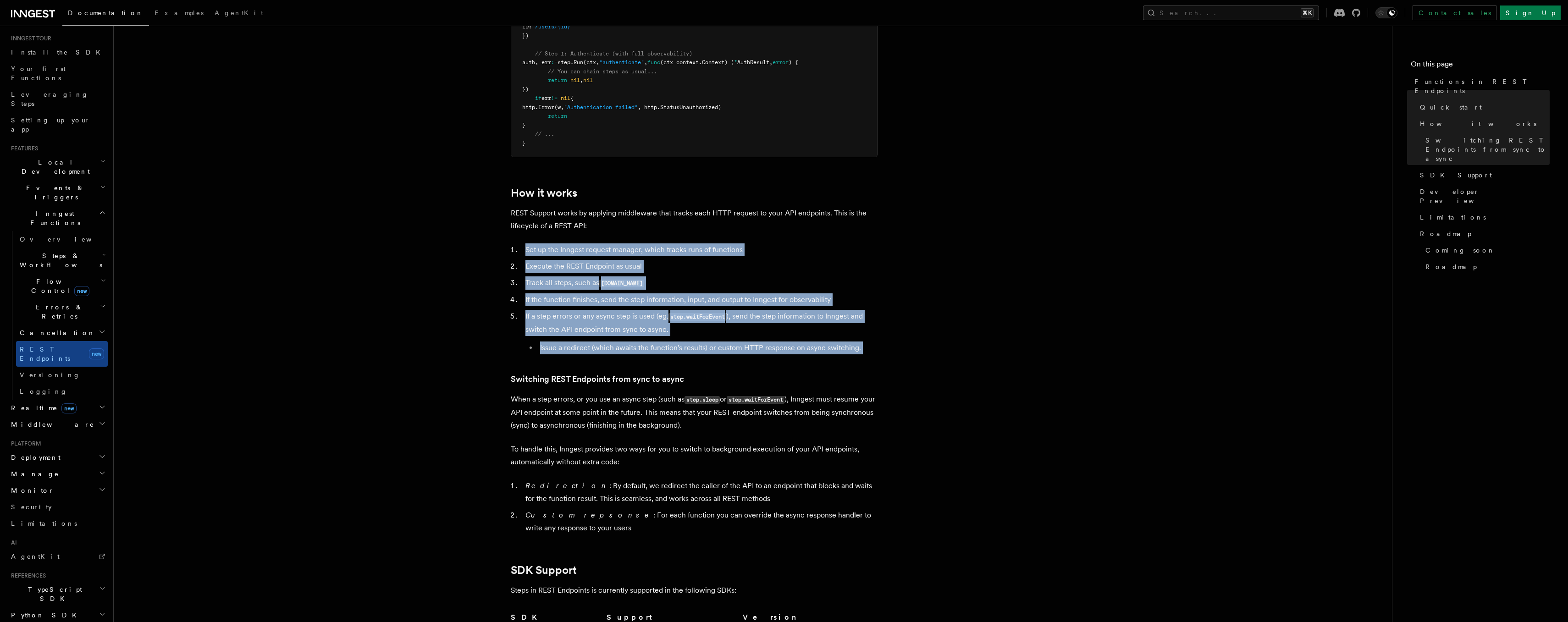
drag, startPoint x: 699, startPoint y: 362, endPoint x: 564, endPoint y: 230, distance: 188.8
click at [565, 231] on article "Features Inngest Functions Functions in REST Endpoints The latest versions of I…" at bounding box center [753, 296] width 1249 height 2074
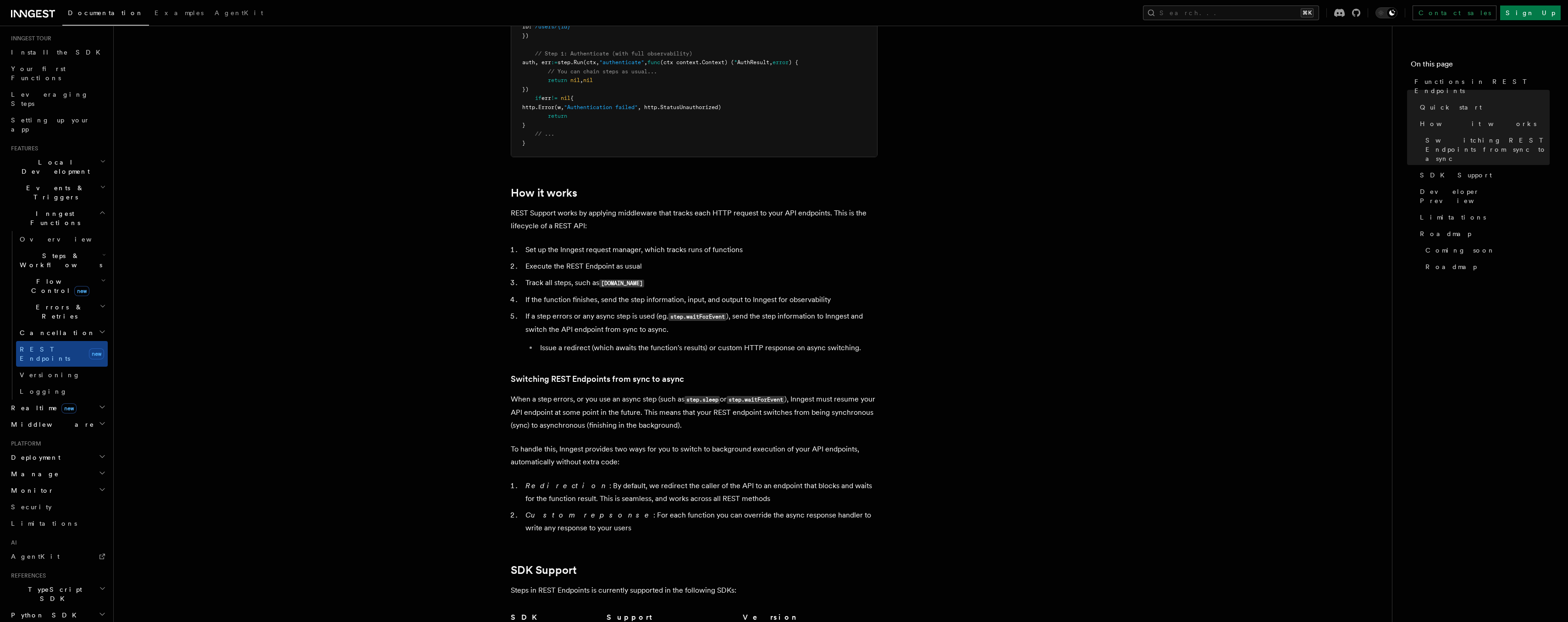
click at [564, 230] on p "REST Support works by applying middleware that tracks each HTTP request to your…" at bounding box center [694, 220] width 367 height 26
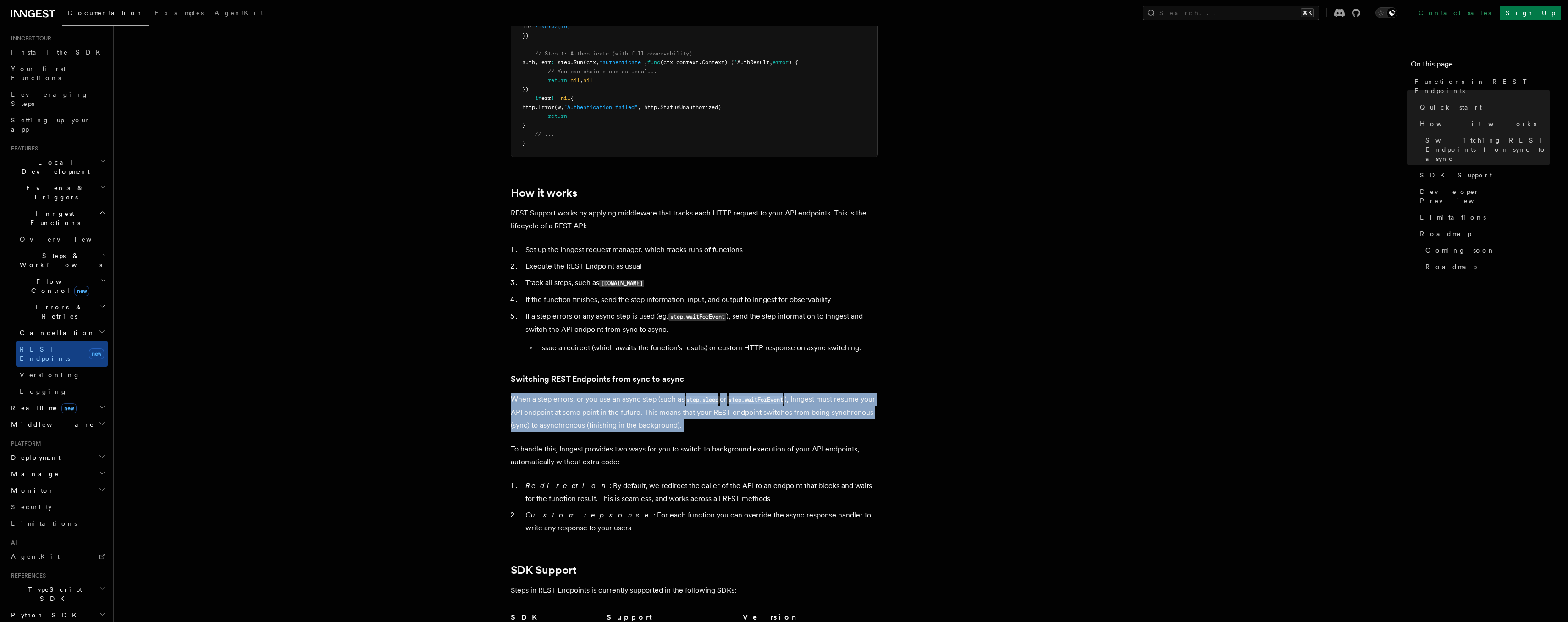
drag, startPoint x: 530, startPoint y: 397, endPoint x: 737, endPoint y: 437, distance: 210.8
click at [737, 437] on article "Features Inngest Functions Functions in REST Endpoints The latest versions of I…" at bounding box center [753, 296] width 1249 height 2074
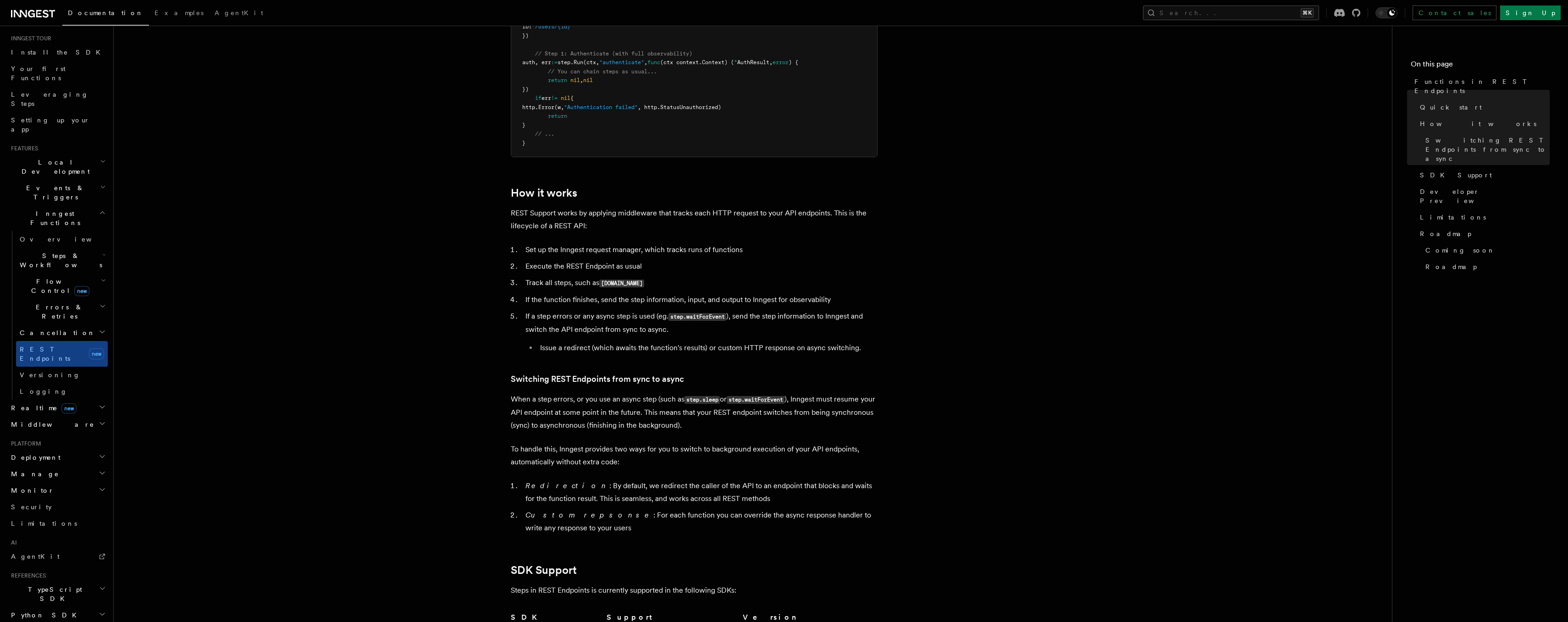
click at [732, 424] on p "When a step errors, or you use an async step (such as step.sleep or step.waitFo…" at bounding box center [694, 413] width 367 height 39
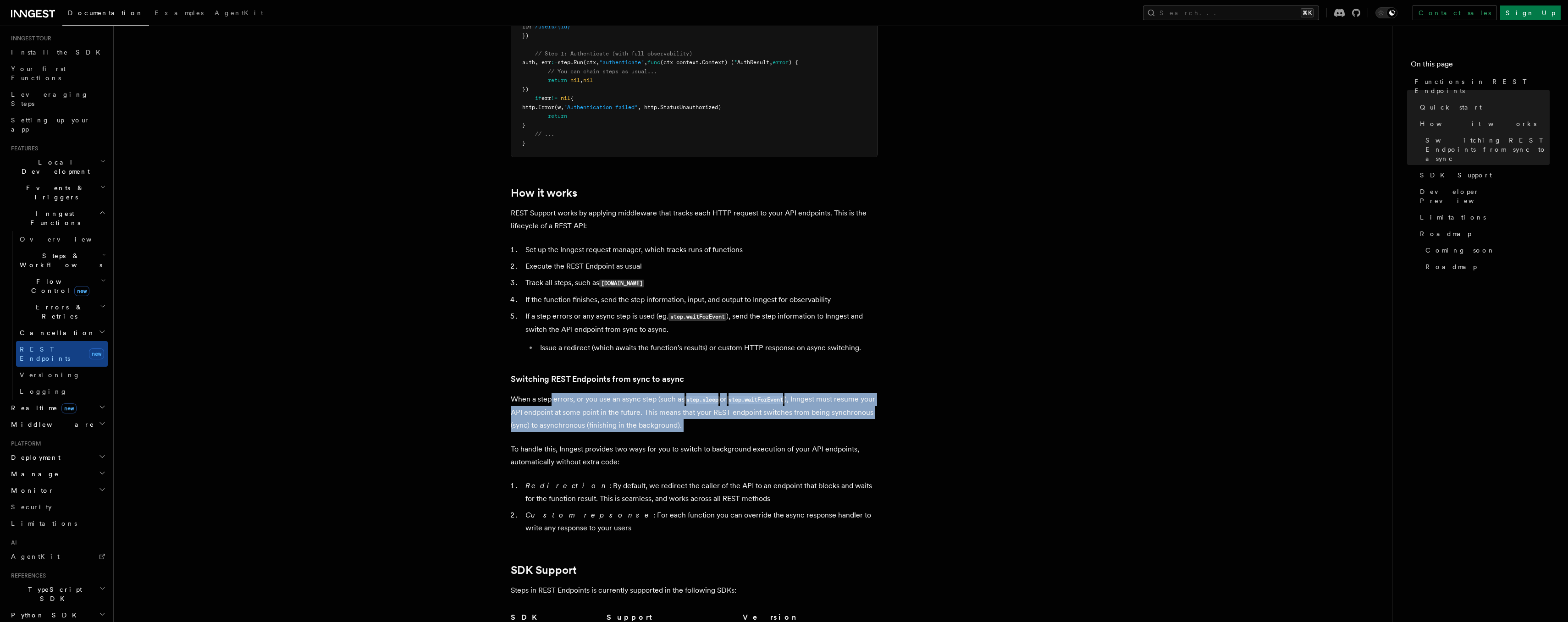
drag, startPoint x: 732, startPoint y: 424, endPoint x: 552, endPoint y: 400, distance: 181.6
click at [553, 400] on p "When a step errors, or you use an async step (such as step.sleep or step.waitFo…" at bounding box center [694, 413] width 367 height 39
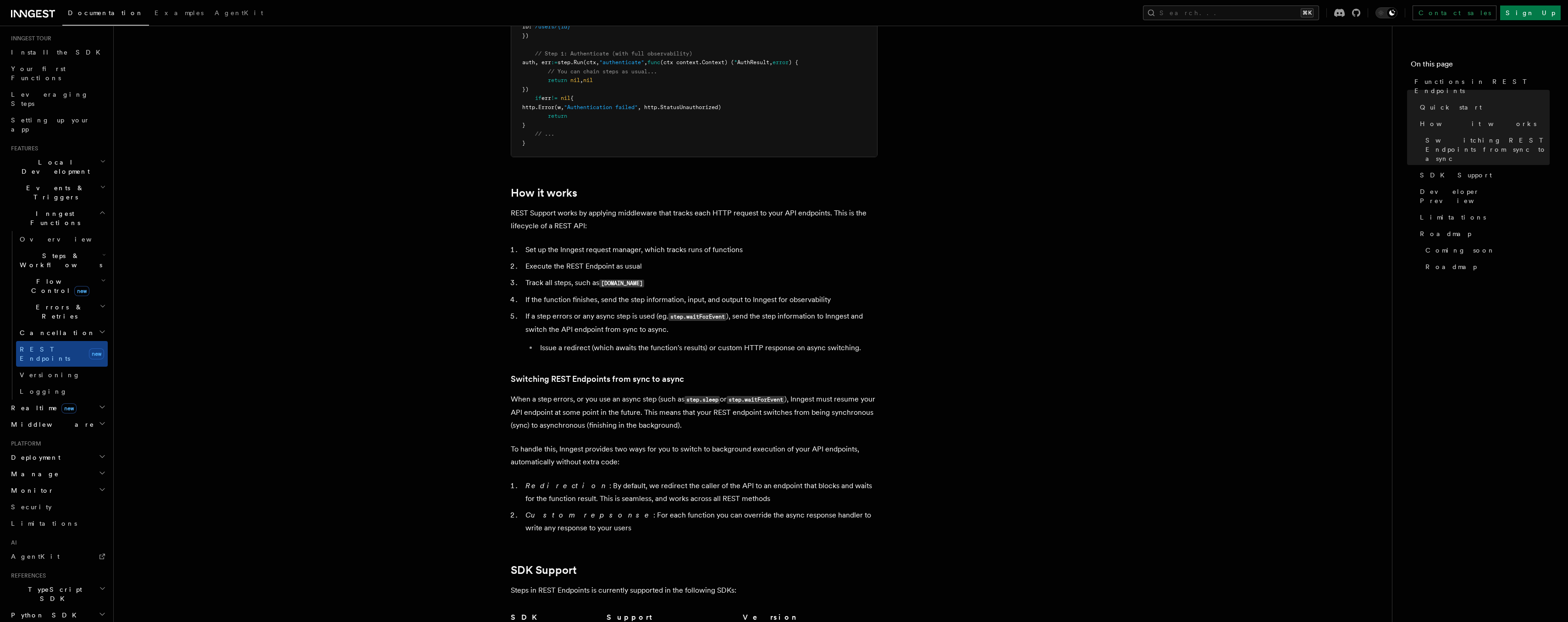
click at [552, 400] on p "When a step errors, or you use an async step (such as step.sleep or step.waitFo…" at bounding box center [694, 413] width 367 height 39
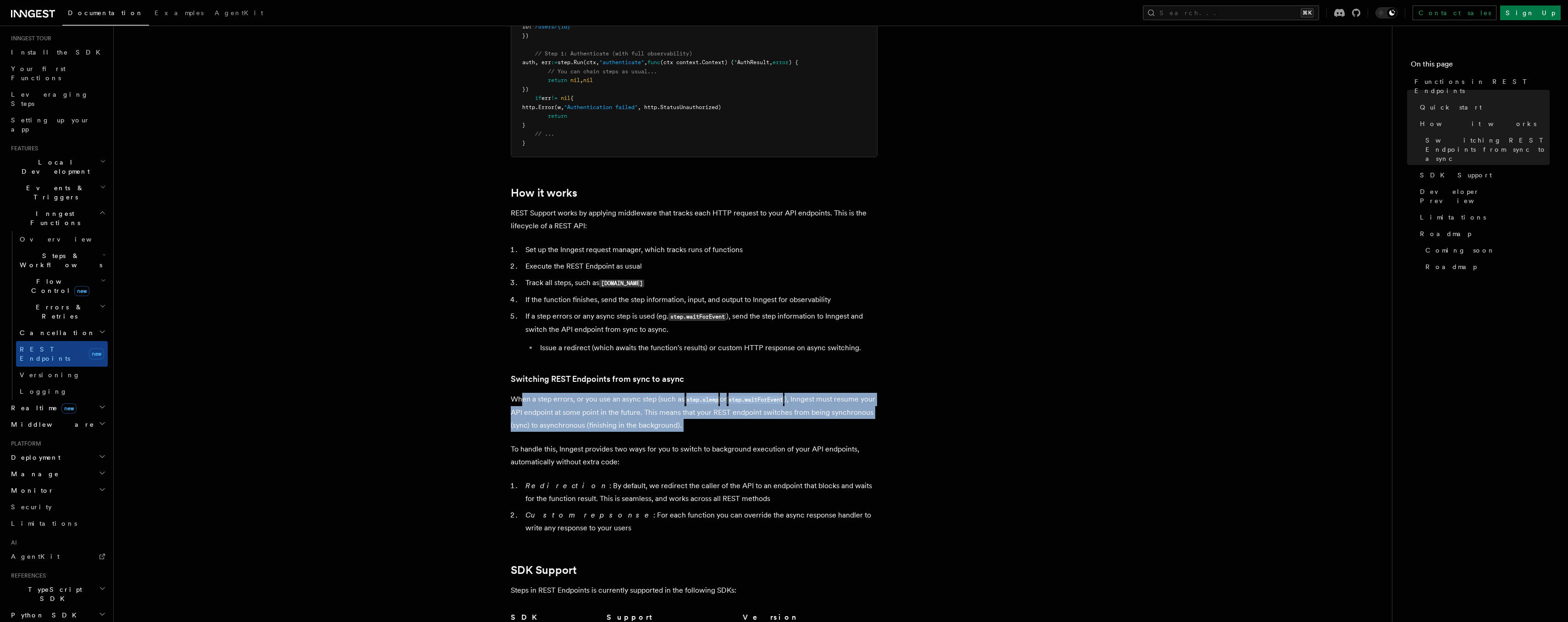
drag, startPoint x: 522, startPoint y: 399, endPoint x: 740, endPoint y: 441, distance: 222.0
click at [740, 441] on article "Features Inngest Functions Functions in REST Endpoints The latest versions of I…" at bounding box center [753, 296] width 1249 height 2074
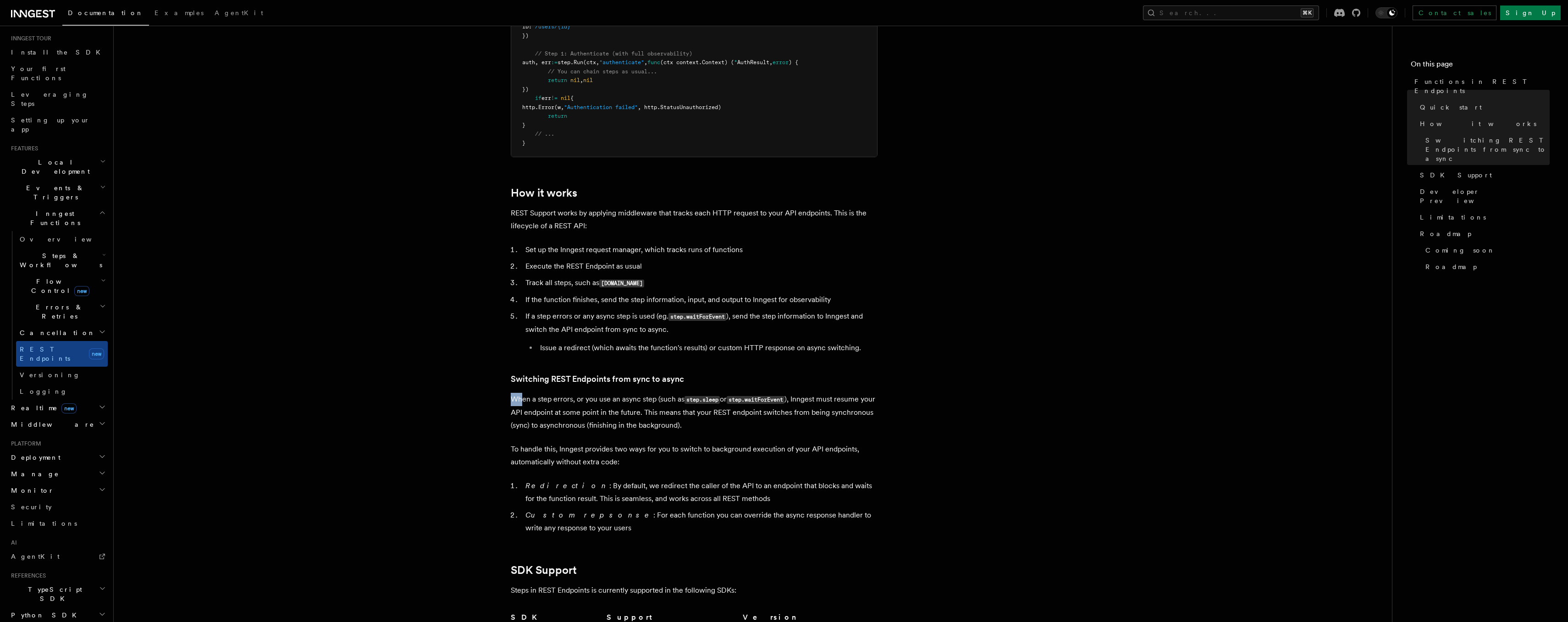
click at [738, 426] on p "When a step errors, or you use an async step (such as step.sleep or step.waitFo…" at bounding box center [694, 413] width 367 height 39
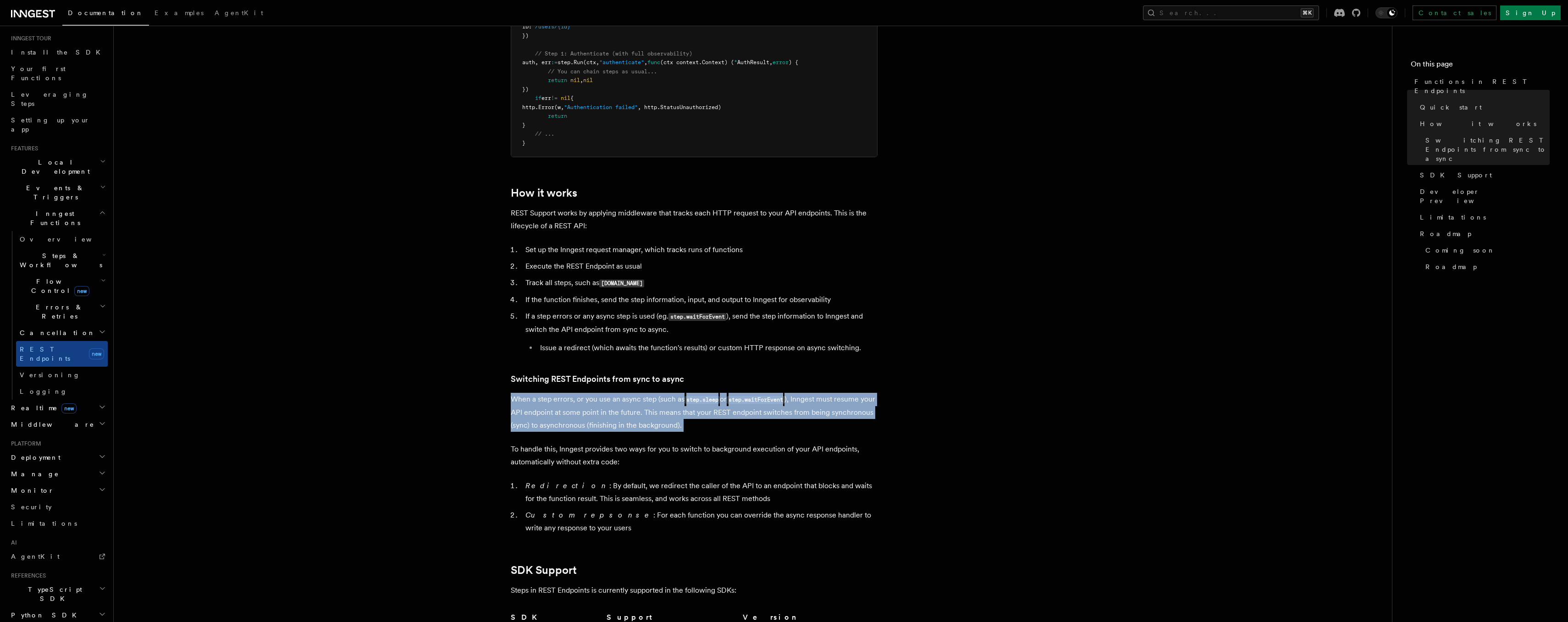
drag, startPoint x: 738, startPoint y: 426, endPoint x: 550, endPoint y: 396, distance: 190.4
click at [551, 394] on p "When a step errors, or you use an async step (such as step.sleep or step.waitFo…" at bounding box center [694, 413] width 367 height 39
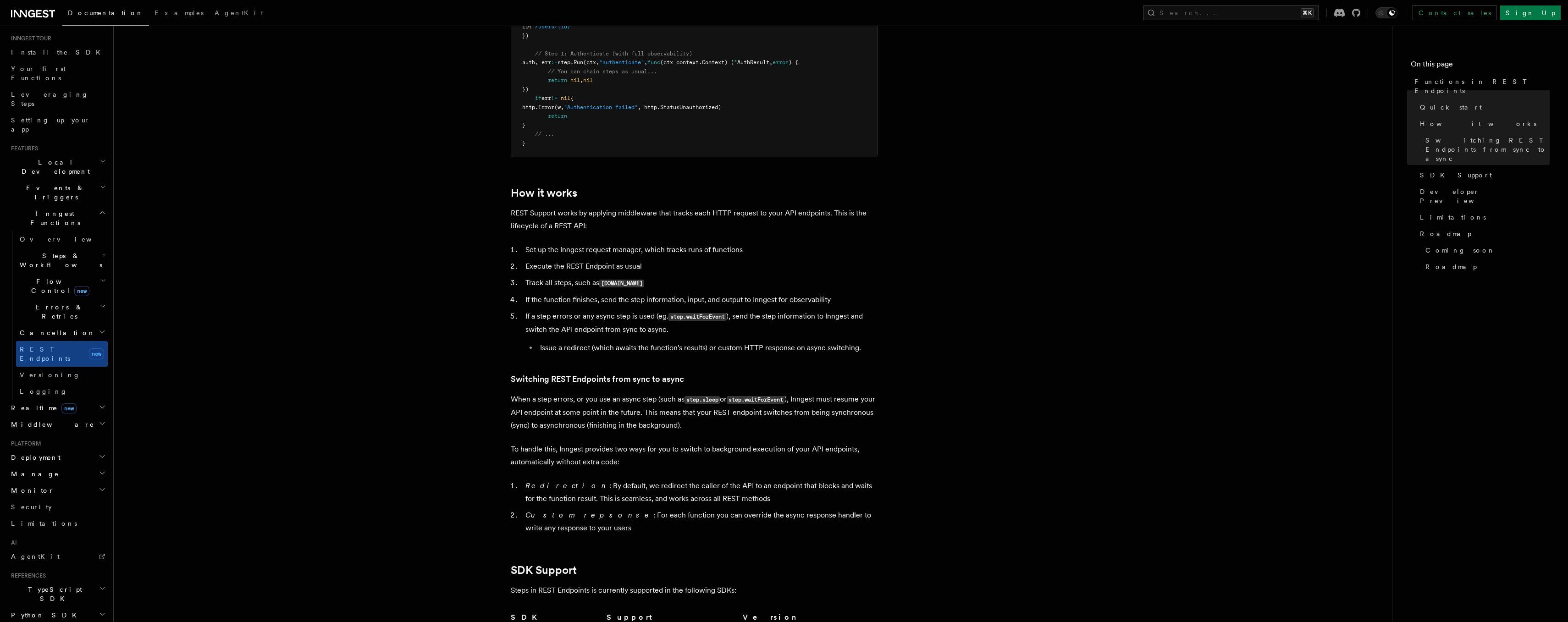
click at [550, 396] on p "When a step errors, or you use an async step (such as step.sleep or step.waitFo…" at bounding box center [694, 413] width 367 height 39
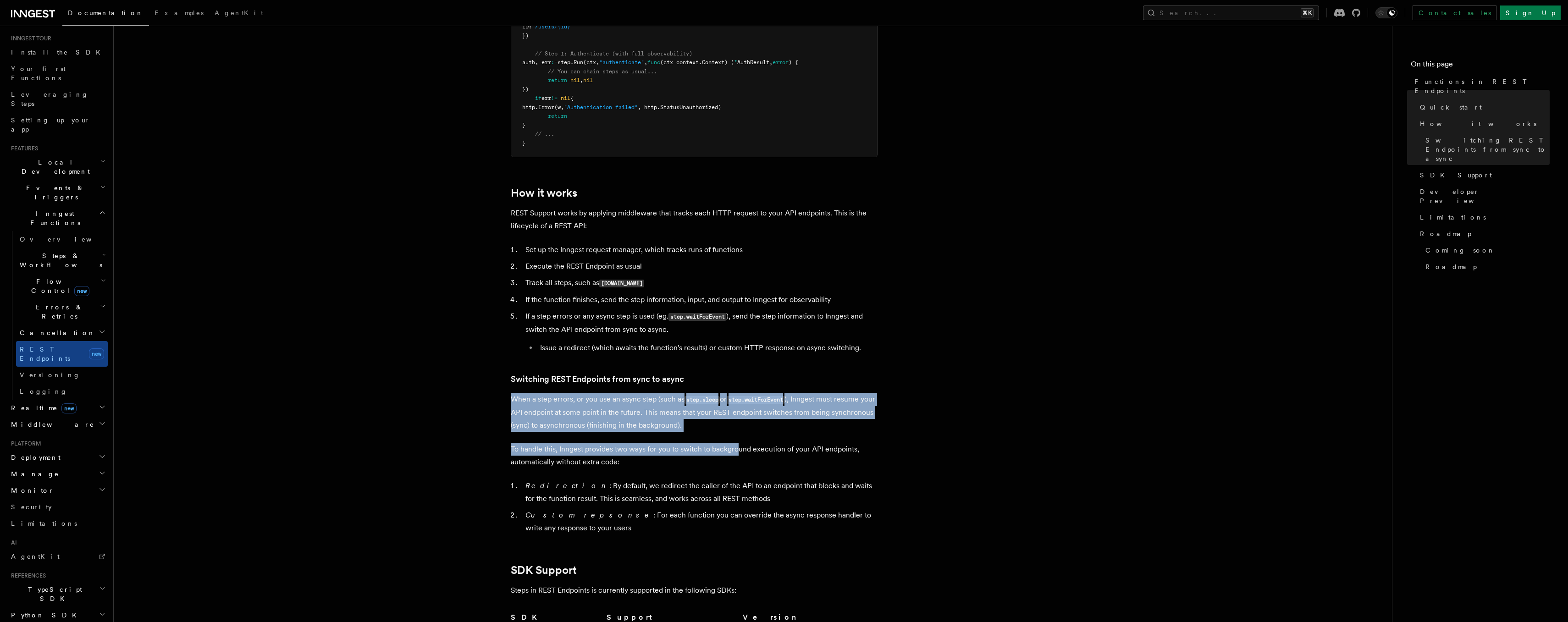
drag, startPoint x: 515, startPoint y: 393, endPoint x: 740, endPoint y: 445, distance: 230.9
click at [740, 445] on article "Features Inngest Functions Functions in REST Endpoints The latest versions of I…" at bounding box center [753, 296] width 1249 height 2074
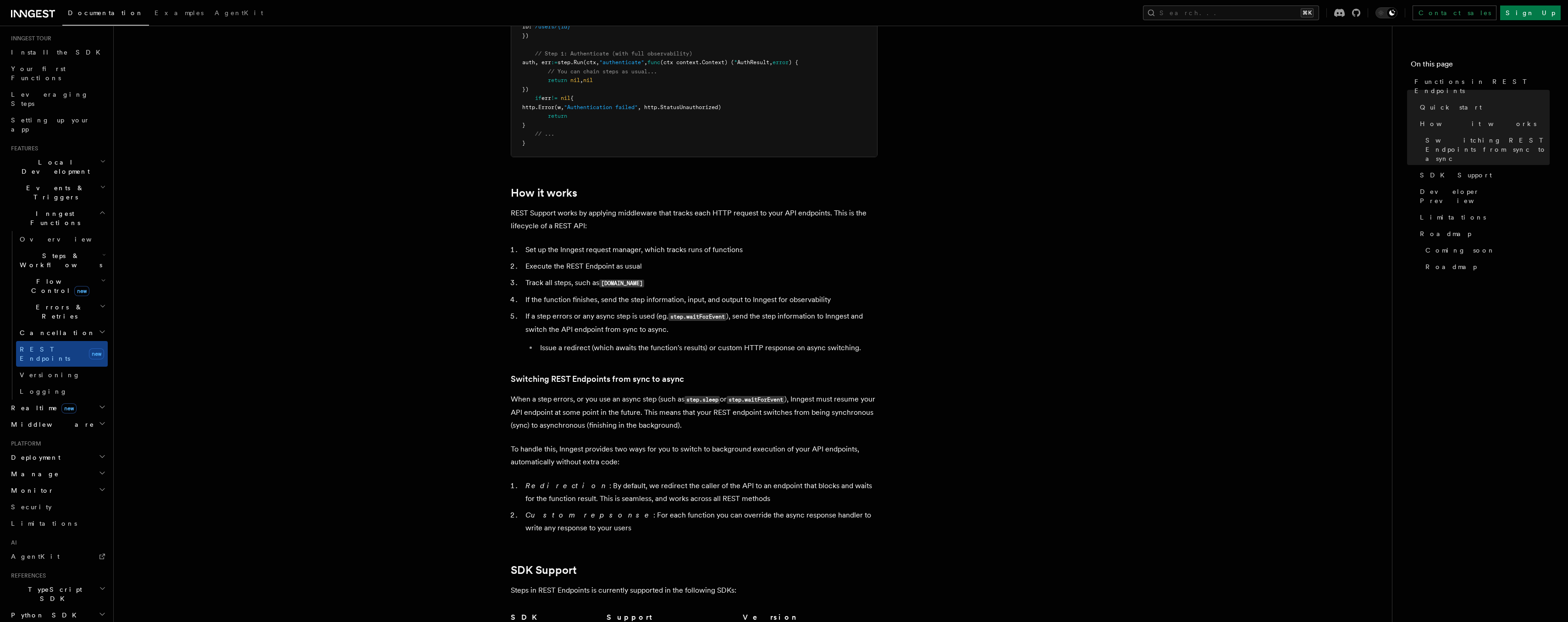
click at [685, 465] on p "To handle this, Inngest provides two ways for you to switch to background execu…" at bounding box center [694, 456] width 367 height 26
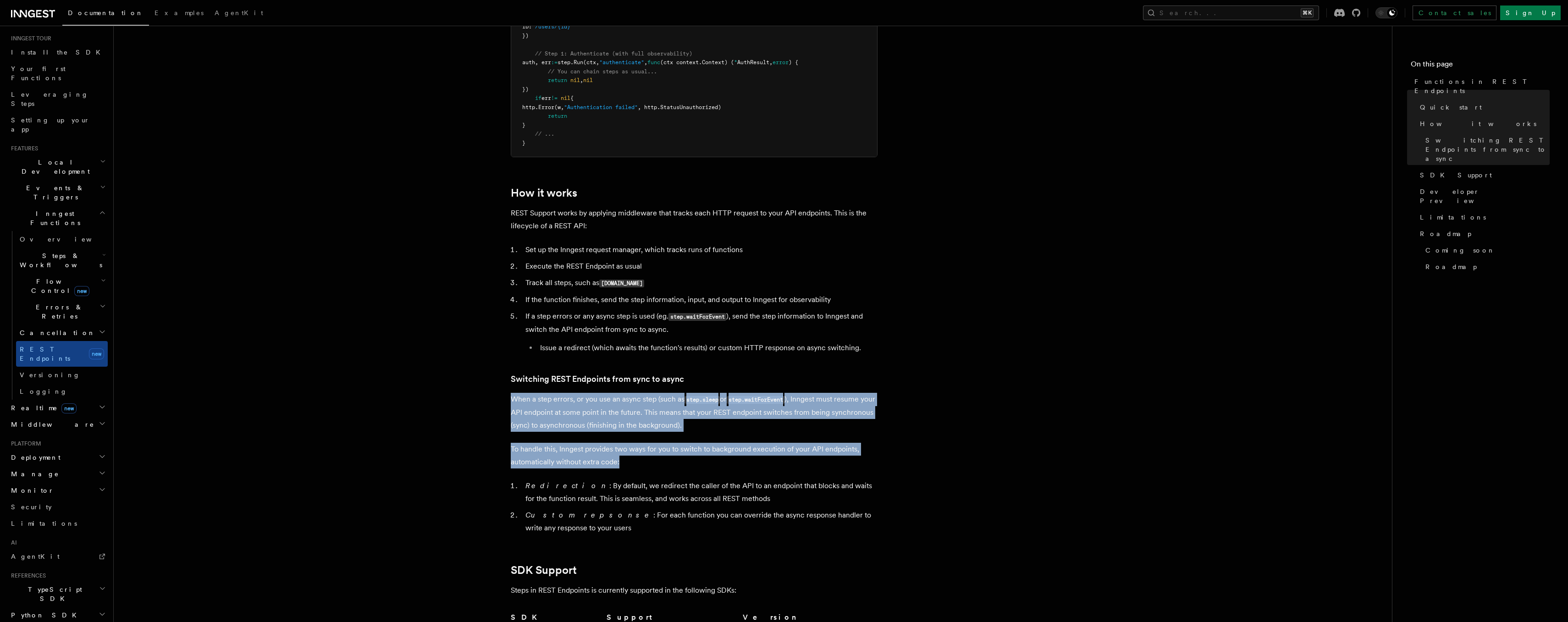
drag, startPoint x: 628, startPoint y: 462, endPoint x: 519, endPoint y: 389, distance: 131.2
click at [519, 389] on article "Features Inngest Functions Functions in REST Endpoints The latest versions of I…" at bounding box center [753, 296] width 1249 height 2074
drag, startPoint x: 519, startPoint y: 389, endPoint x: 647, endPoint y: 463, distance: 147.9
click at [647, 463] on article "Features Inngest Functions Functions in REST Endpoints The latest versions of I…" at bounding box center [753, 296] width 1249 height 2074
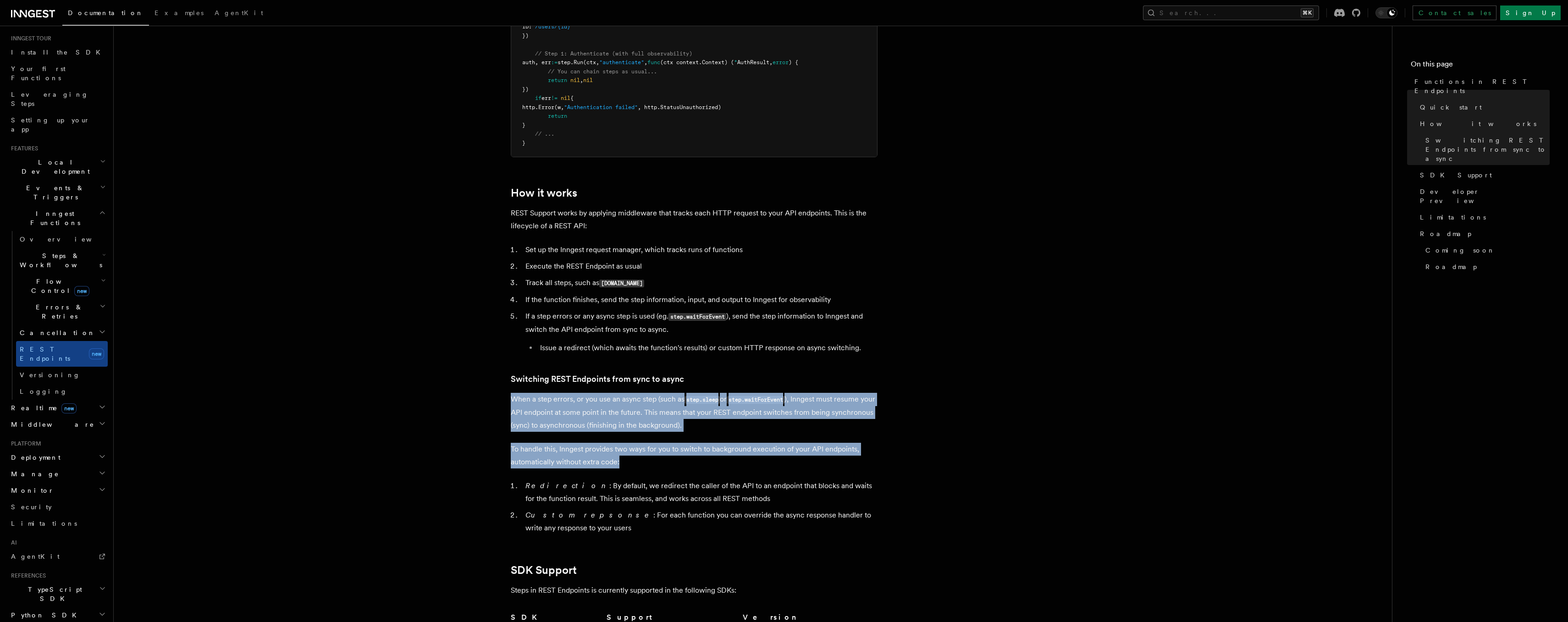
click at [648, 463] on p "To handle this, Inngest provides two ways for you to switch to background execu…" at bounding box center [694, 456] width 367 height 26
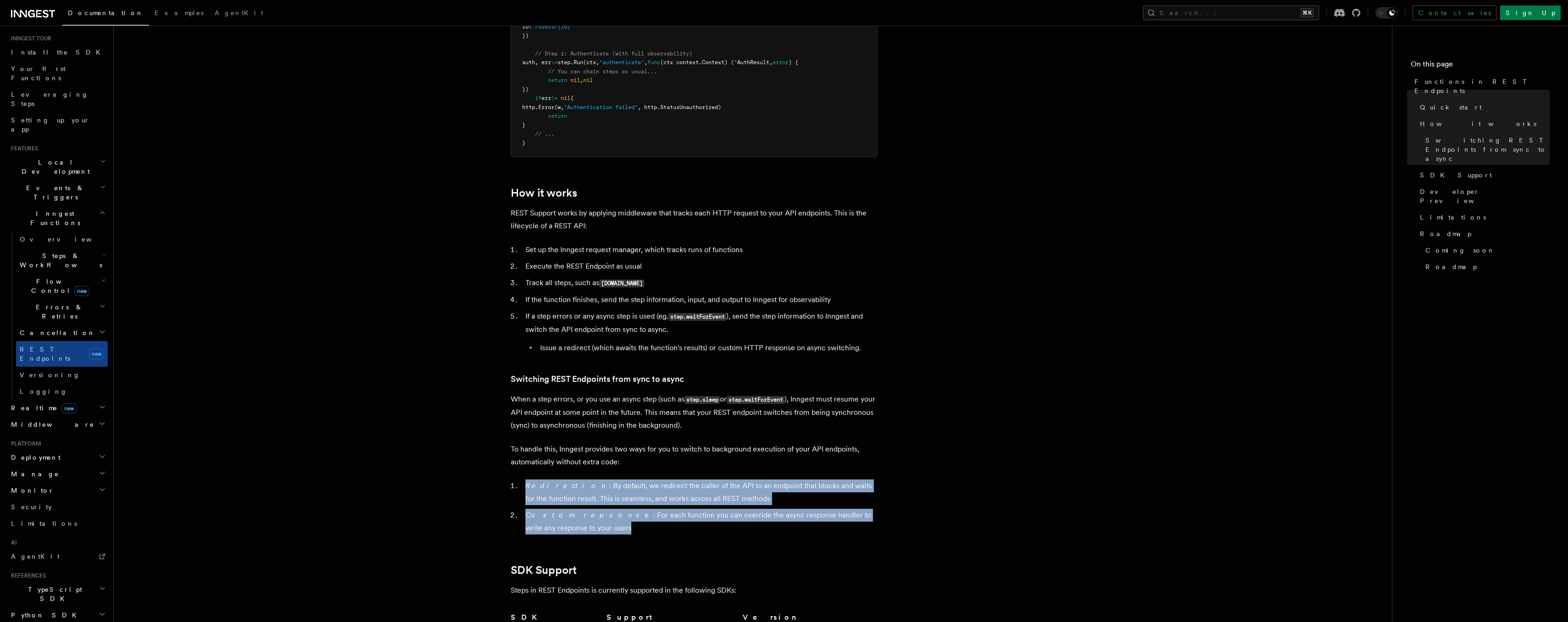
drag, startPoint x: 523, startPoint y: 481, endPoint x: 723, endPoint y: 525, distance: 204.8
click at [723, 525] on ol "Redirection : By default, we redirect the caller of the API to an endpoint that…" at bounding box center [694, 507] width 367 height 55
click at [723, 525] on li "Custom repsonse : For each function you can override the async response handler…" at bounding box center [700, 522] width 355 height 26
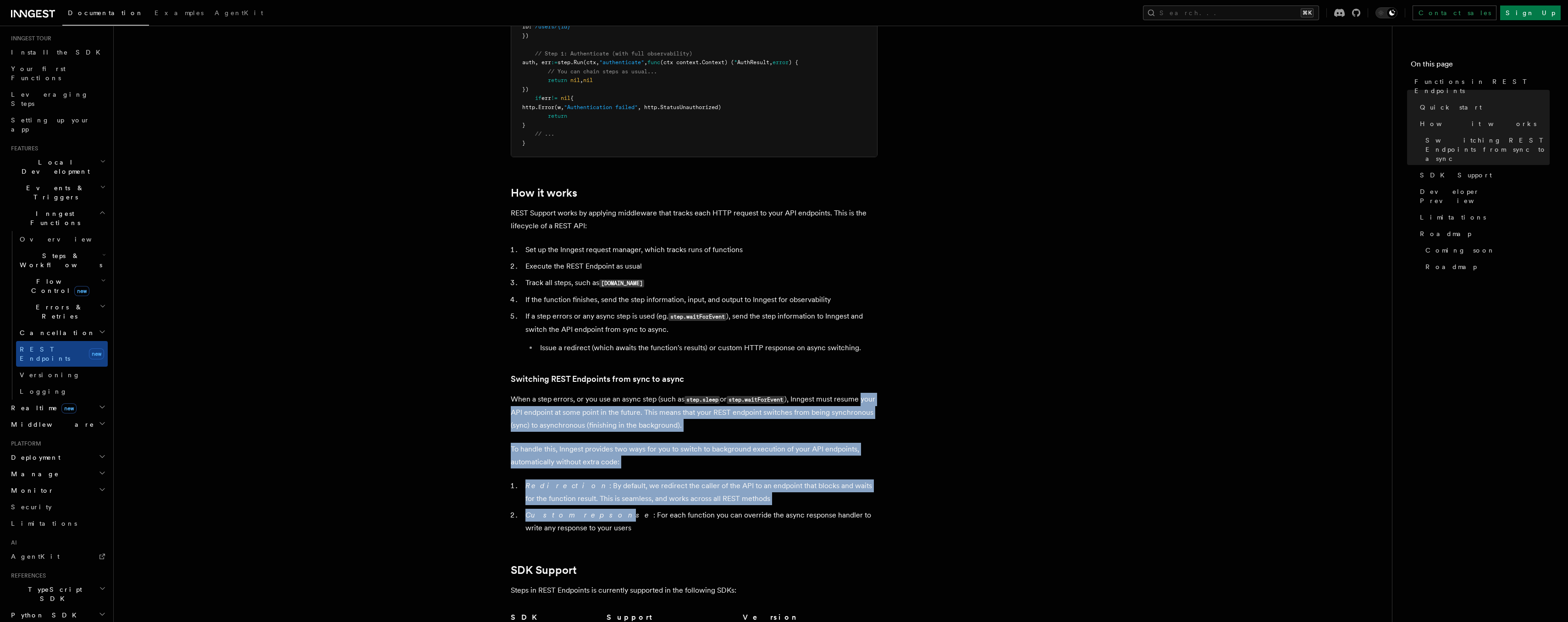
drag, startPoint x: 575, startPoint y: 521, endPoint x: 499, endPoint y: 406, distance: 137.8
click at [499, 406] on article "Features Inngest Functions Functions in REST Endpoints The latest versions of I…" at bounding box center [753, 296] width 1249 height 2074
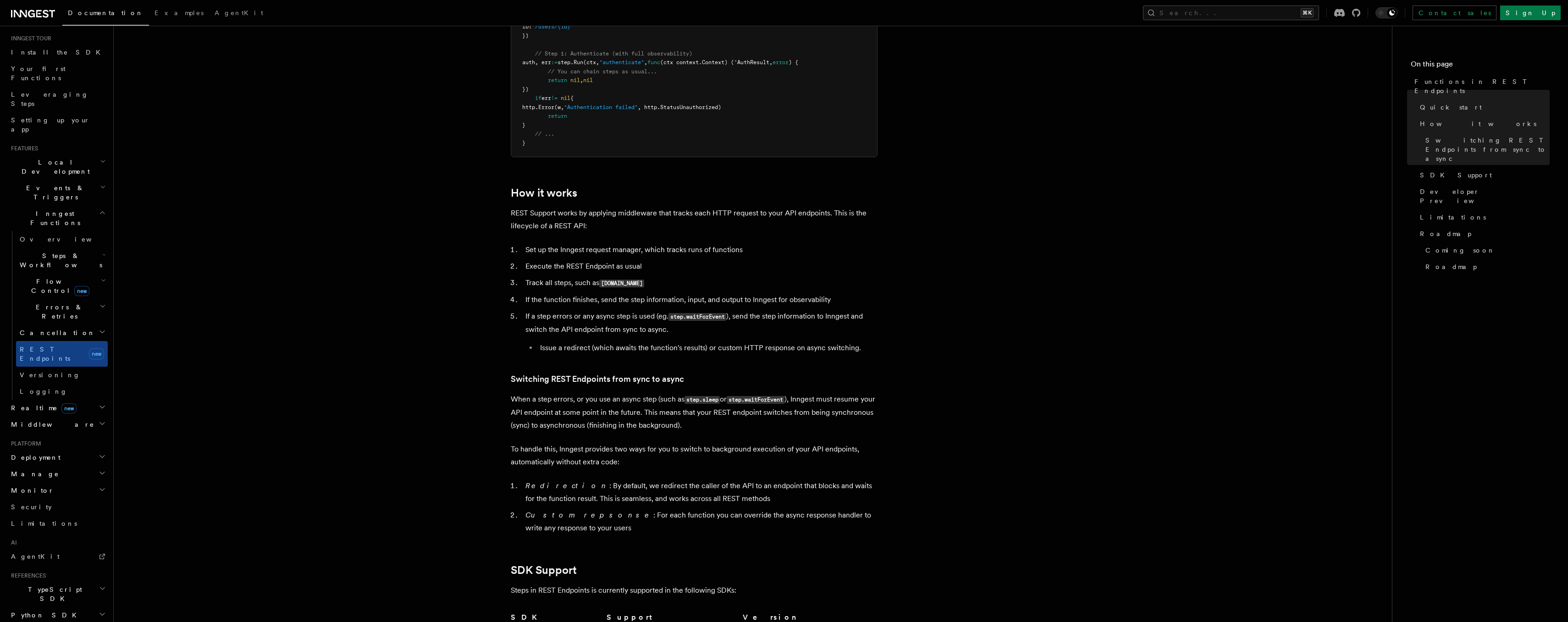
click at [520, 411] on p "When a step errors, or you use an async step (such as step.sleep or step.waitFo…" at bounding box center [694, 413] width 367 height 39
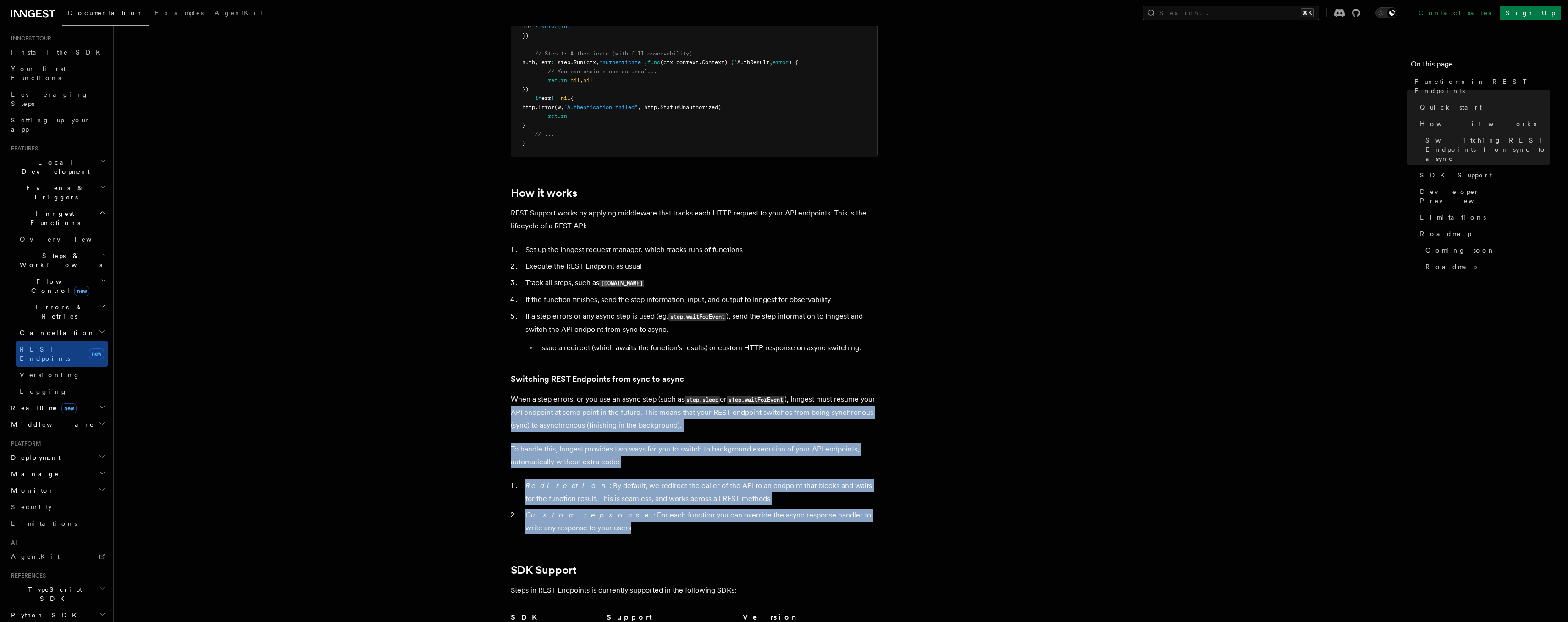
drag, startPoint x: 531, startPoint y: 418, endPoint x: 572, endPoint y: 526, distance: 115.5
click at [572, 526] on article "Features Inngest Functions Functions in REST Endpoints The latest versions of I…" at bounding box center [753, 296] width 1249 height 2074
click at [572, 526] on li "Custom repsonse : For each function you can override the async response handler…" at bounding box center [700, 522] width 355 height 26
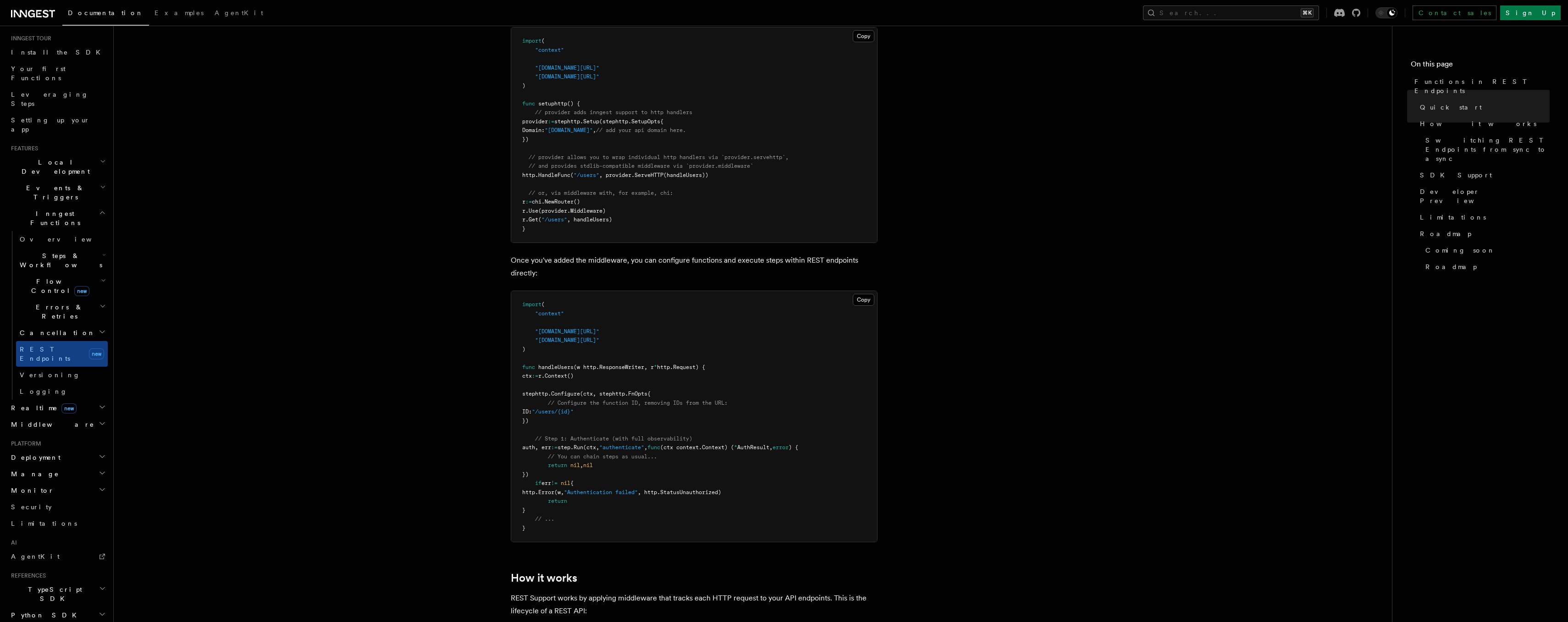
scroll to position [0, 0]
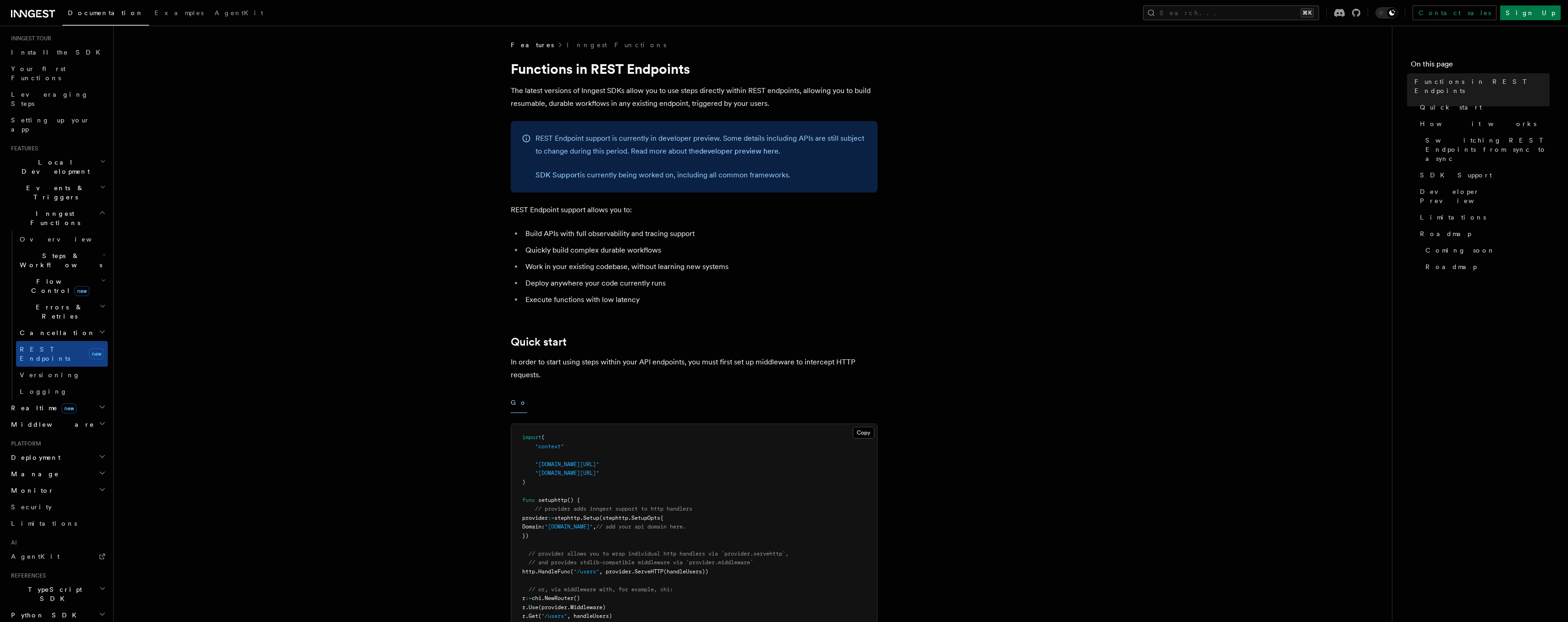
click at [89, 273] on h2 "Flow Control new" at bounding box center [61, 286] width 92 height 26
click at [91, 273] on h2 "Flow Control new" at bounding box center [61, 286] width 92 height 26
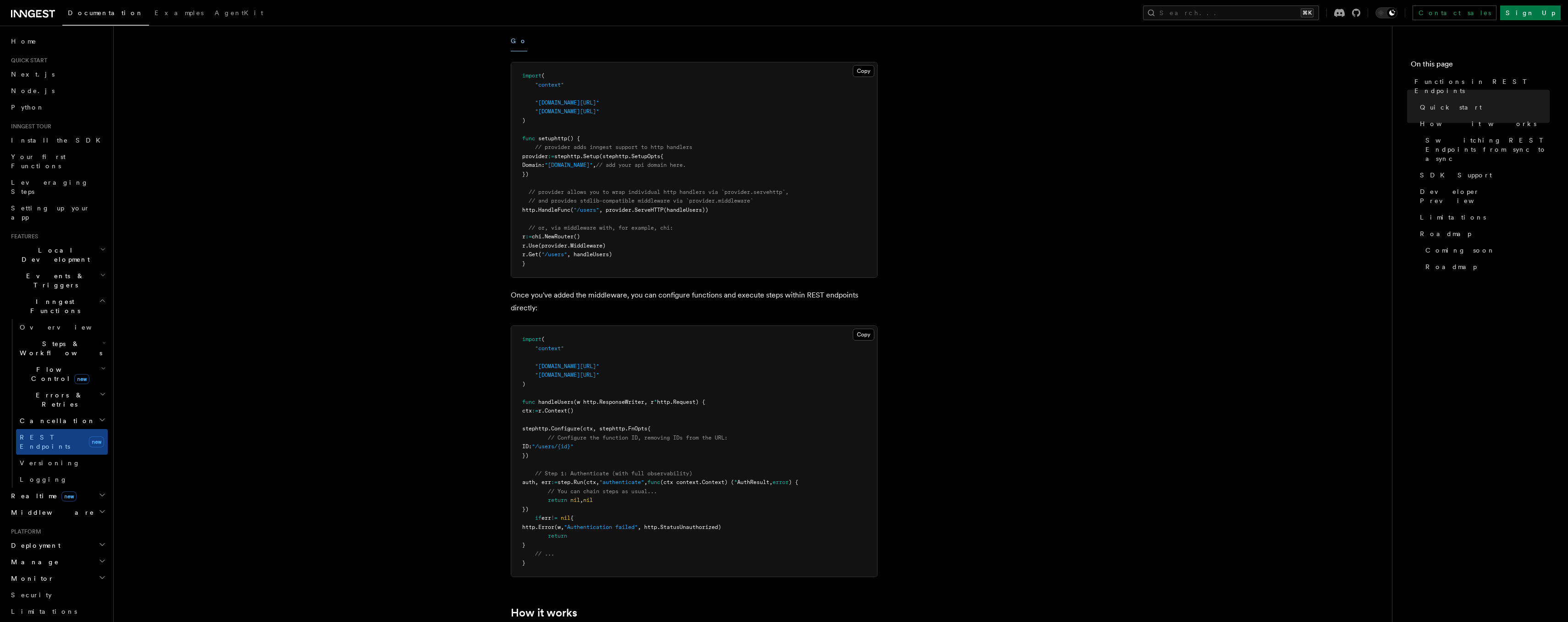
scroll to position [130, 0]
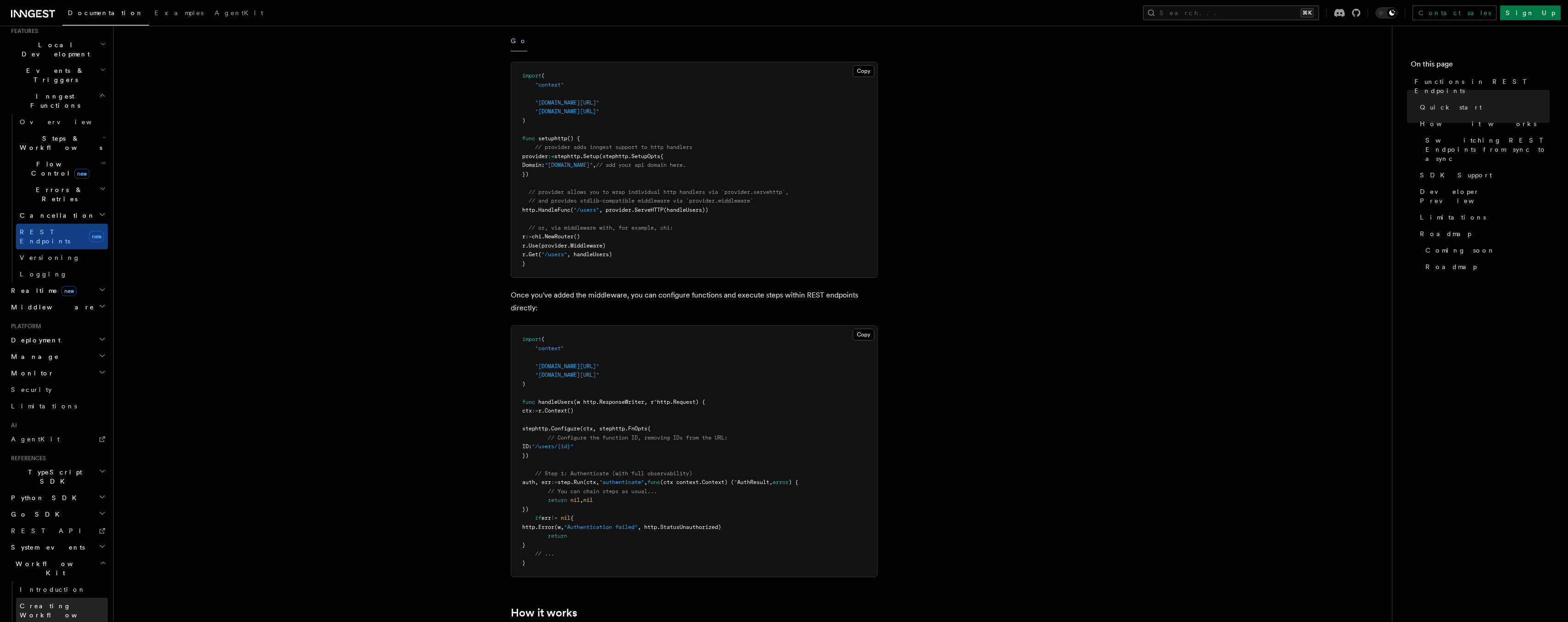
scroll to position [212, 0]
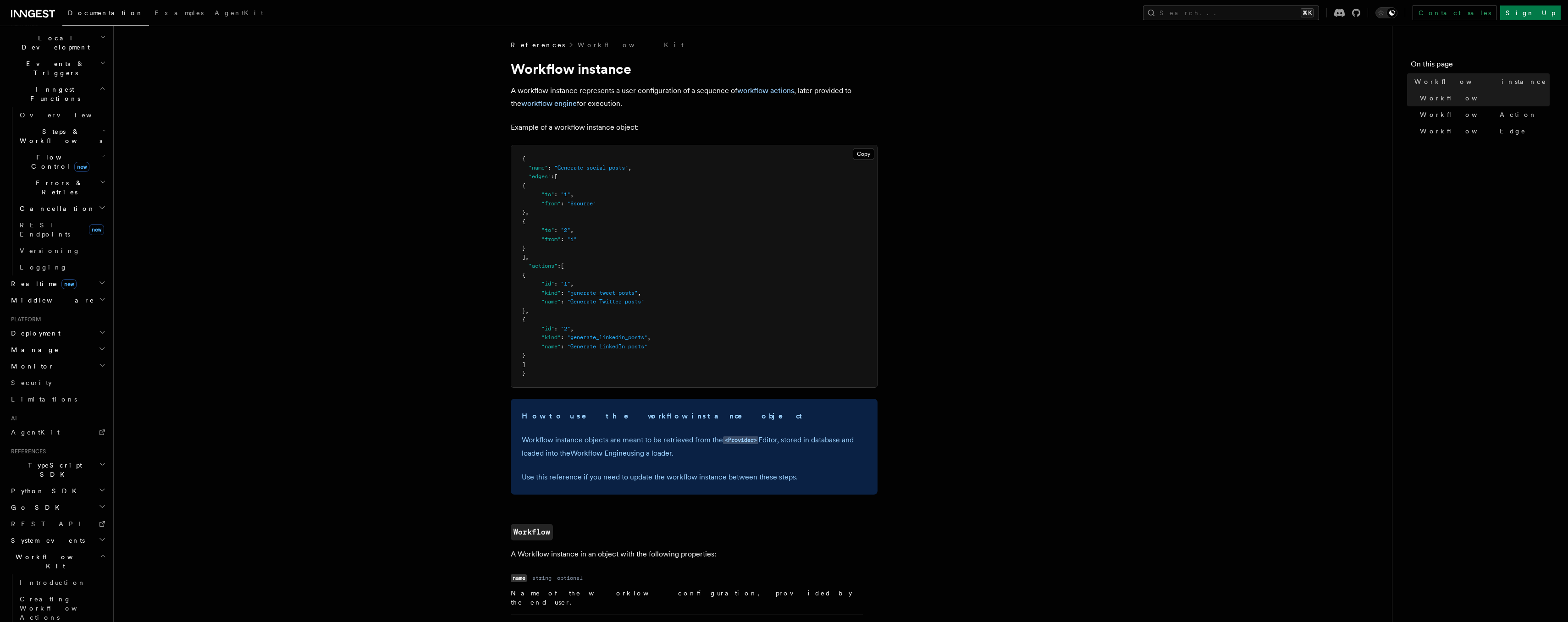
scroll to position [7, 0]
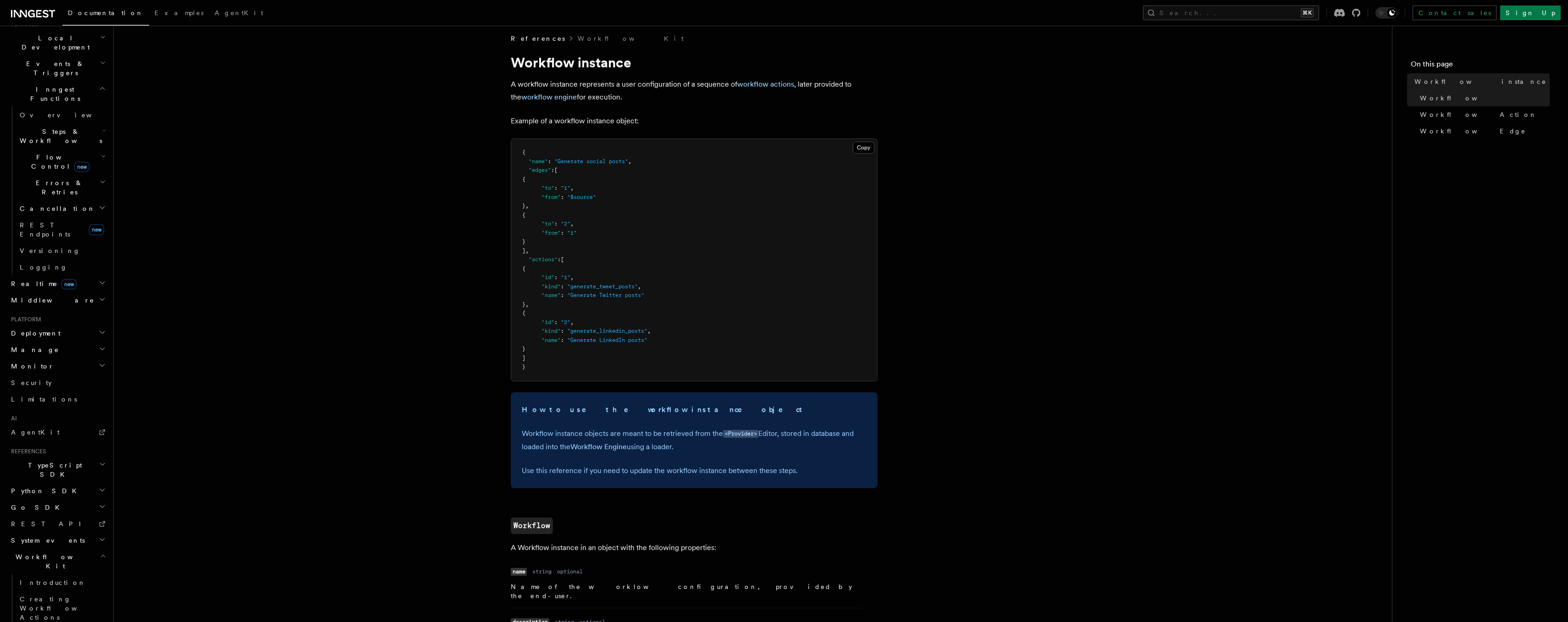
click at [699, 248] on pre "{ "name" : "Generate social posts" , "edges" : [ { "to" : "1" , "from" : "$sour…" at bounding box center [694, 260] width 366 height 242
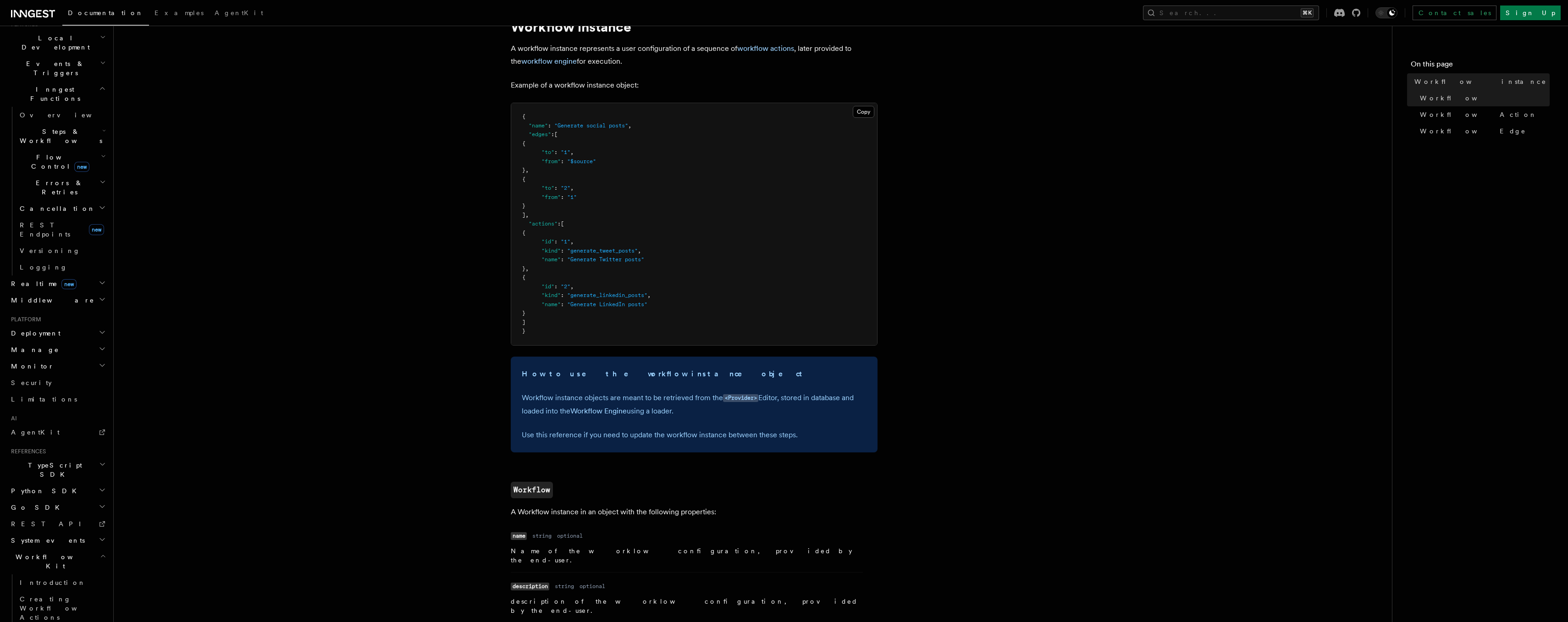
scroll to position [46, 0]
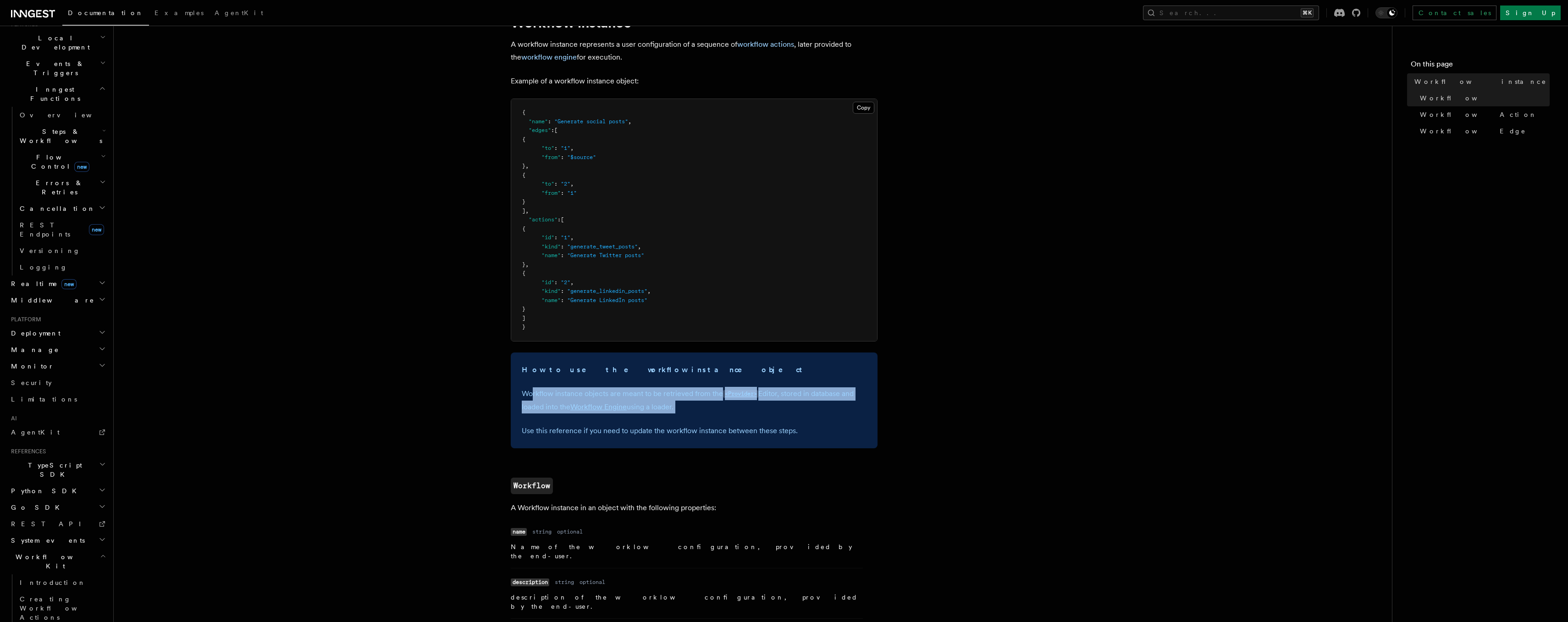
drag, startPoint x: 533, startPoint y: 393, endPoint x: 668, endPoint y: 424, distance: 138.5
click at [668, 424] on div "How to use the workflow instance object Workflow instance objects are meant to …" at bounding box center [694, 400] width 367 height 96
click at [690, 397] on p "Workflow instance objects are meant to be retrieved from the <Provider> Editor,…" at bounding box center [694, 400] width 345 height 26
drag, startPoint x: 685, startPoint y: 406, endPoint x: 584, endPoint y: 388, distance: 102.6
click at [584, 388] on p "Workflow instance objects are meant to be retrieved from the <Provider> Editor,…" at bounding box center [694, 400] width 345 height 26
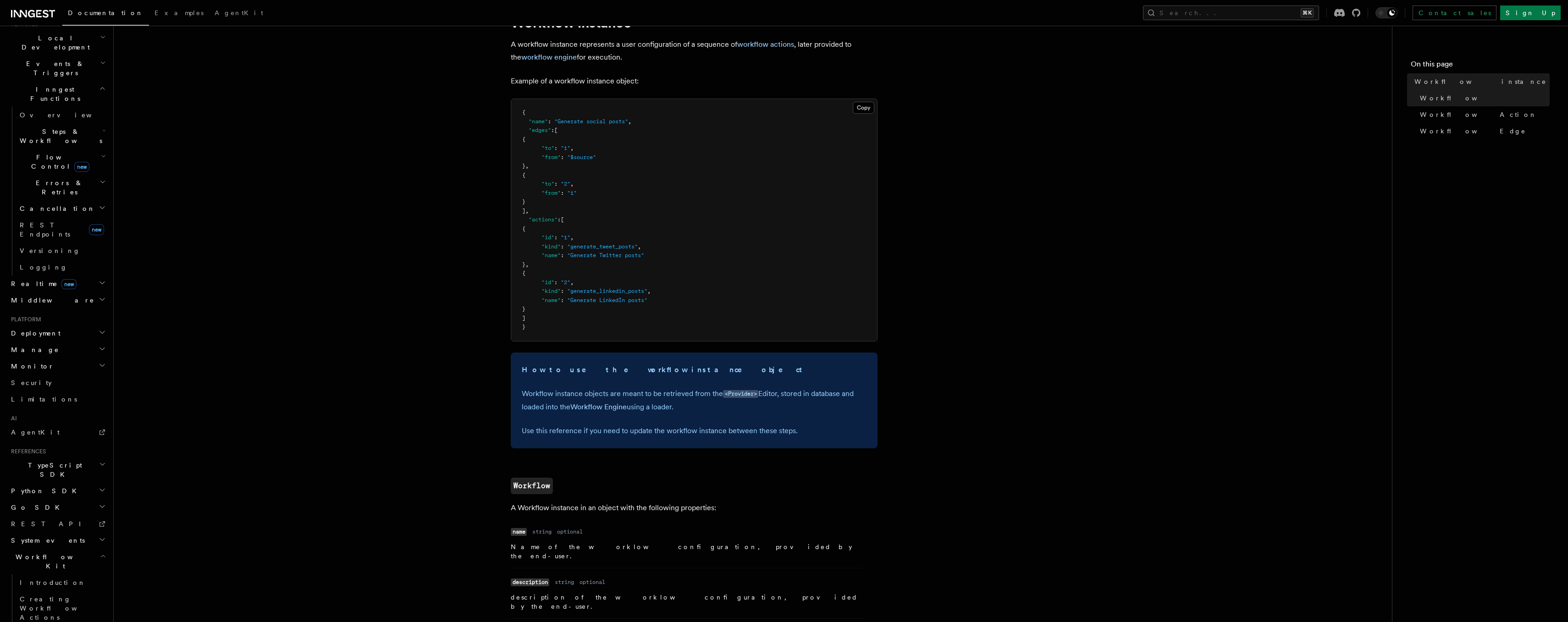
click at [569, 392] on p "Workflow instance objects are meant to be retrieved from the <Provider> Editor,…" at bounding box center [694, 400] width 345 height 26
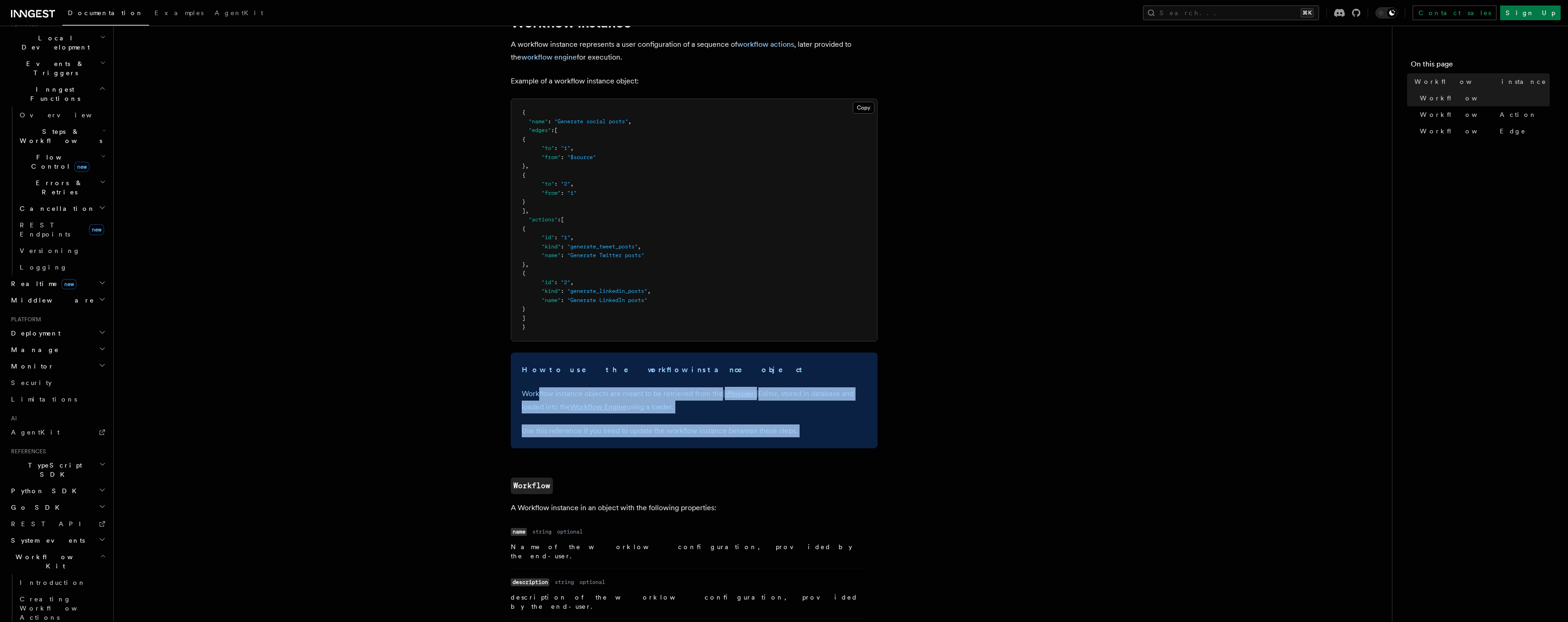
drag, startPoint x: 549, startPoint y: 394, endPoint x: 669, endPoint y: 448, distance: 131.6
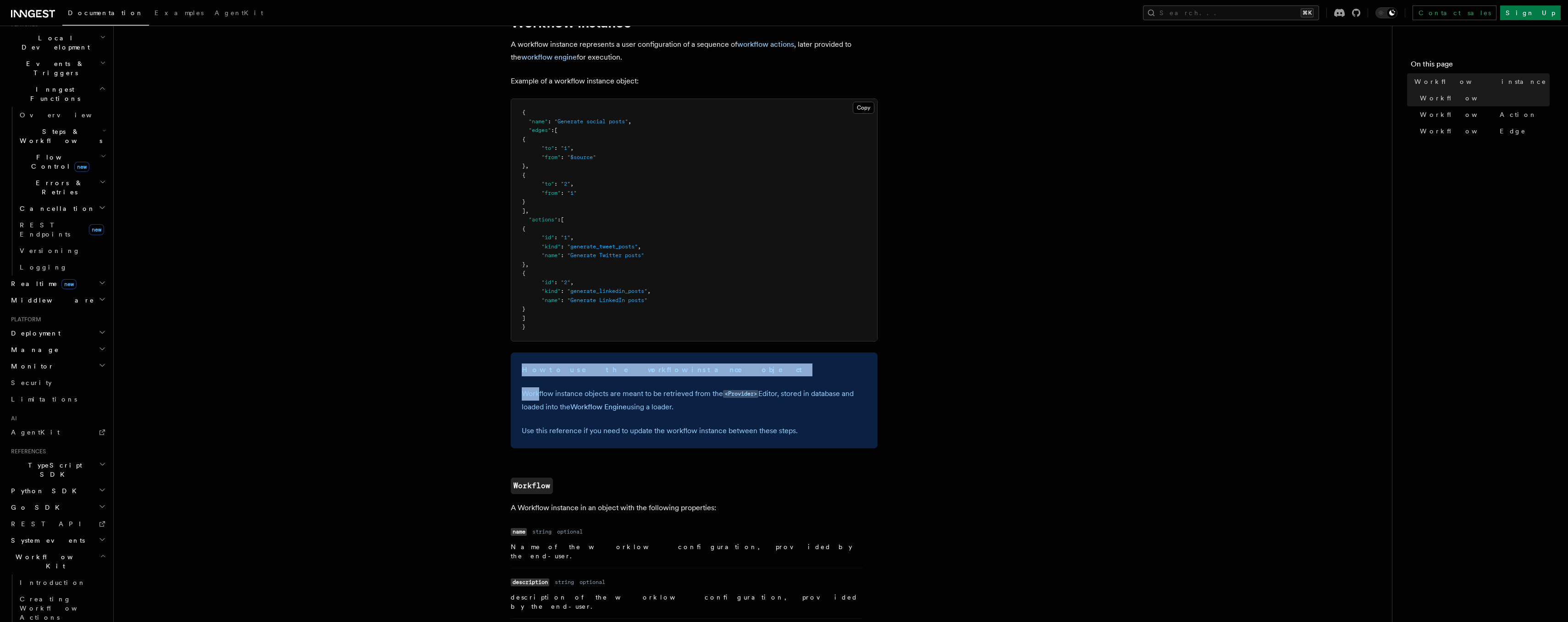
click at [718, 438] on div "How to use the workflow instance object Workflow instance objects are meant to …" at bounding box center [694, 400] width 367 height 96
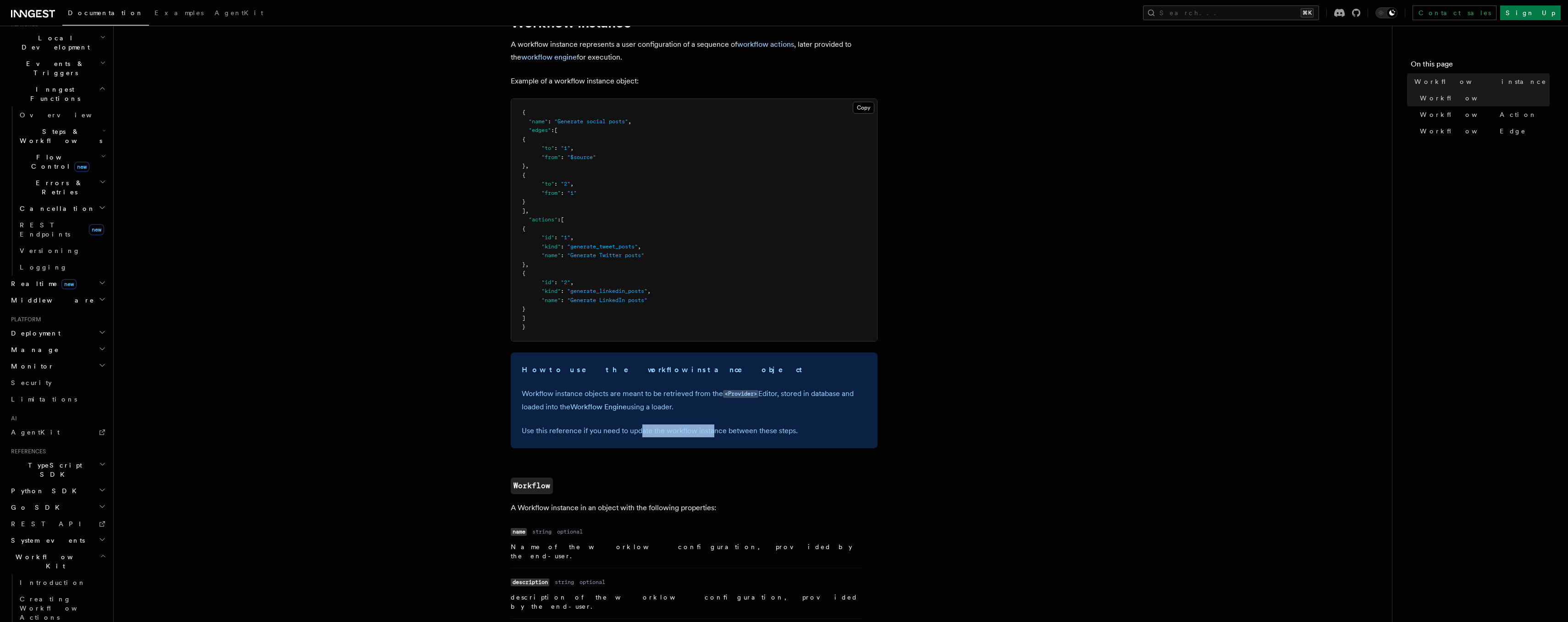
drag, startPoint x: 713, startPoint y: 432, endPoint x: 625, endPoint y: 432, distance: 88.0
click at [627, 432] on p "Use this reference if you need to update the workflow instance between these st…" at bounding box center [694, 430] width 345 height 13
click at [625, 432] on p "Use this reference if you need to update the workflow instance between these st…" at bounding box center [694, 430] width 345 height 13
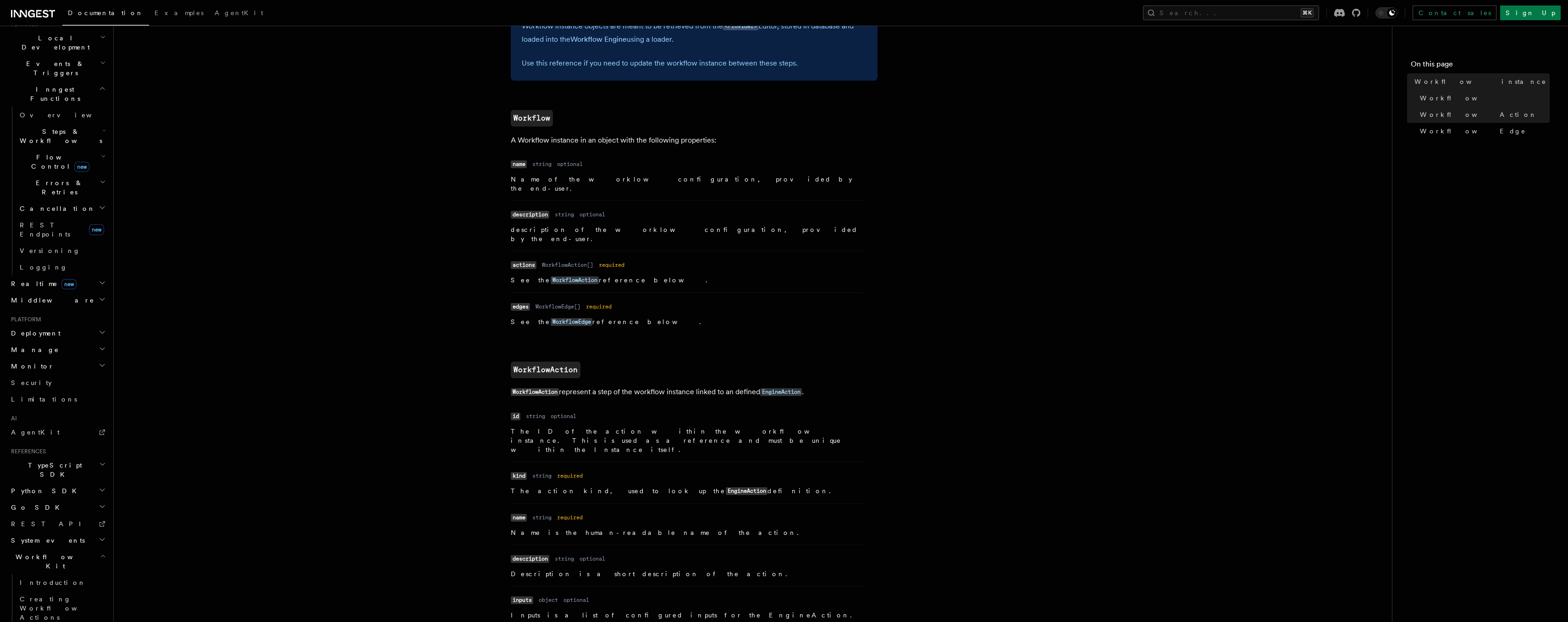
scroll to position [416, 0]
drag, startPoint x: 611, startPoint y: 371, endPoint x: 675, endPoint y: 377, distance: 64.3
click at [675, 383] on p "WorkflowAction represent a step of the workflow instance linked to an defined E…" at bounding box center [694, 390] width 367 height 13
click at [551, 316] on code "WorkflowEdge" at bounding box center [572, 320] width 42 height 8
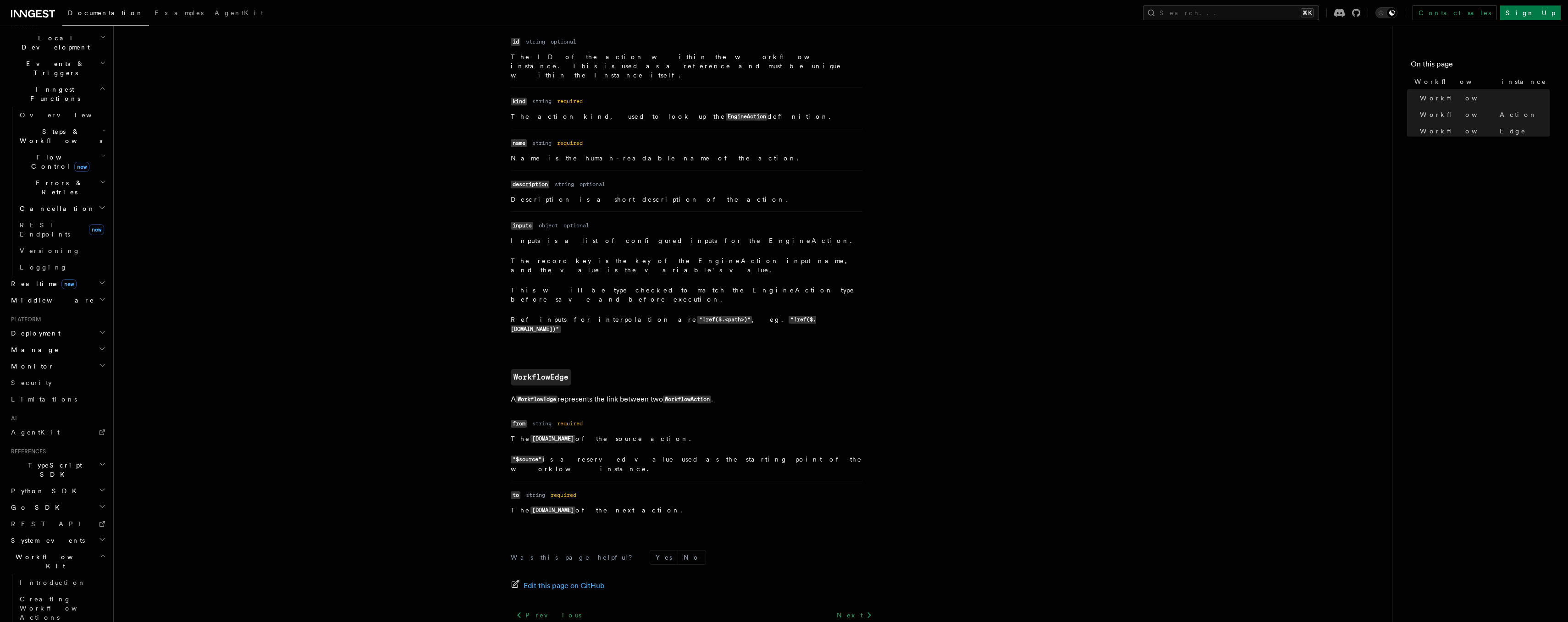
scroll to position [795, 0]
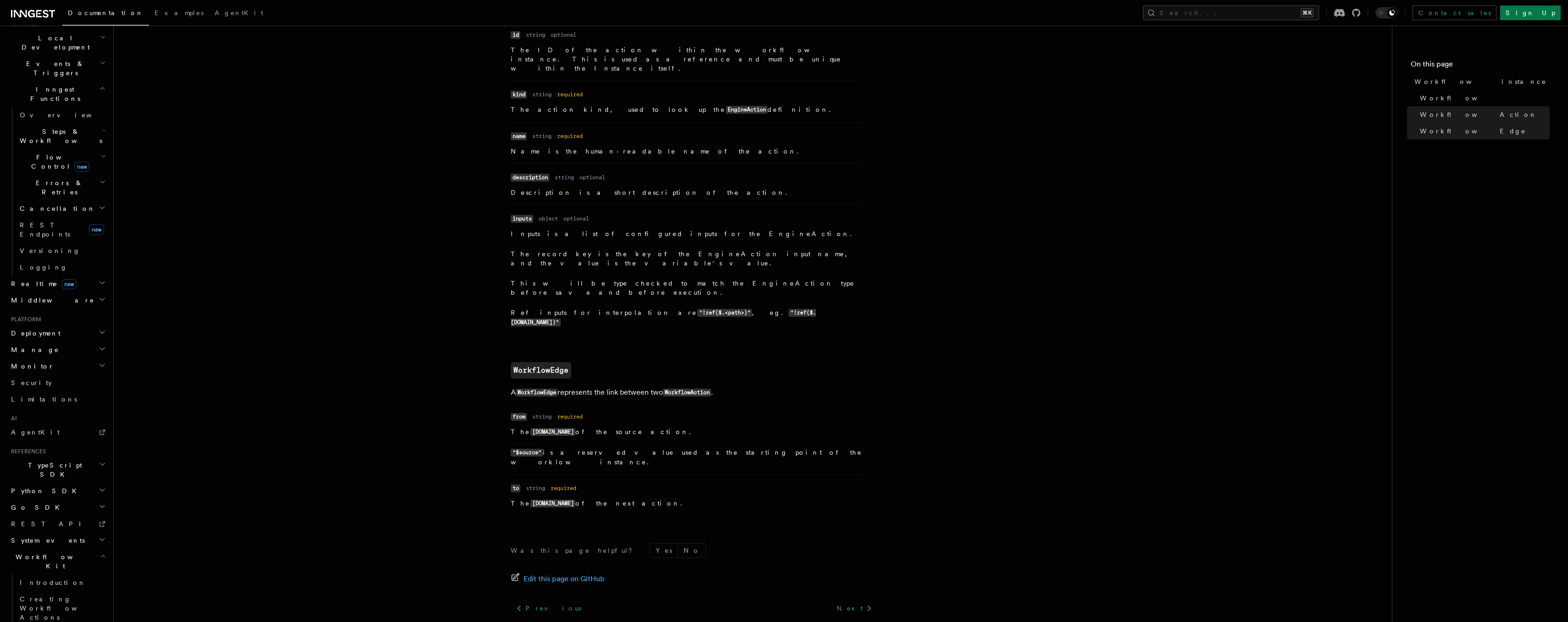
click at [699, 389] on code "WorkflowAction" at bounding box center [687, 393] width 48 height 8
click at [747, 427] on p "The [DOMAIN_NAME] of the source action." at bounding box center [687, 432] width 352 height 10
